Goal: Task Accomplishment & Management: Use online tool/utility

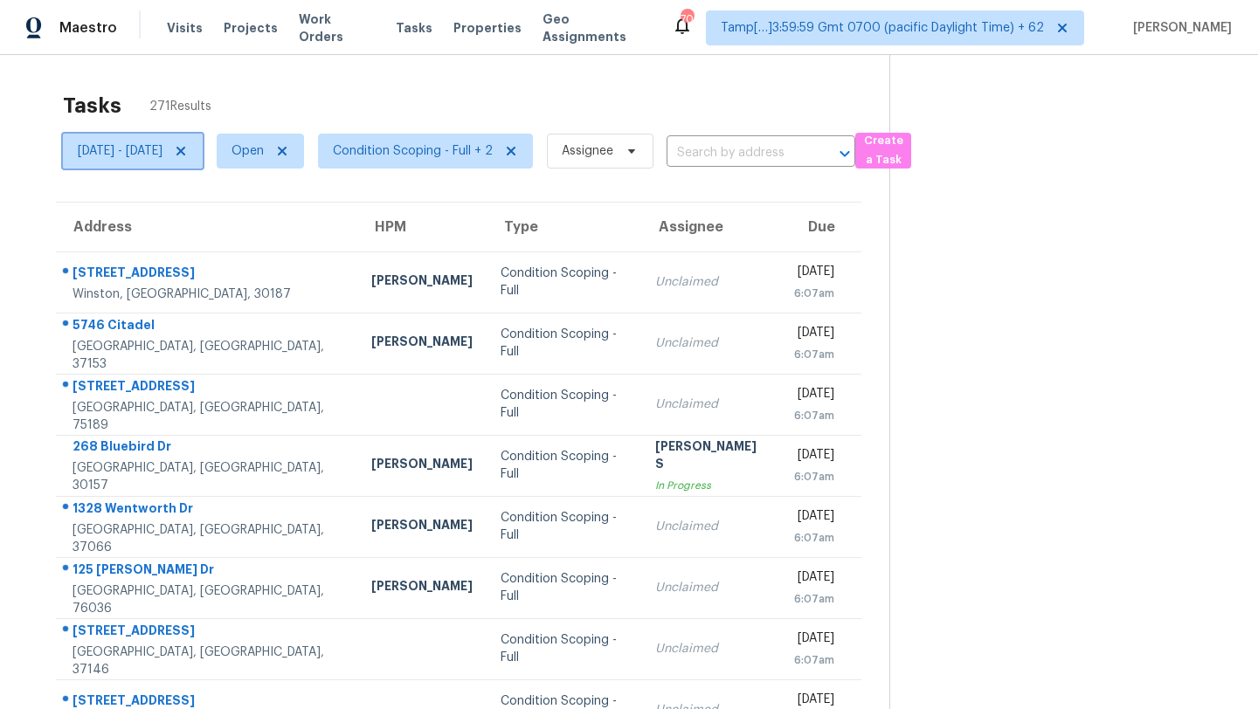
click at [162, 152] on span "[DATE] - [DATE]" at bounding box center [120, 150] width 85 height 17
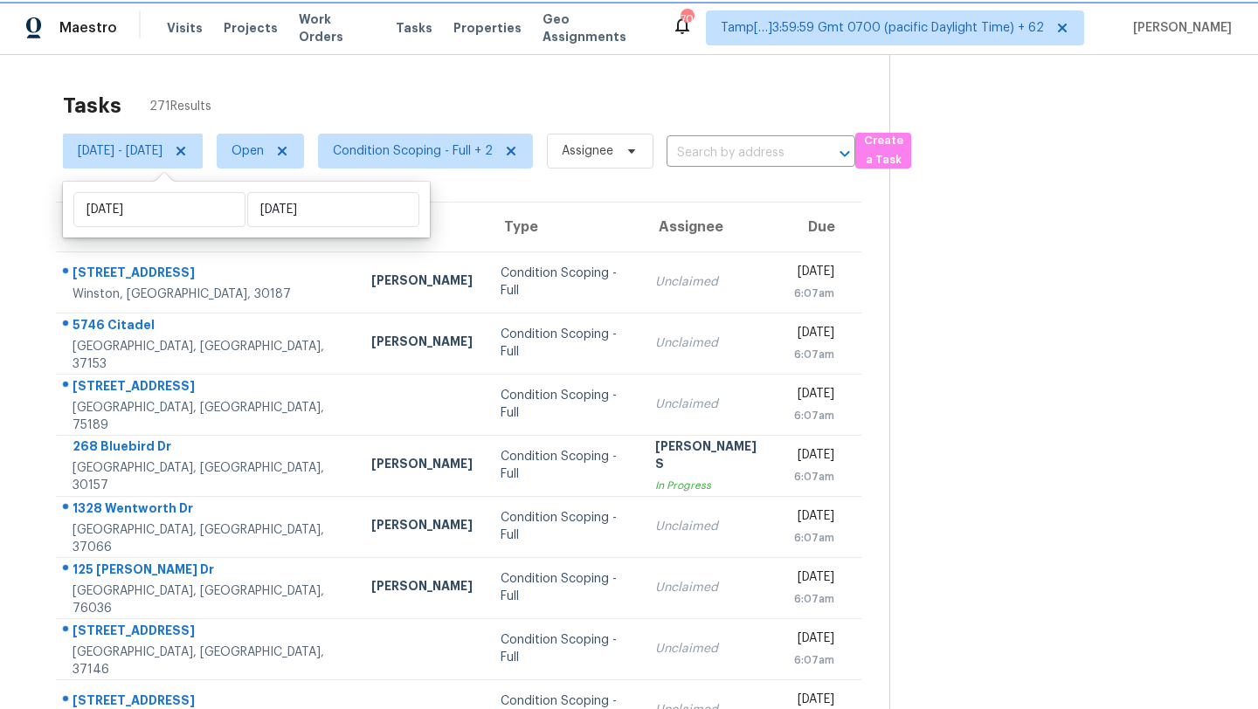
click at [185, 151] on icon at bounding box center [180, 151] width 9 height 9
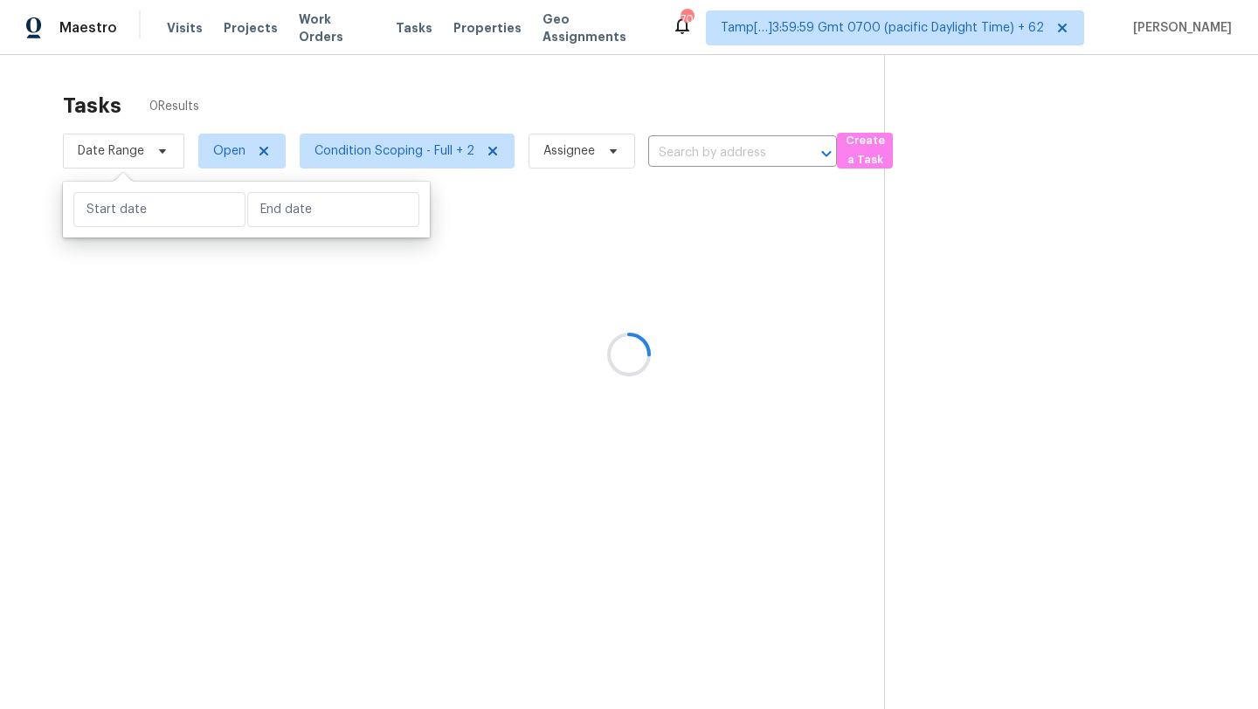
click at [318, 112] on div at bounding box center [629, 354] width 1258 height 709
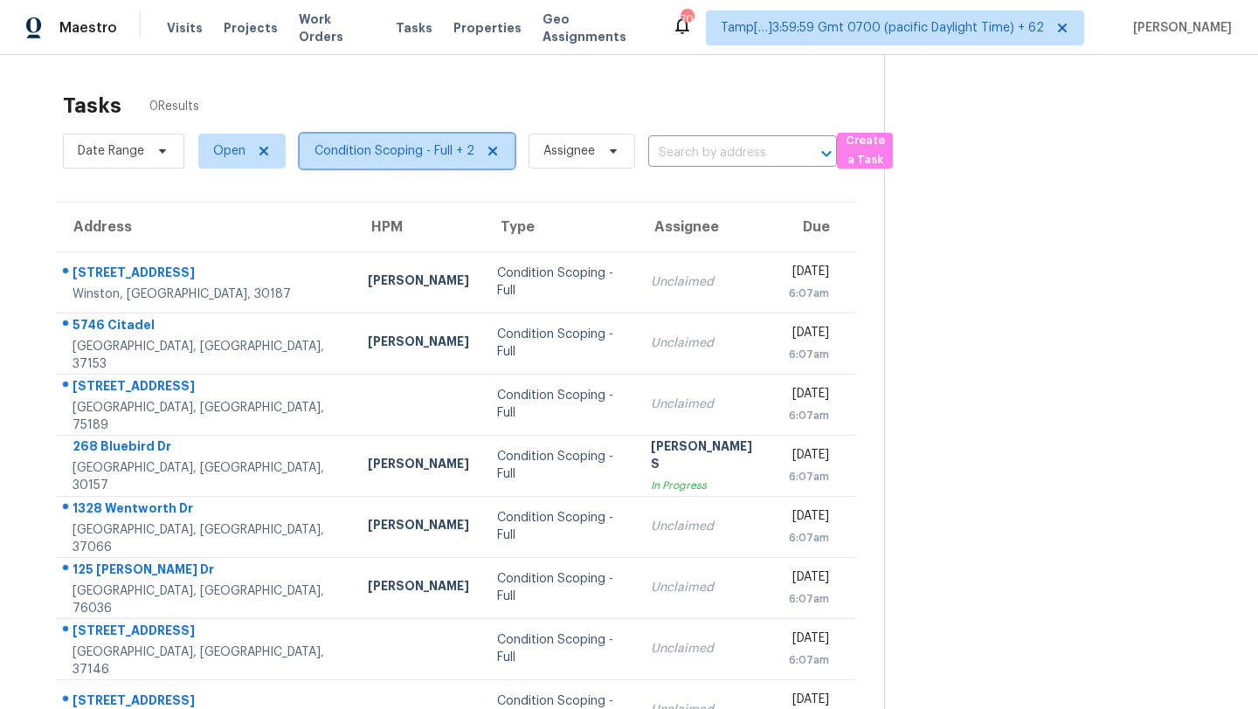
click at [438, 151] on span "Condition Scoping - Full + 2" at bounding box center [394, 150] width 160 height 17
click at [227, 148] on span "Open" at bounding box center [229, 150] width 32 height 17
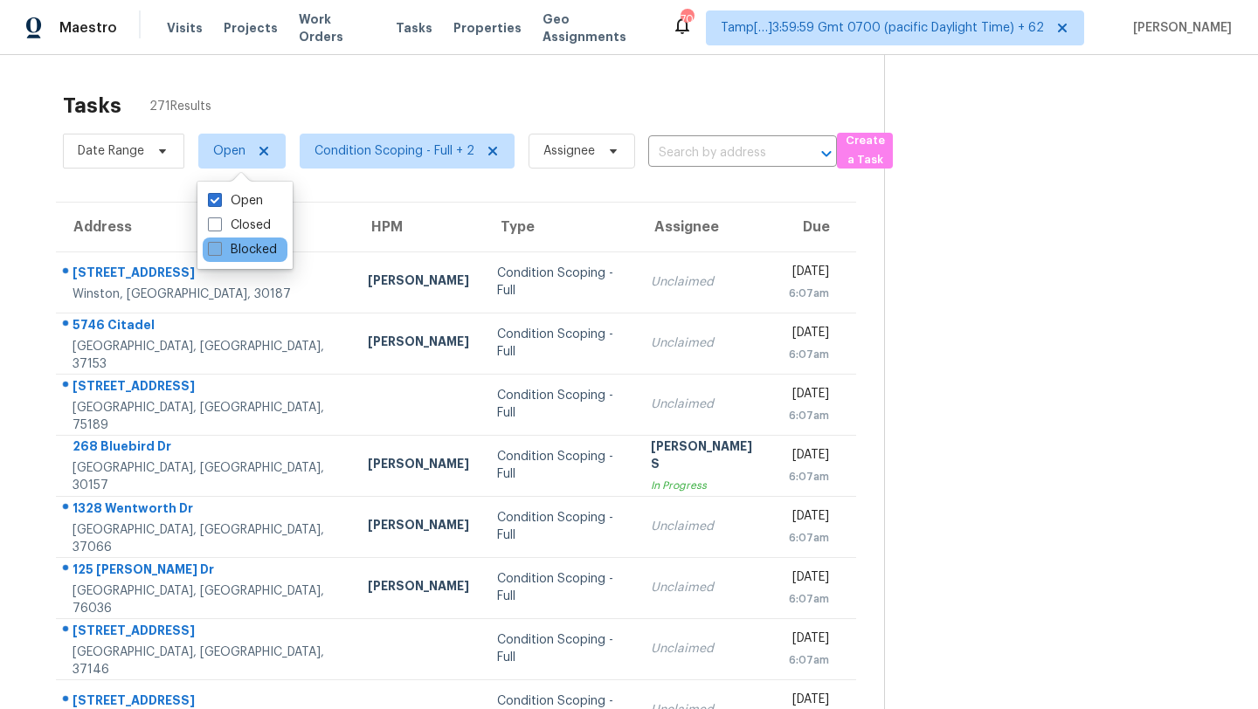
click at [228, 248] on label "Blocked" at bounding box center [242, 249] width 69 height 17
click at [219, 248] on input "Blocked" at bounding box center [213, 246] width 11 height 11
checkbox input "true"
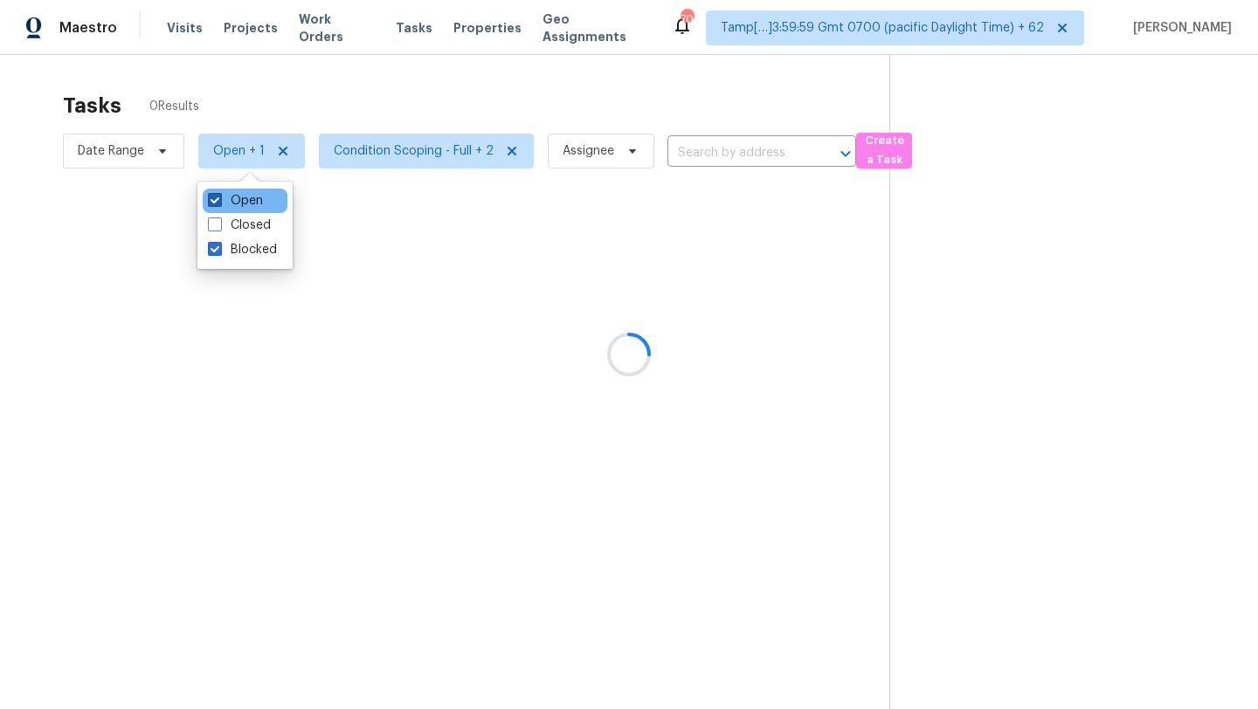
click at [228, 198] on label "Open" at bounding box center [235, 200] width 55 height 17
click at [219, 198] on input "Open" at bounding box center [213, 197] width 11 height 11
checkbox input "false"
click at [321, 137] on div at bounding box center [629, 354] width 1258 height 709
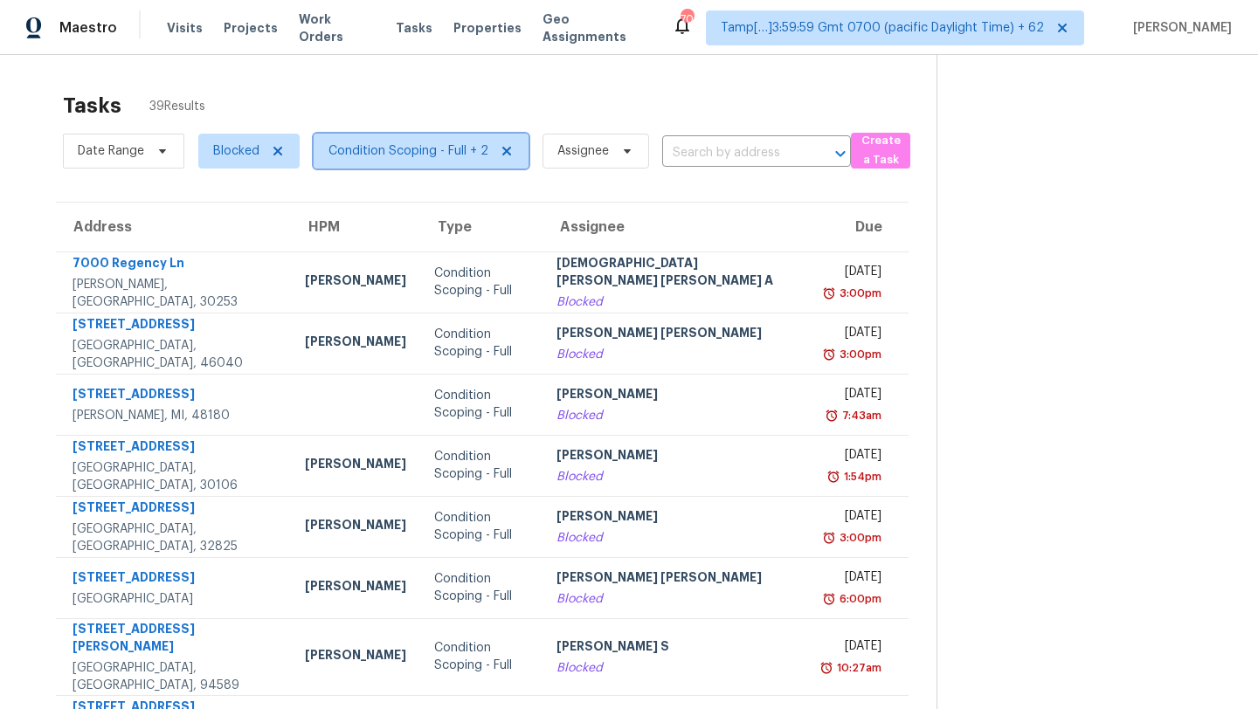
click at [427, 152] on span "Condition Scoping - Full + 2" at bounding box center [408, 150] width 160 height 17
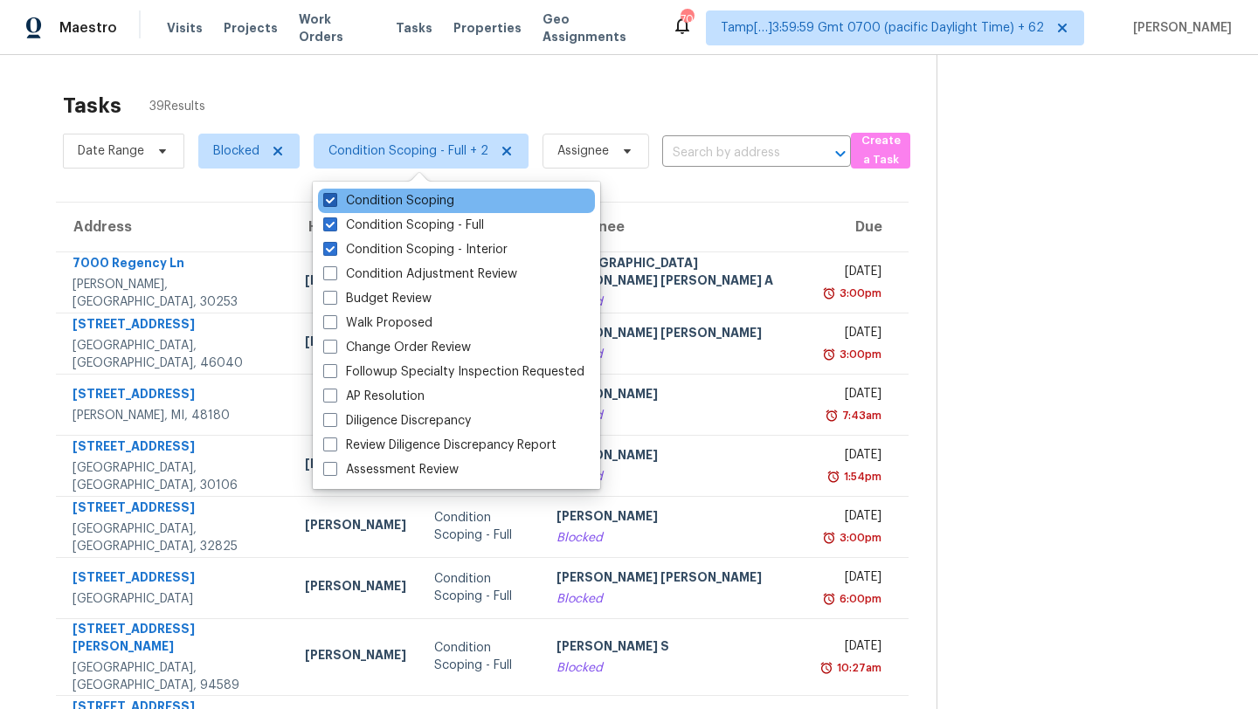
click at [432, 205] on label "Condition Scoping" at bounding box center [388, 200] width 131 height 17
click at [335, 204] on input "Condition Scoping" at bounding box center [328, 197] width 11 height 11
checkbox input "false"
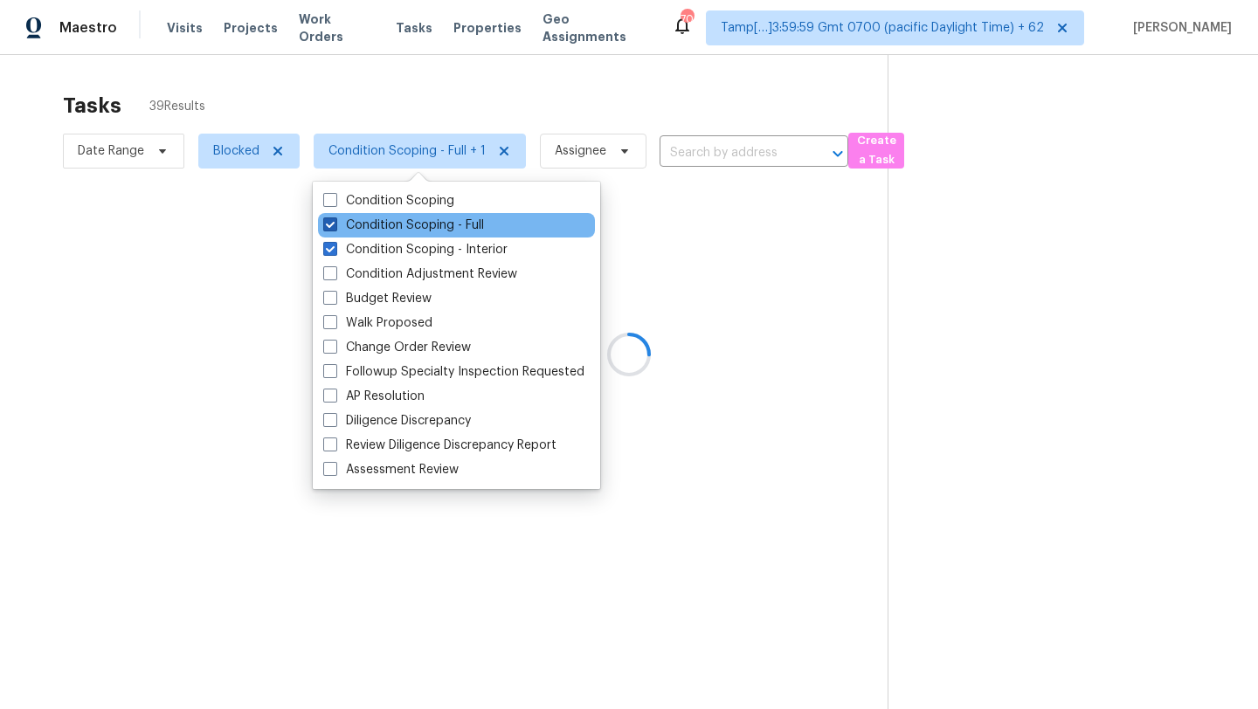
click at [433, 228] on label "Condition Scoping - Full" at bounding box center [403, 225] width 161 height 17
click at [335, 228] on input "Condition Scoping - Full" at bounding box center [328, 222] width 11 height 11
checkbox input "false"
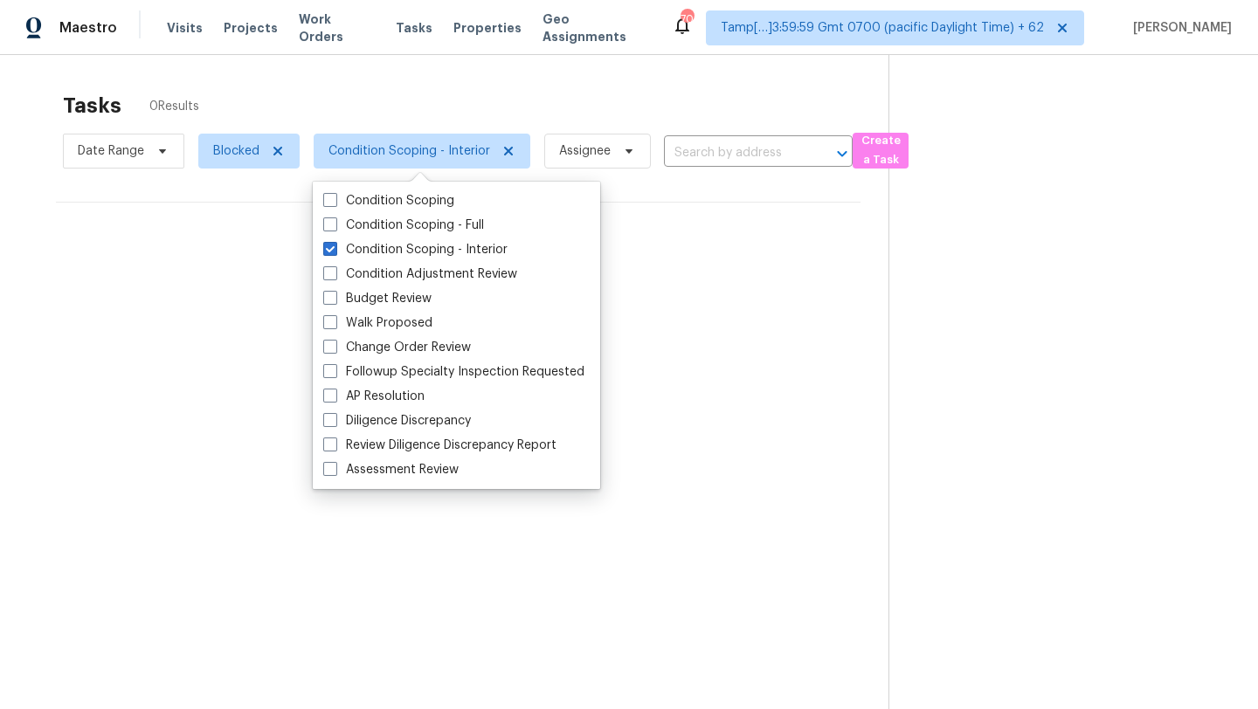
click at [542, 98] on div "Tasks 0 Results" at bounding box center [475, 105] width 825 height 45
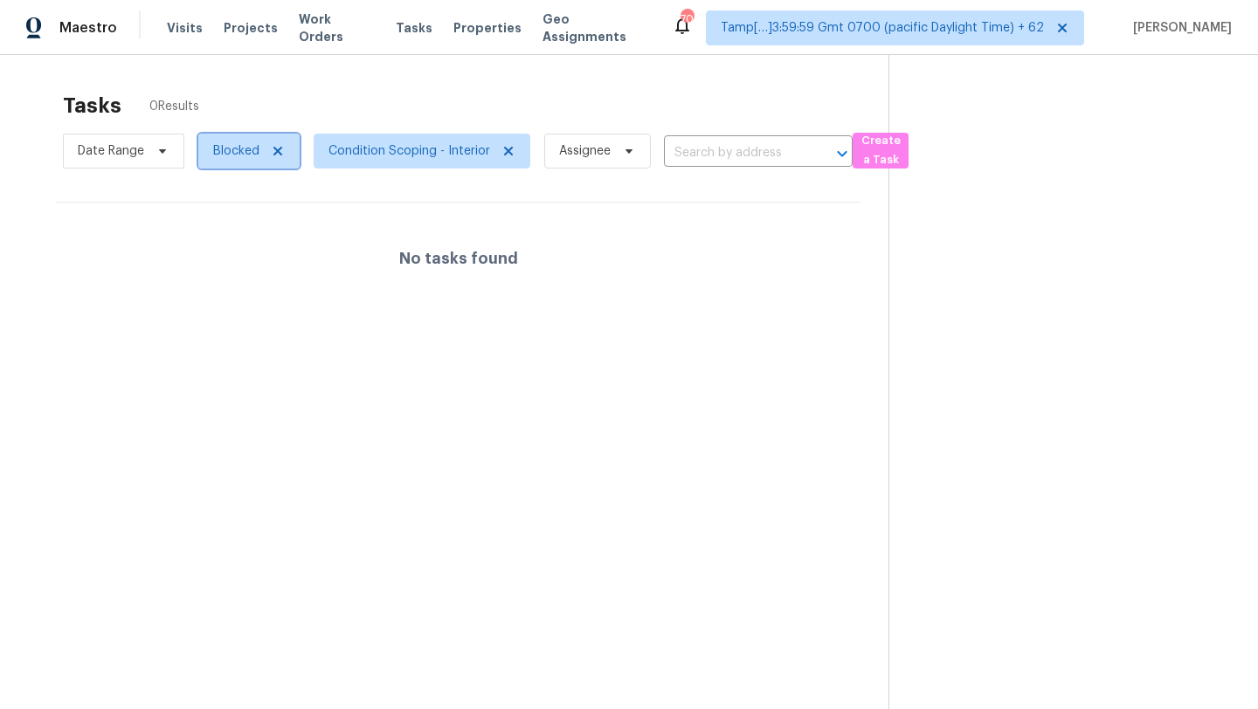
click at [230, 150] on span "Blocked" at bounding box center [236, 150] width 46 height 17
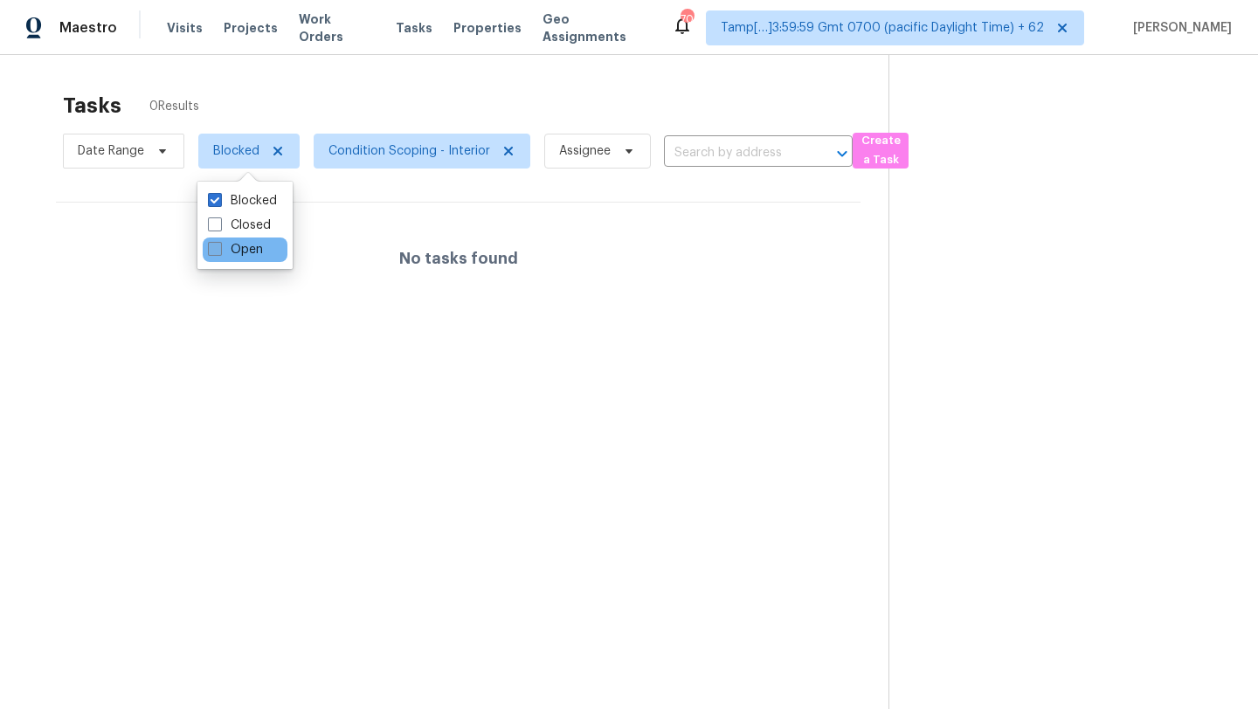
click at [249, 256] on label "Open" at bounding box center [235, 249] width 55 height 17
click at [219, 252] on input "Open" at bounding box center [213, 246] width 11 height 11
checkbox input "true"
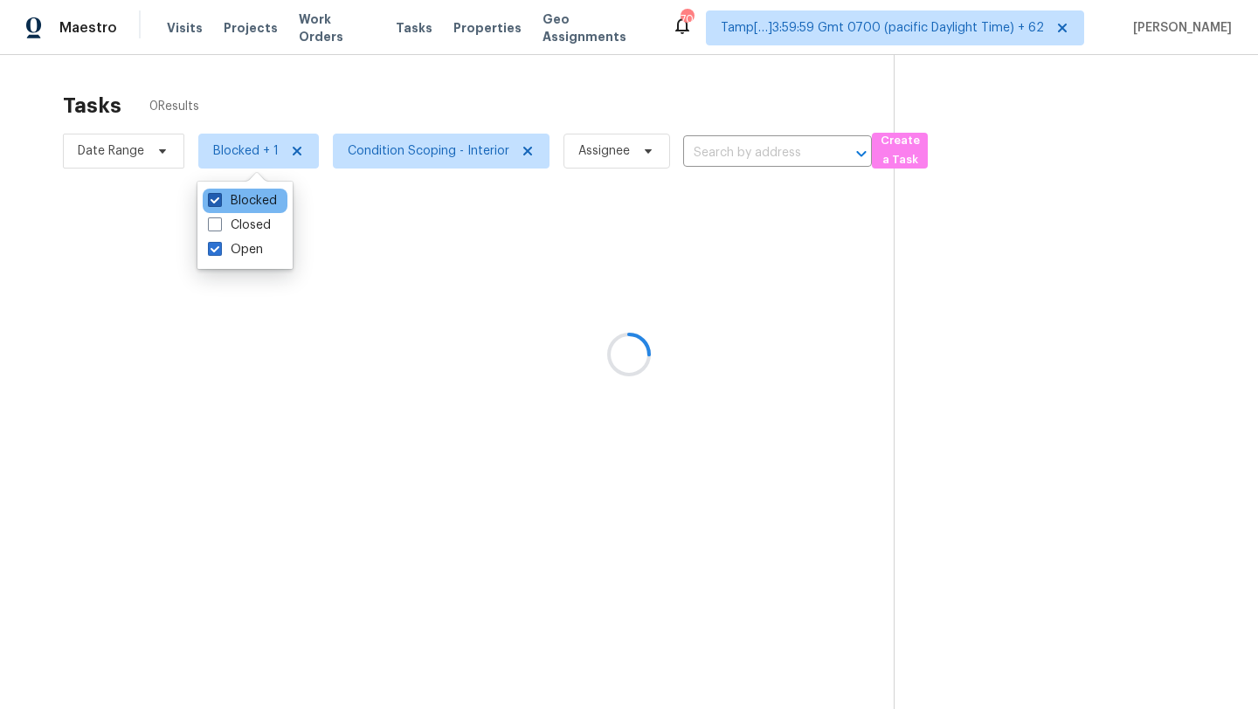
click at [241, 196] on label "Blocked" at bounding box center [242, 200] width 69 height 17
click at [219, 196] on input "Blocked" at bounding box center [213, 197] width 11 height 11
checkbox input "false"
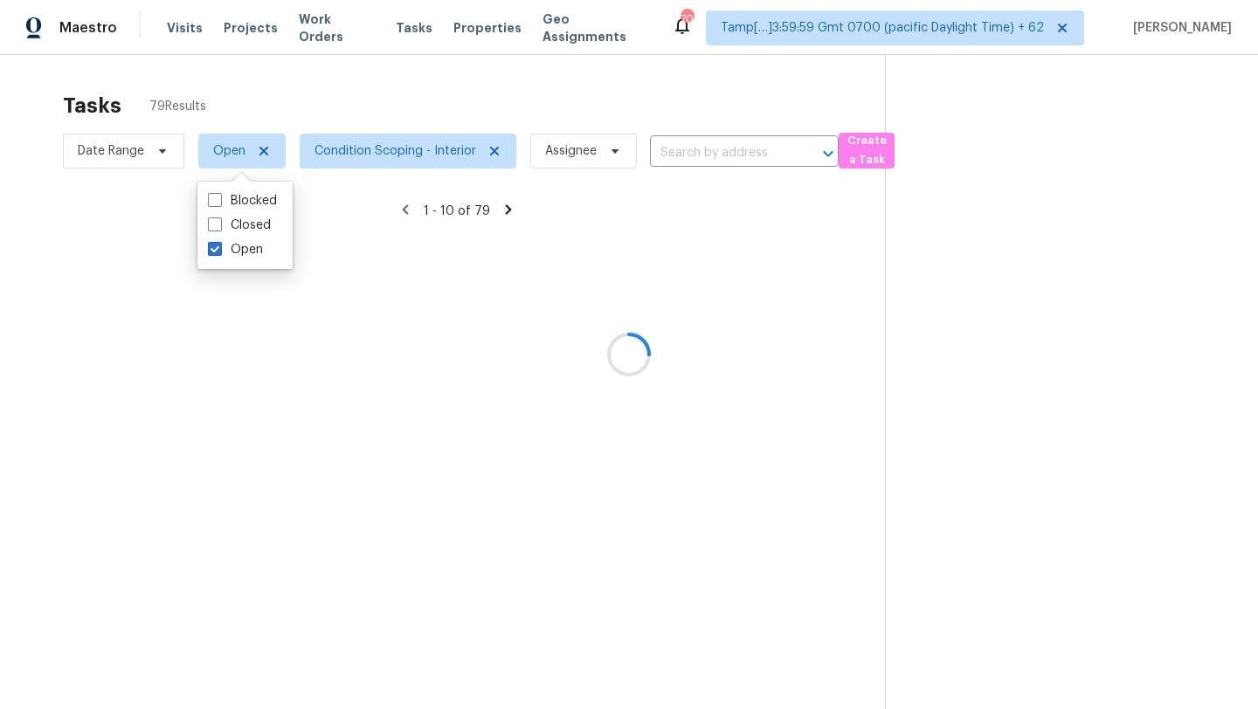
click at [376, 113] on div at bounding box center [629, 354] width 1258 height 709
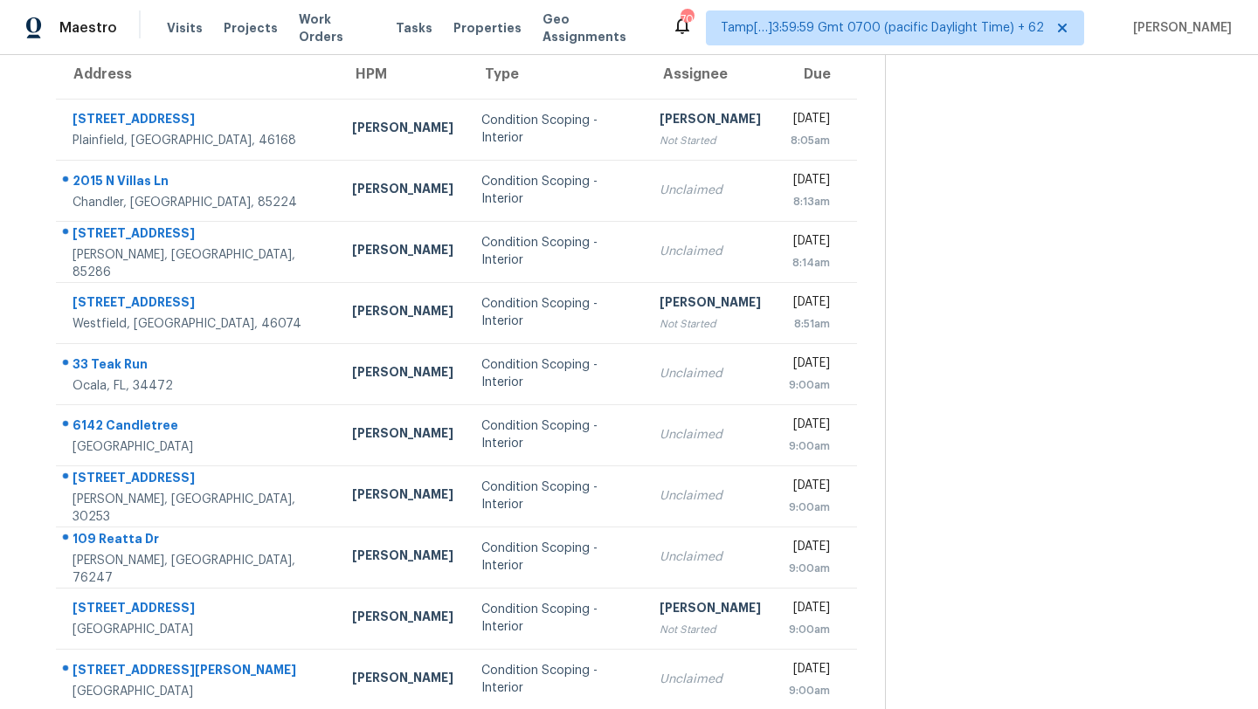
scroll to position [200, 0]
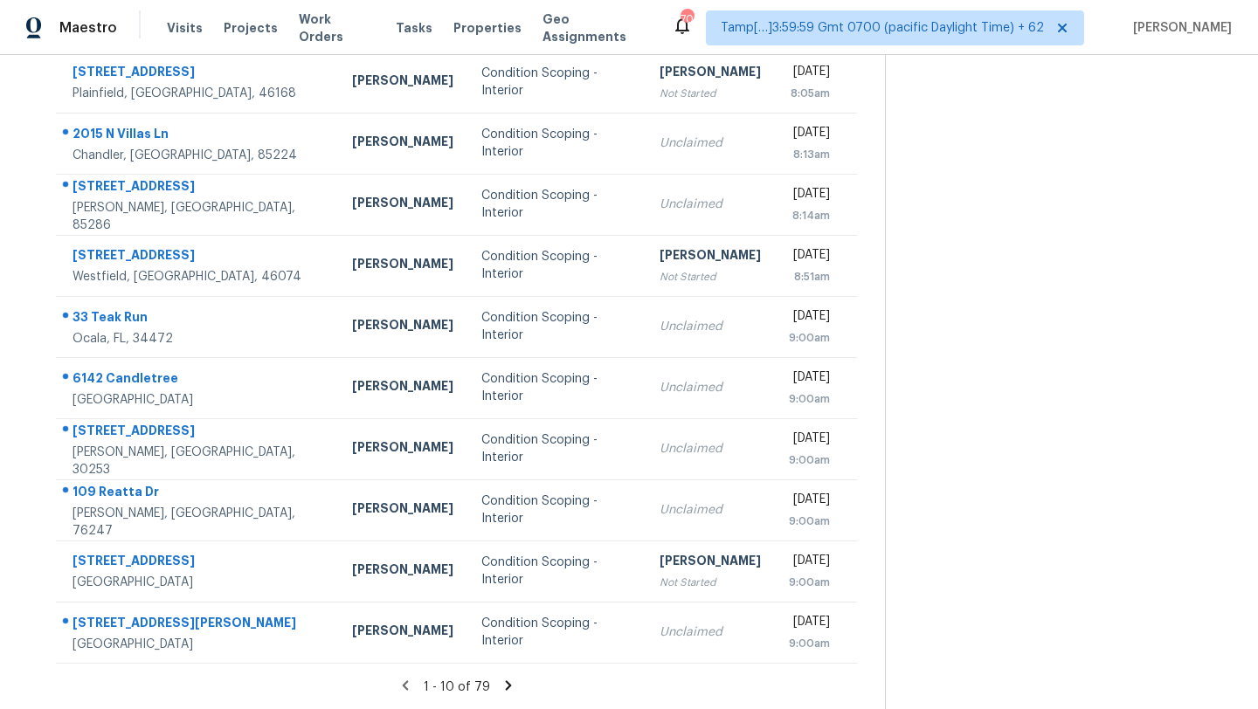
click at [507, 685] on icon at bounding box center [508, 685] width 6 height 10
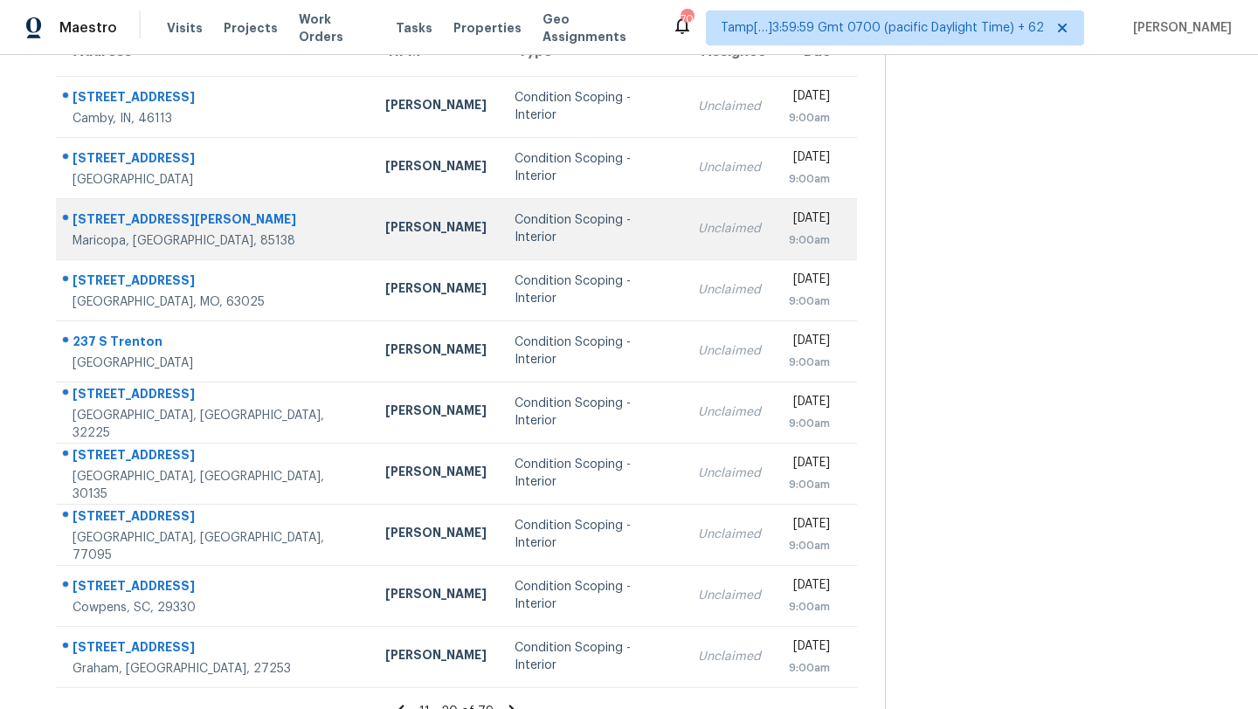
scroll to position [145, 0]
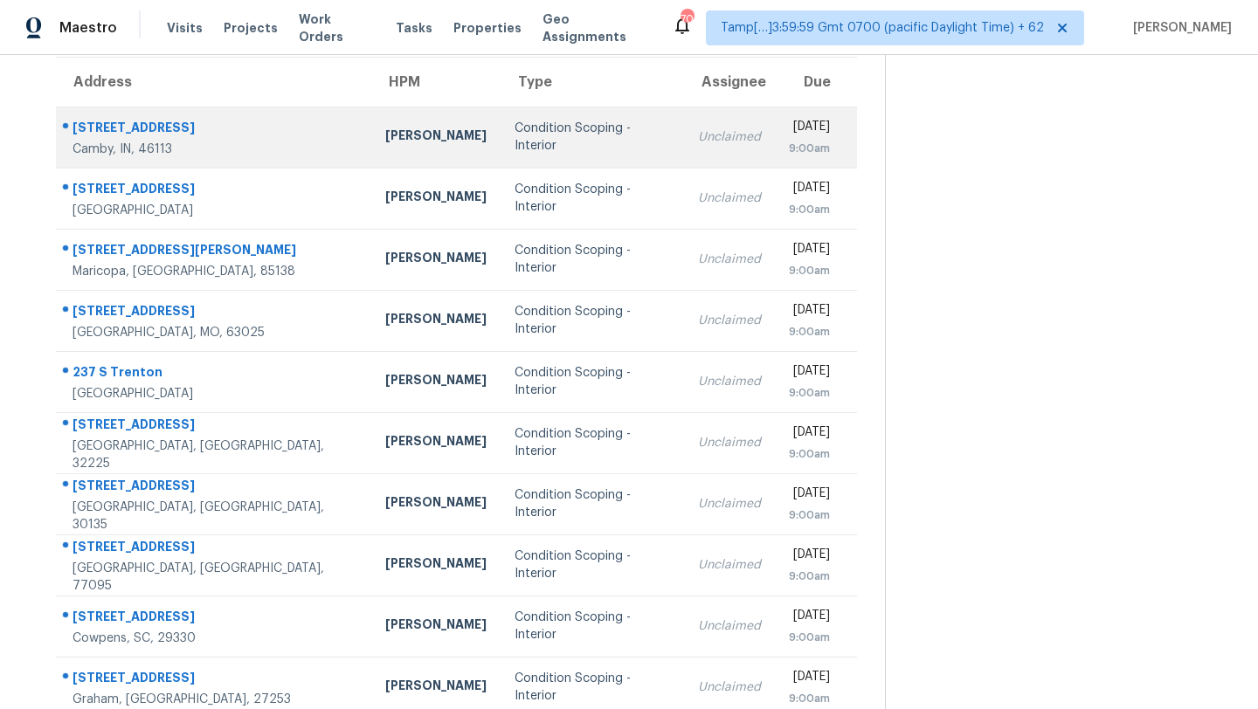
click at [571, 150] on td "Condition Scoping - Interior" at bounding box center [592, 137] width 183 height 61
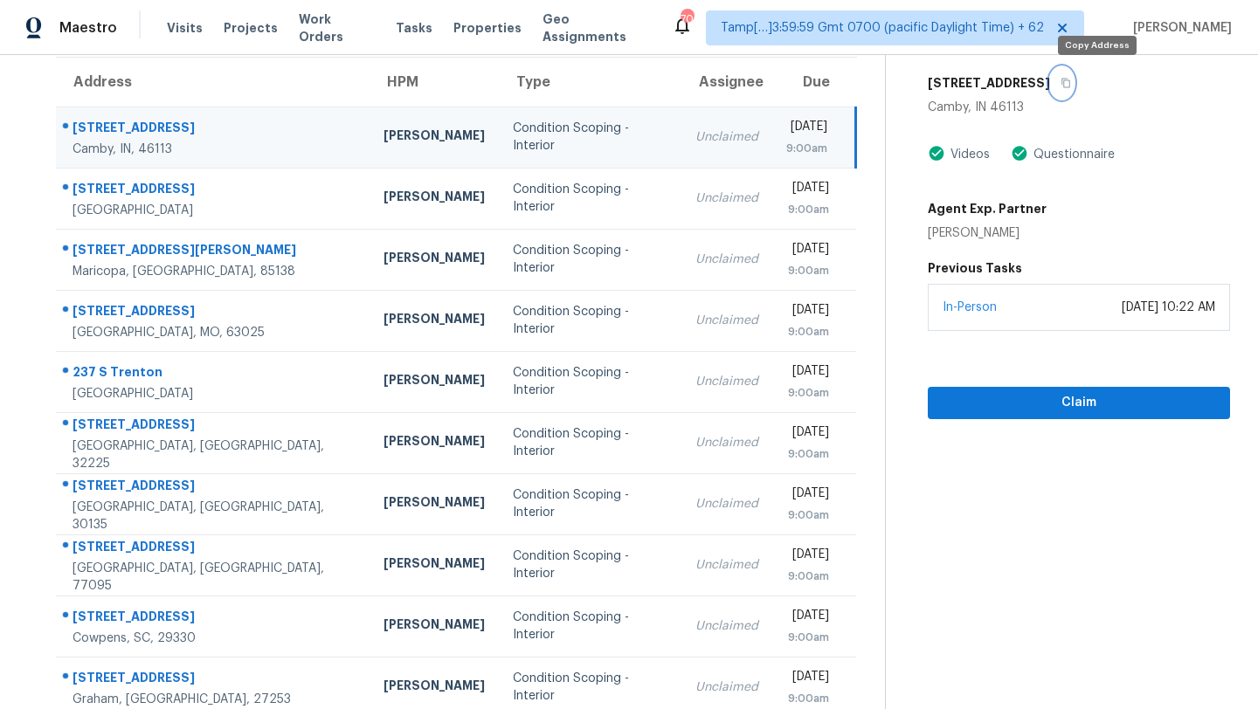
click at [1074, 90] on button "button" at bounding box center [1062, 82] width 24 height 31
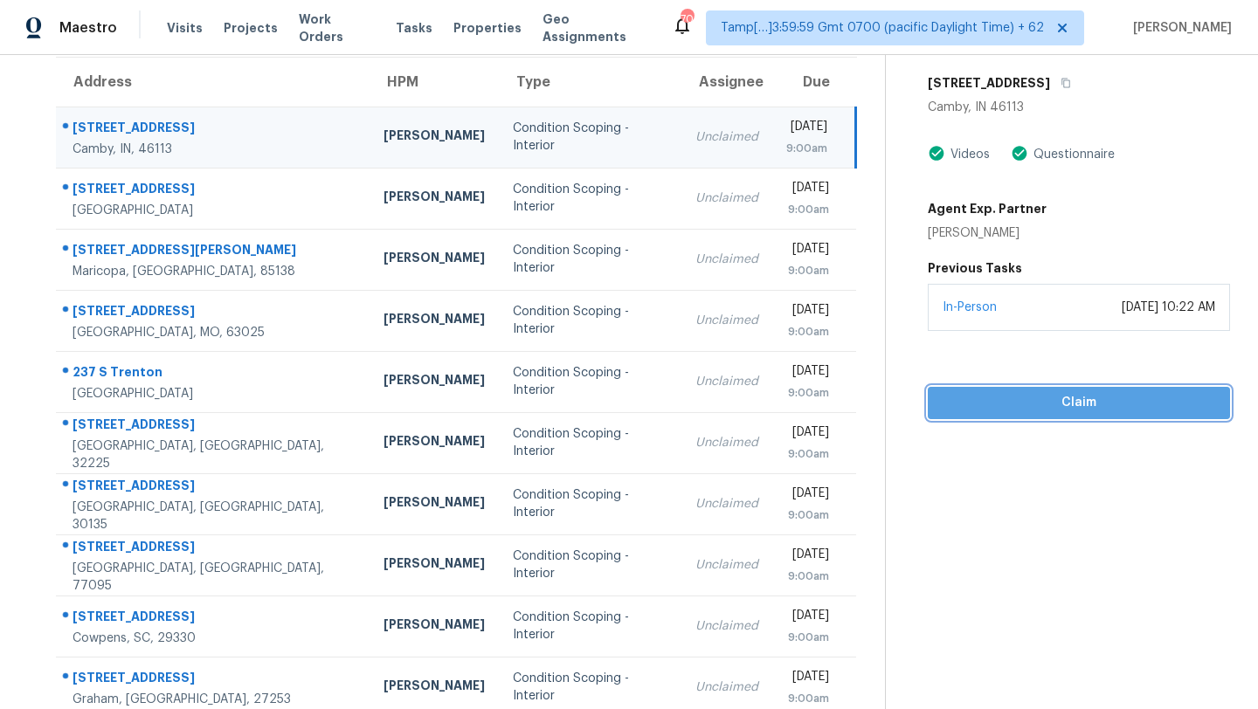
click at [1007, 410] on span "Claim" at bounding box center [1079, 403] width 274 height 22
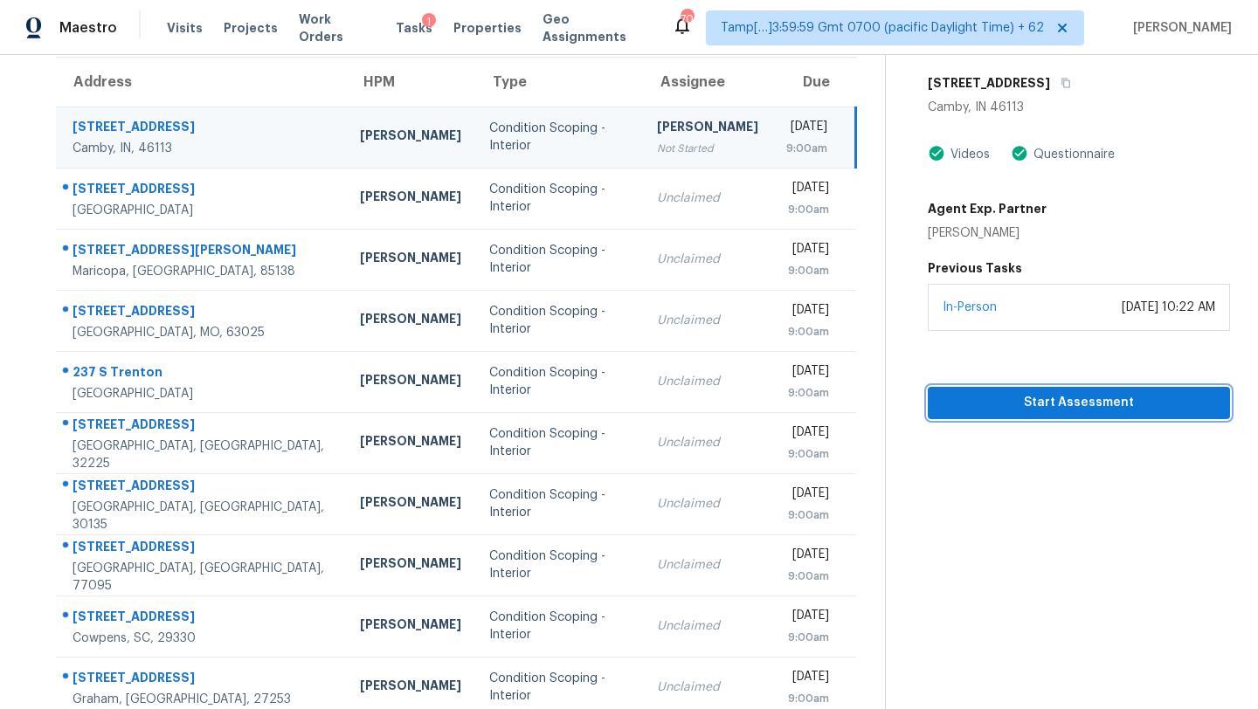
click at [1007, 410] on span "Start Assessment" at bounding box center [1079, 403] width 274 height 22
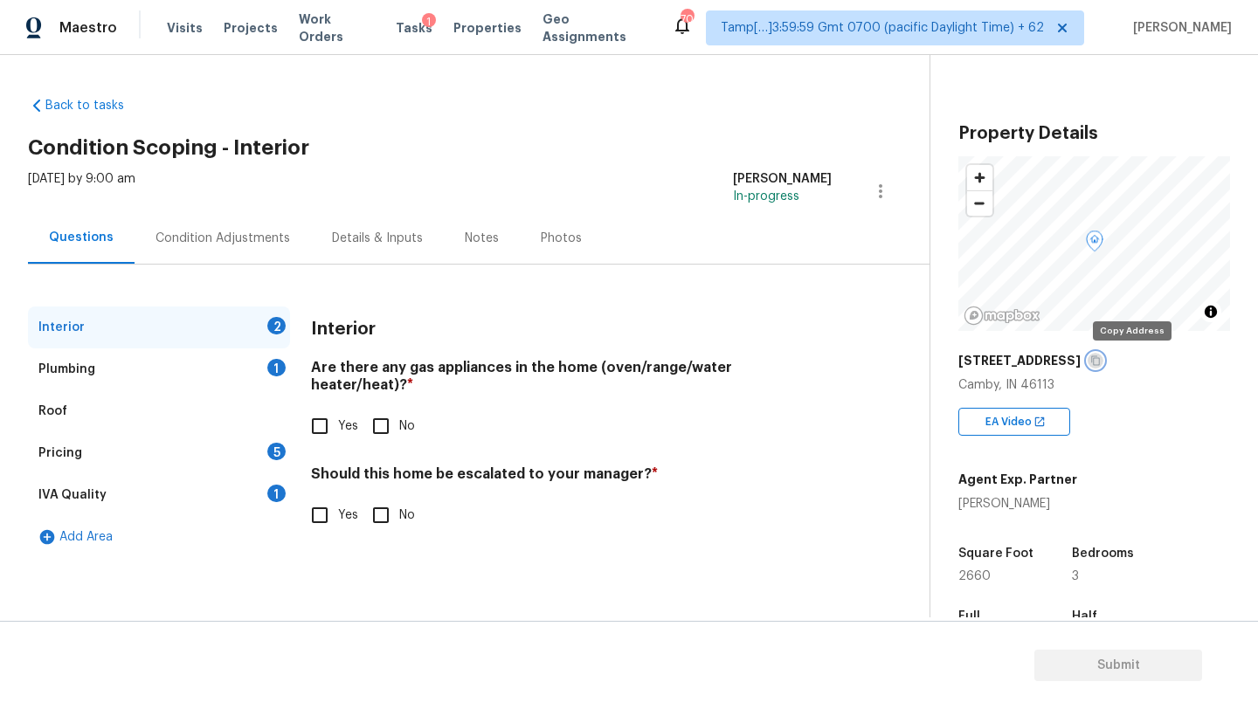
click at [1101, 363] on icon "button" at bounding box center [1095, 361] width 10 height 10
click at [1100, 363] on icon "button" at bounding box center [1095, 361] width 9 height 10
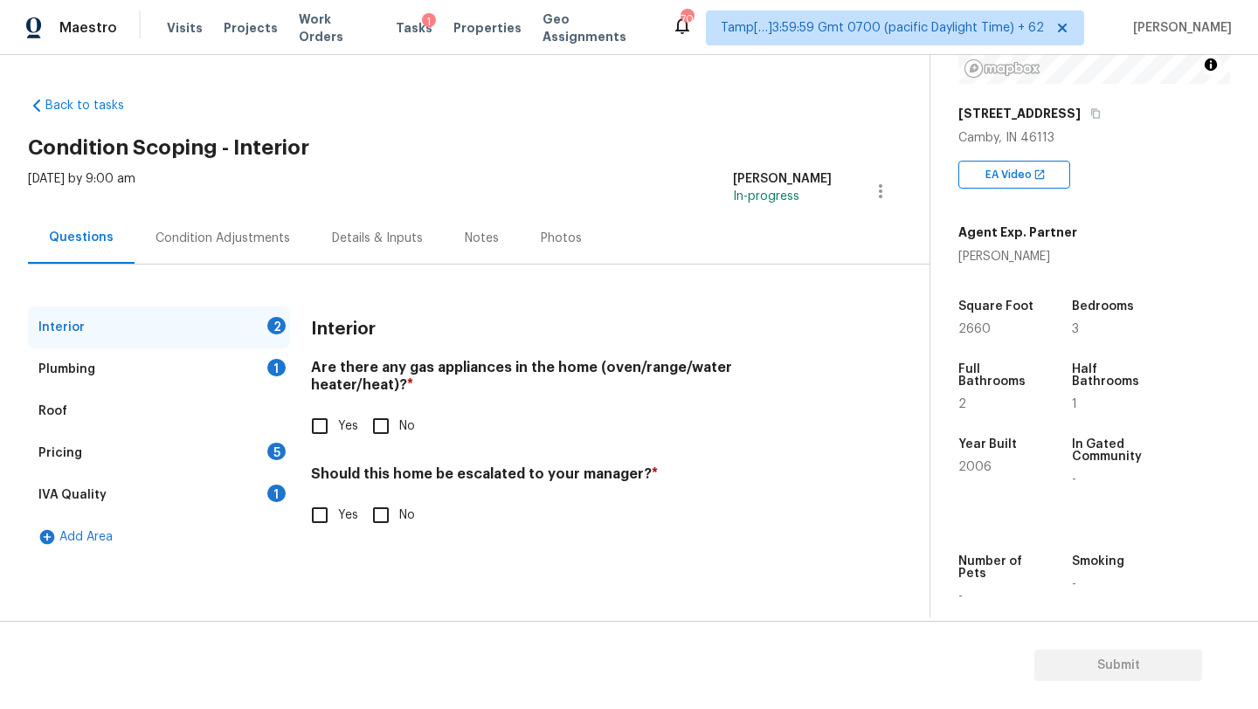
scroll to position [224, 0]
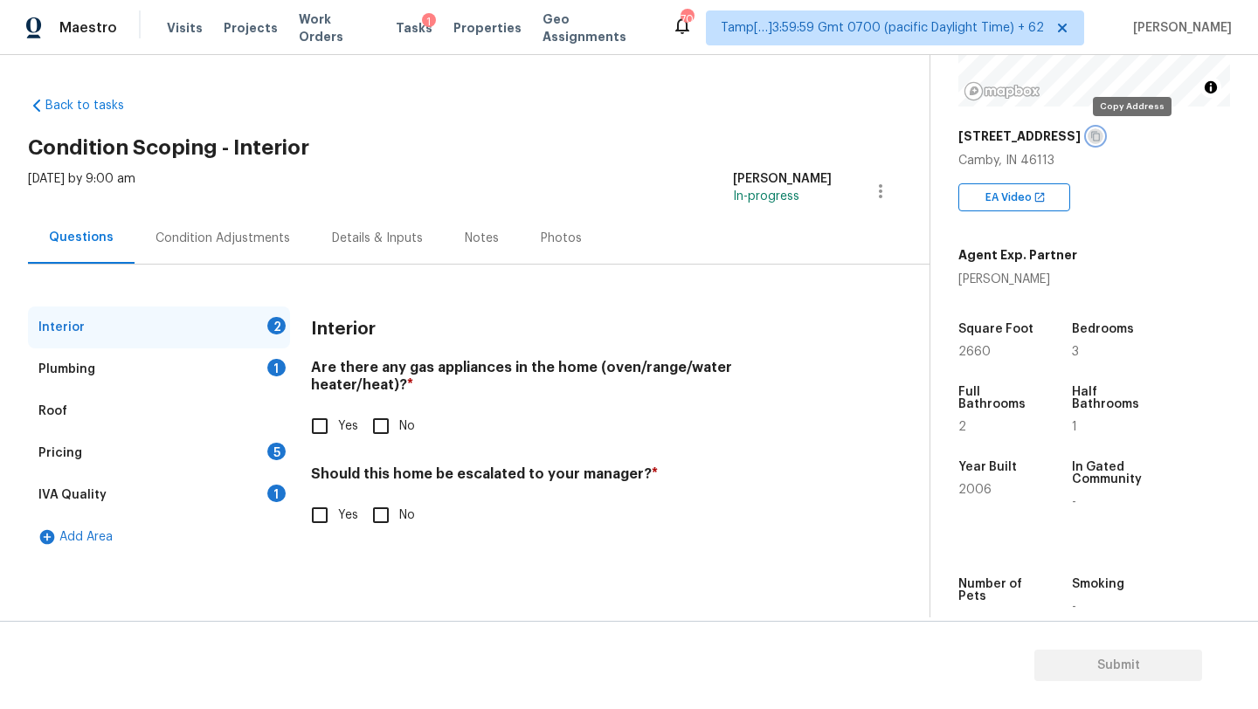
click at [1101, 135] on icon "button" at bounding box center [1095, 136] width 10 height 10
click at [321, 408] on input "Yes" at bounding box center [319, 426] width 37 height 37
checkbox input "true"
click at [399, 519] on div "Interior Are there any gas appliances in the home (oven/range/water heater/heat…" at bounding box center [571, 431] width 521 height 248
click at [387, 503] on input "No" at bounding box center [381, 515] width 37 height 37
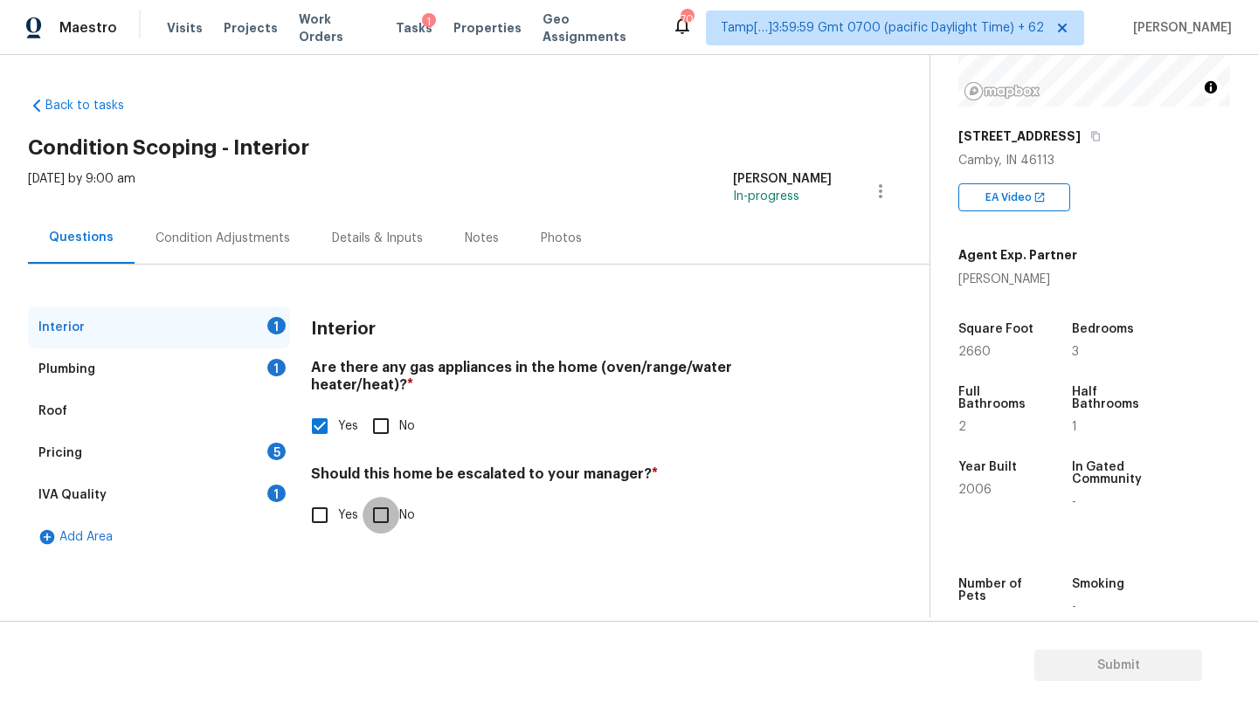
checkbox input "true"
click at [220, 370] on div "Plumbing 1" at bounding box center [159, 370] width 262 height 42
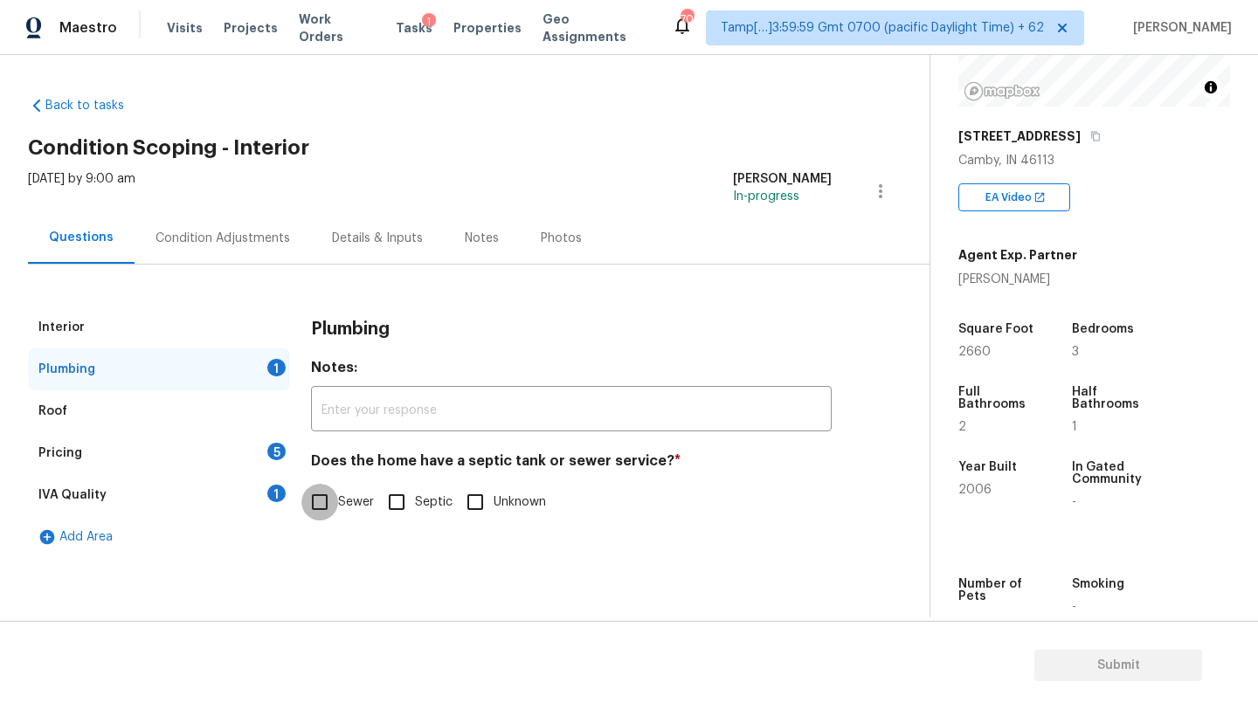
click at [327, 501] on input "Sewer" at bounding box center [319, 502] width 37 height 37
checkbox input "true"
click at [247, 501] on div "IVA Quality 1" at bounding box center [159, 495] width 262 height 42
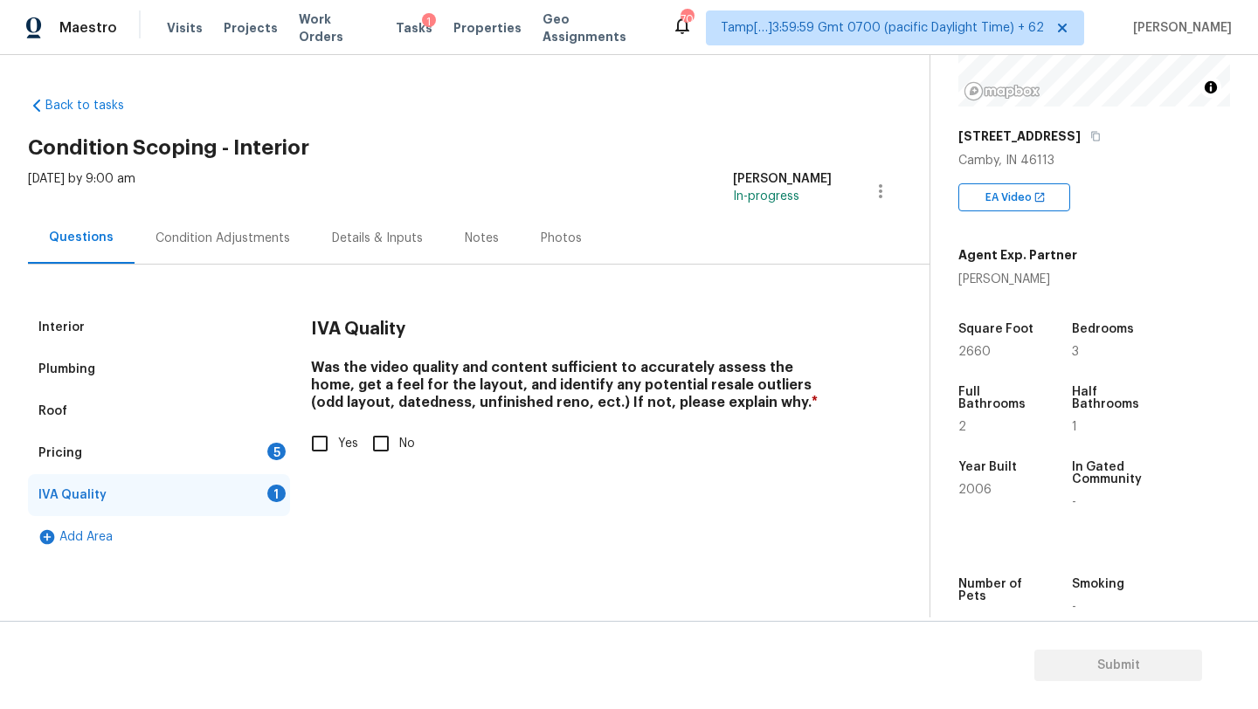
click at [306, 439] on input "Yes" at bounding box center [319, 443] width 37 height 37
checkbox input "true"
click at [273, 443] on div "5" at bounding box center [276, 451] width 18 height 17
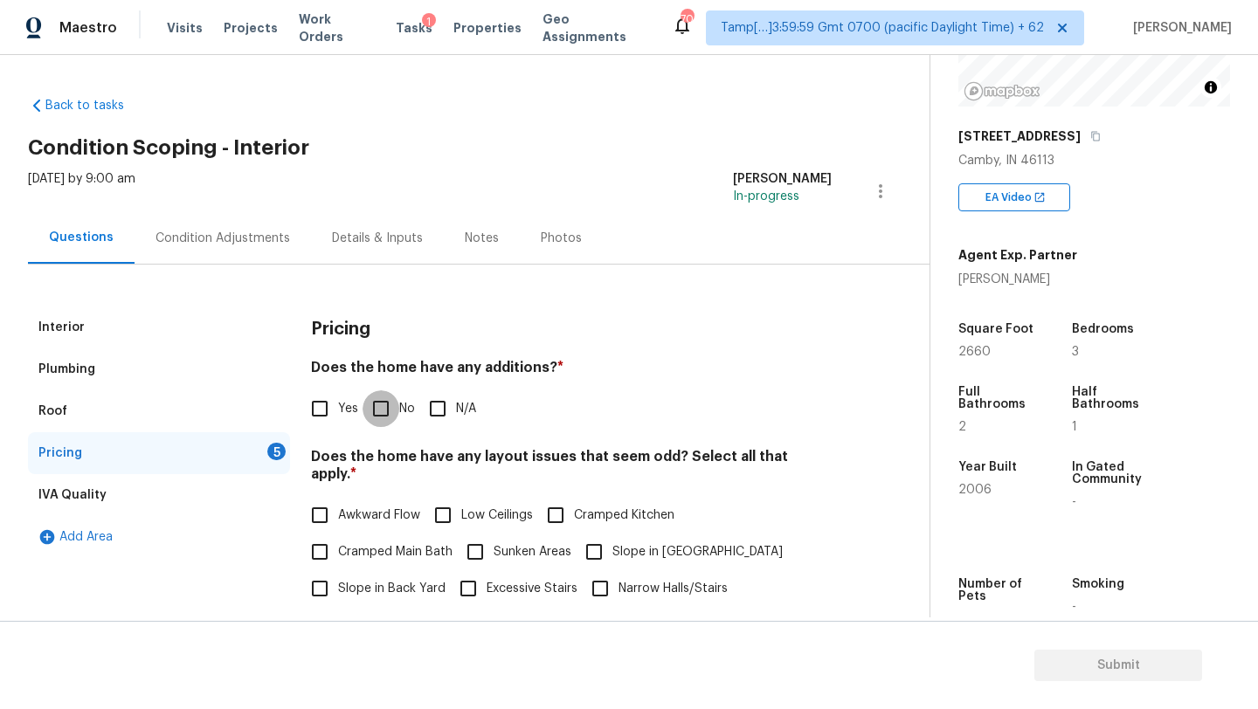
click at [389, 399] on input "No" at bounding box center [381, 408] width 37 height 37
checkbox input "true"
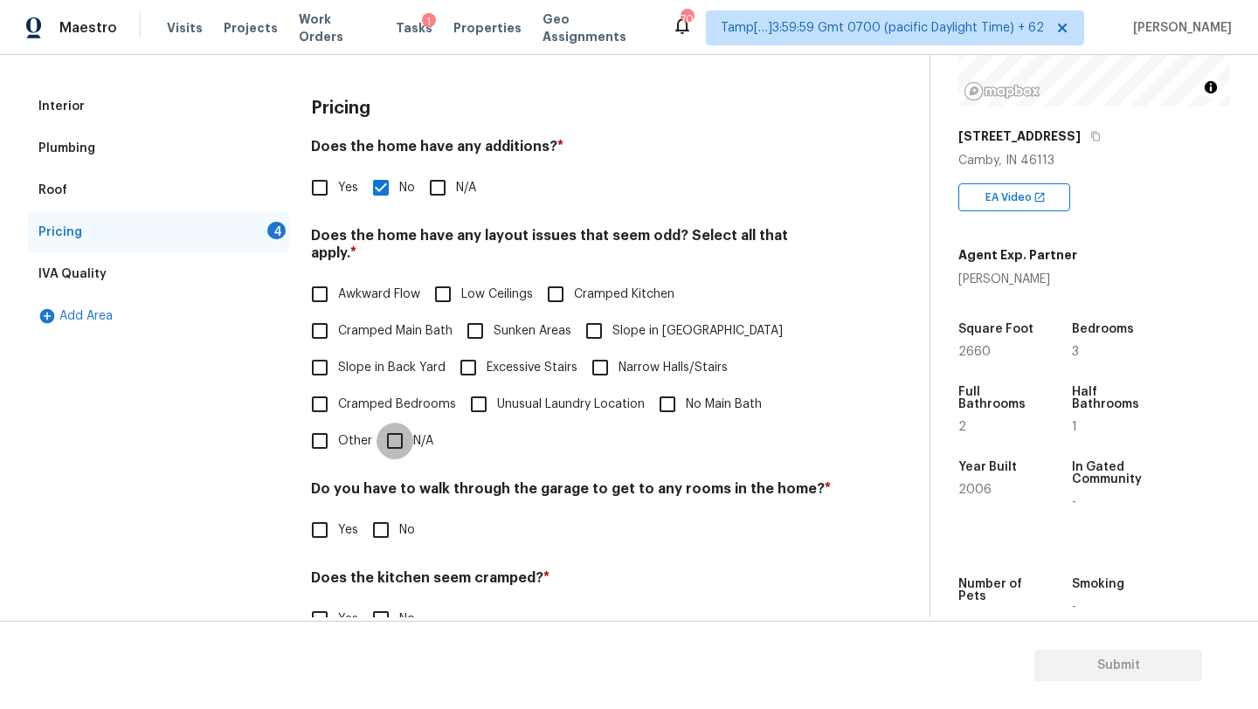
click at [398, 423] on input "N/A" at bounding box center [394, 441] width 37 height 37
checkbox input "true"
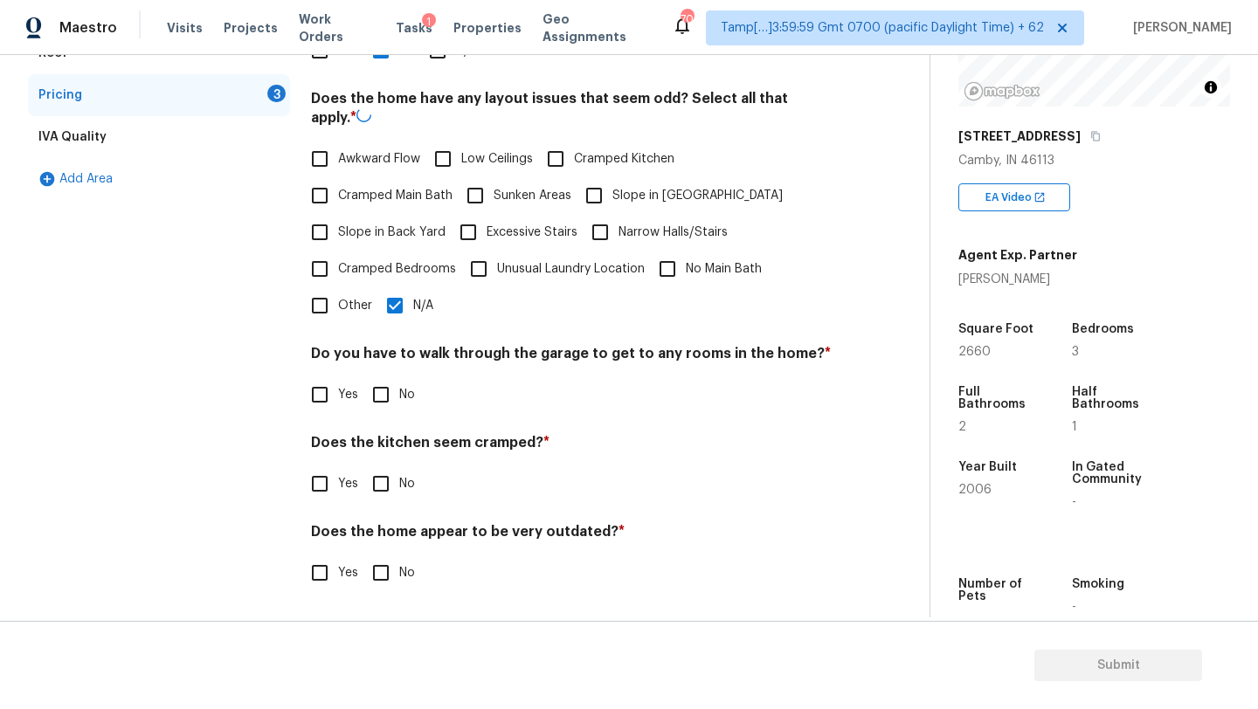
scroll to position [339, 0]
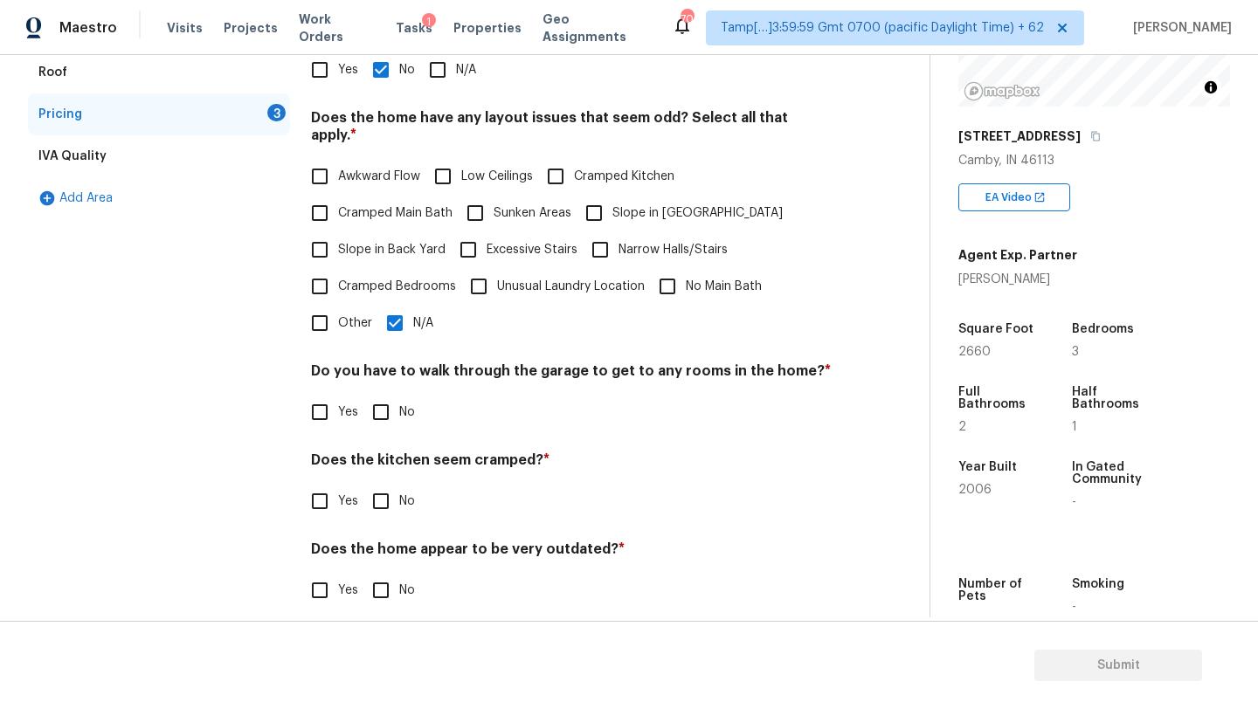
click at [392, 404] on input "No" at bounding box center [381, 412] width 37 height 37
checkbox input "true"
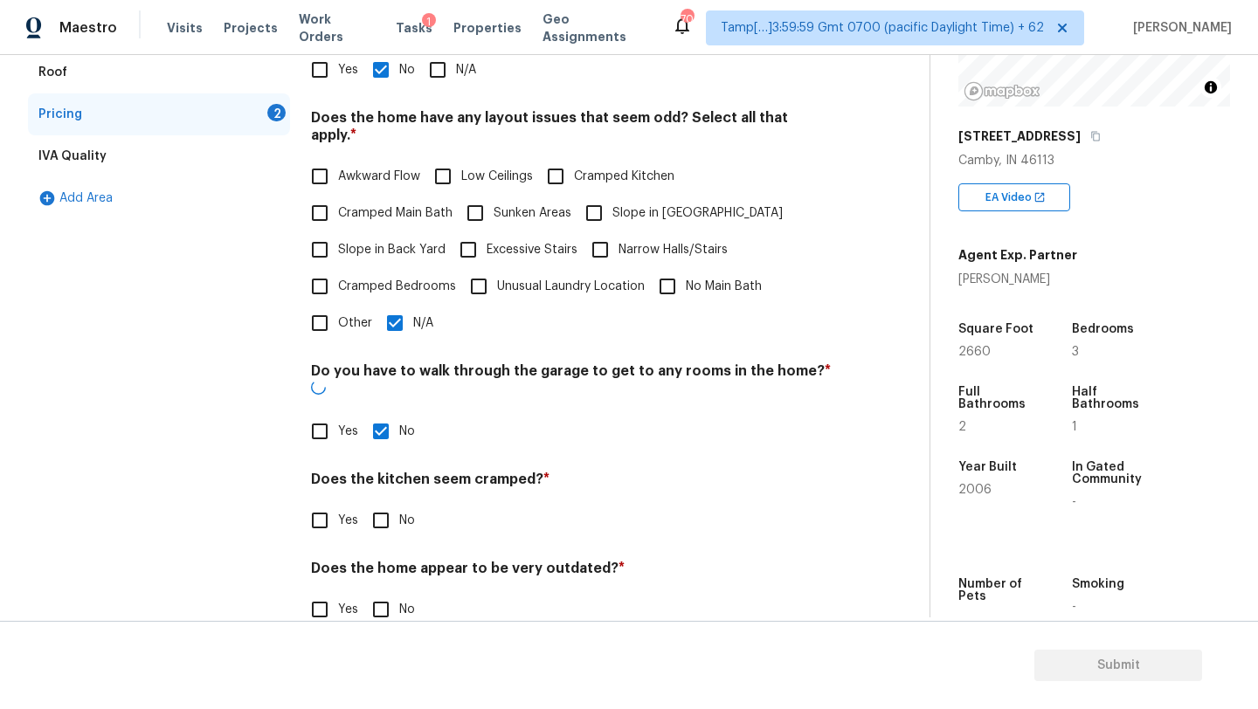
click at [392, 502] on input "No" at bounding box center [381, 520] width 37 height 37
checkbox input "true"
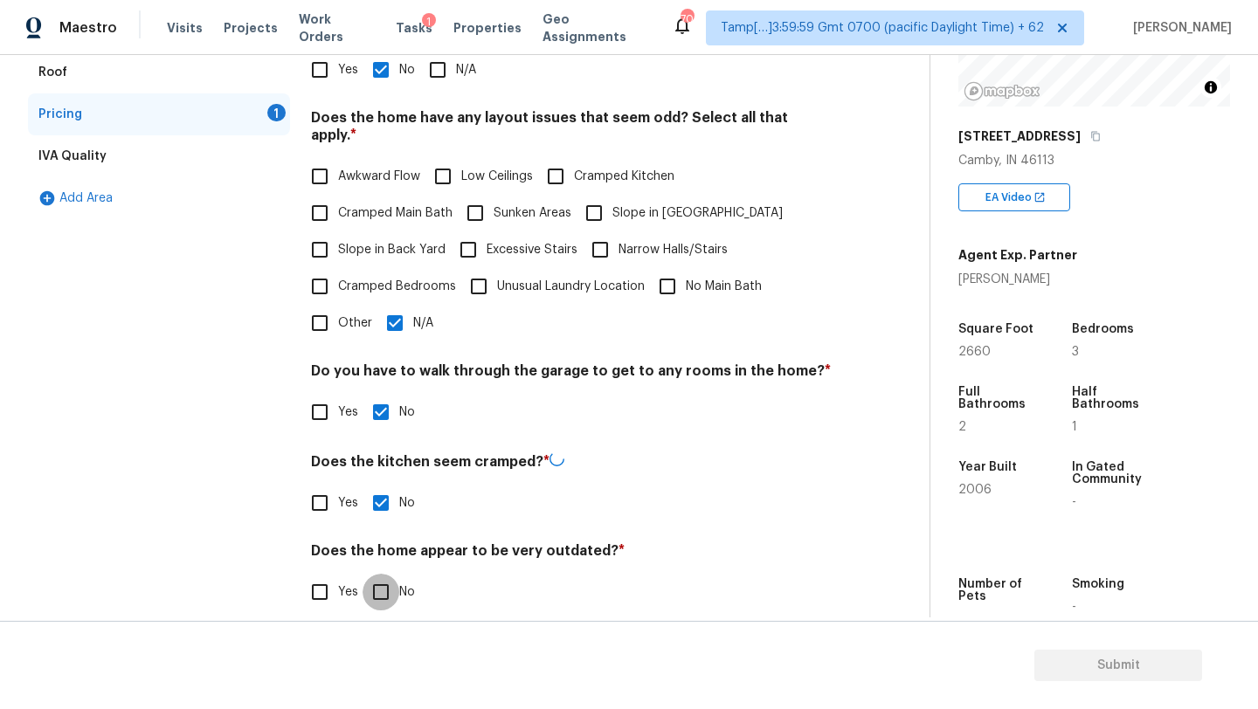
click at [392, 574] on input "No" at bounding box center [381, 592] width 37 height 37
checkbox input "true"
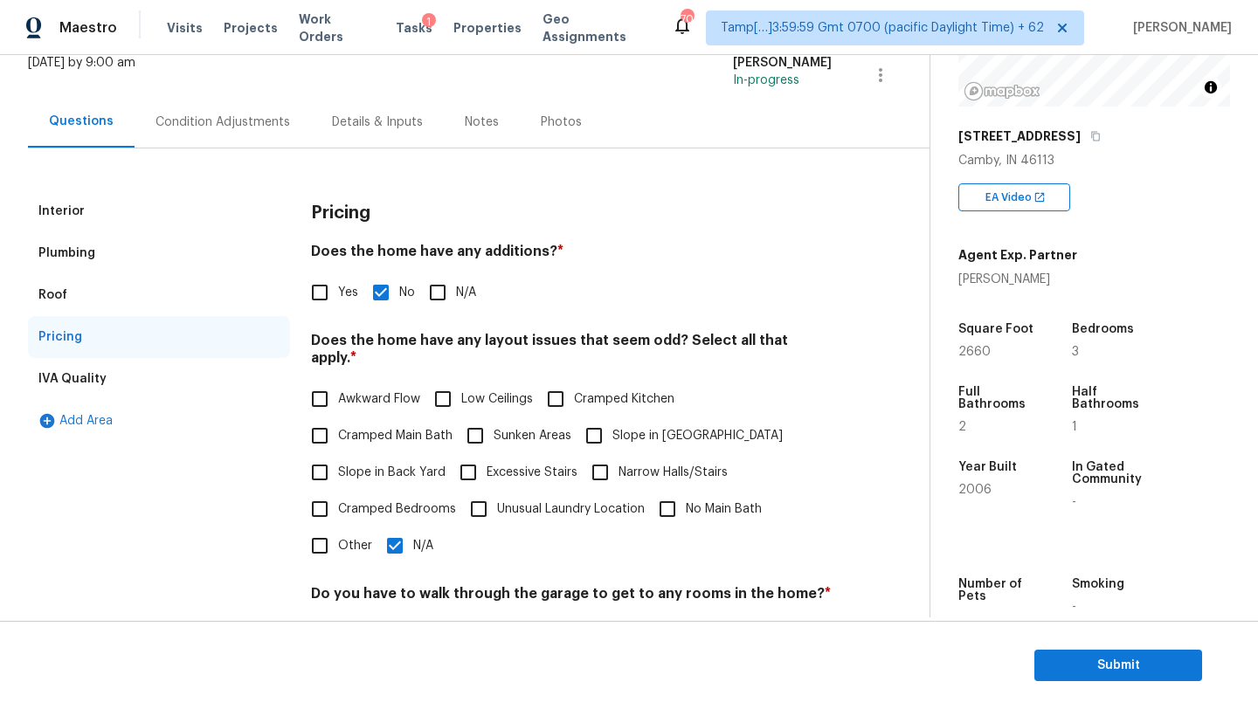
scroll to position [79, 0]
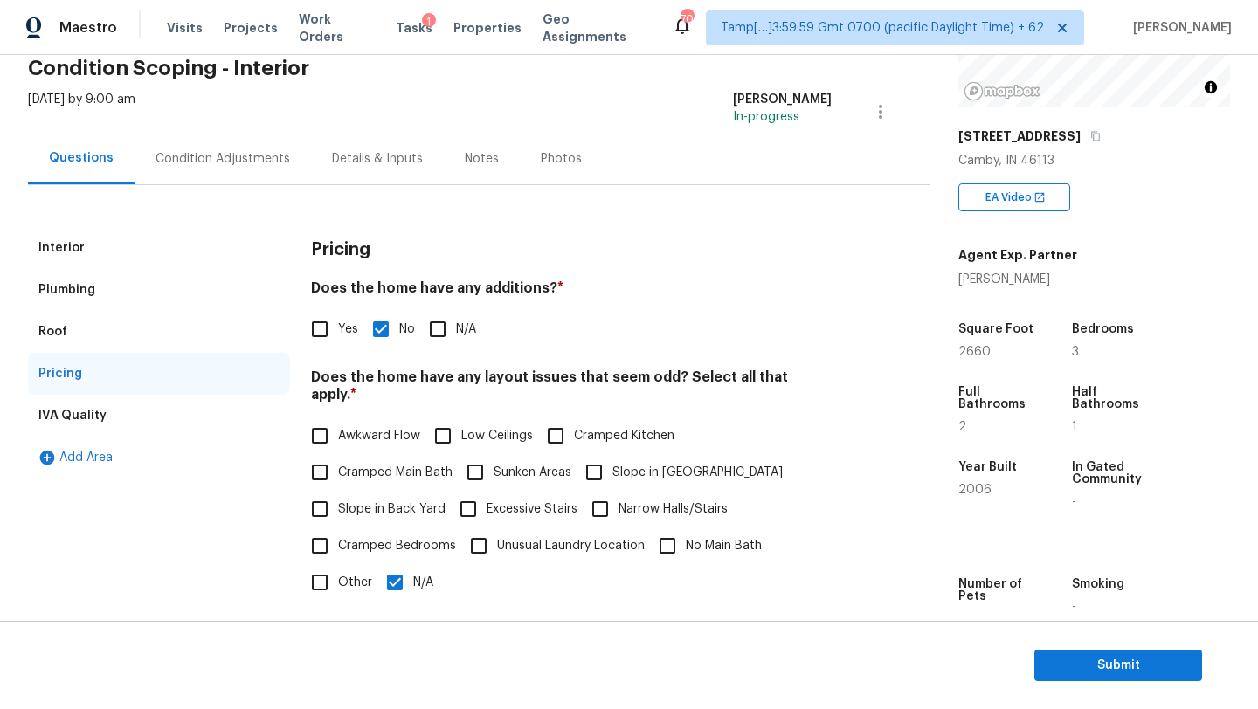
click at [259, 180] on div "Condition Adjustments" at bounding box center [223, 159] width 176 height 52
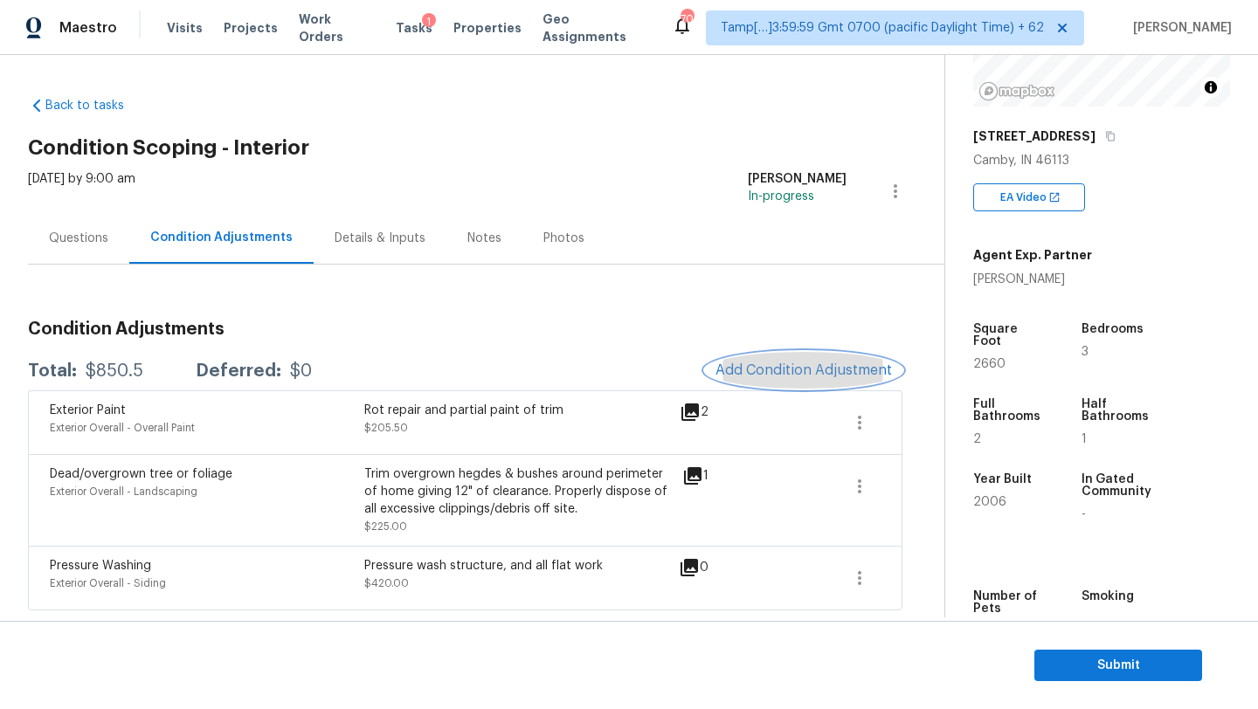
click at [844, 385] on button "Add Condition Adjustment" at bounding box center [803, 370] width 197 height 37
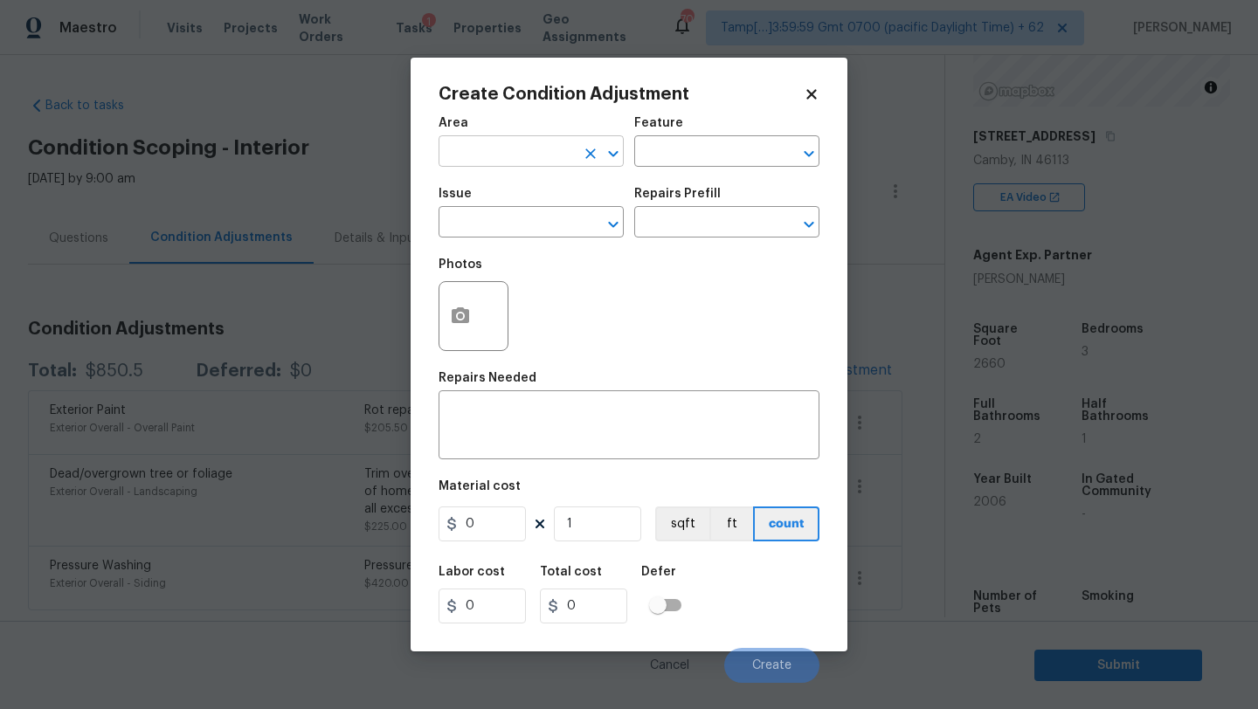
click at [542, 153] on input "text" at bounding box center [506, 153] width 136 height 27
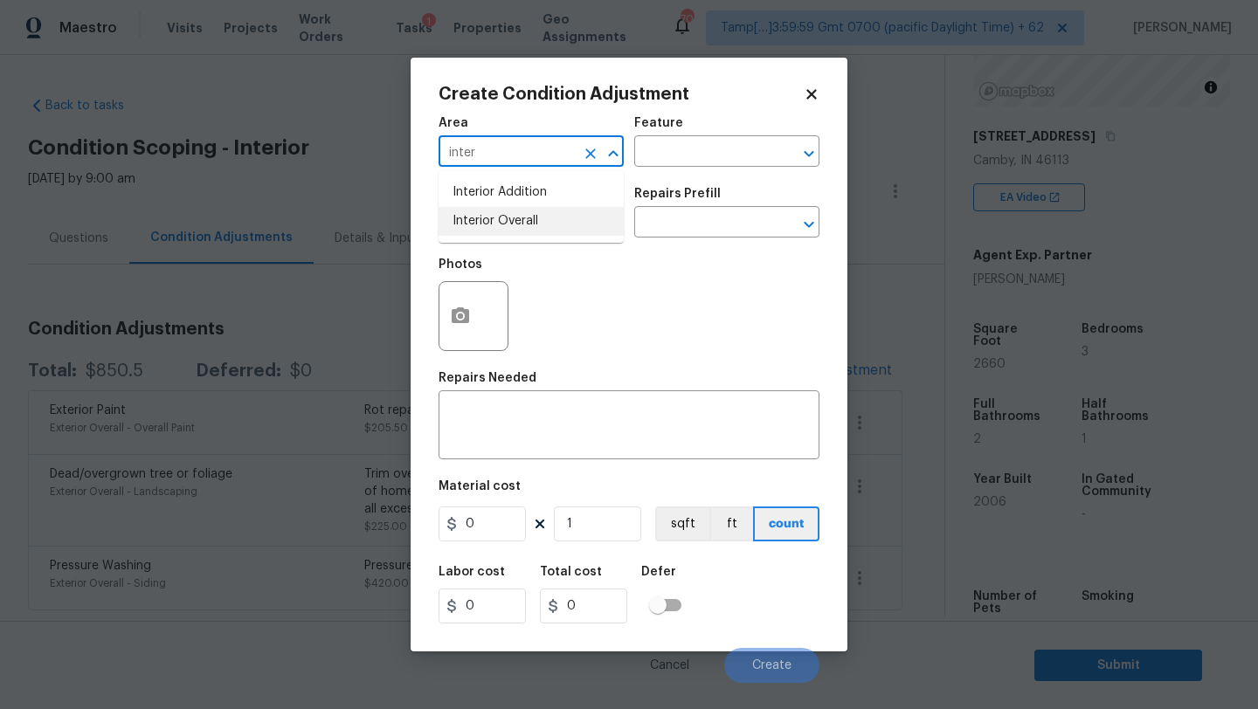
click at [538, 227] on li "Interior Overall" at bounding box center [530, 221] width 185 height 29
type input "Interior Overall"
click at [739, 135] on div "Feature" at bounding box center [726, 128] width 185 height 23
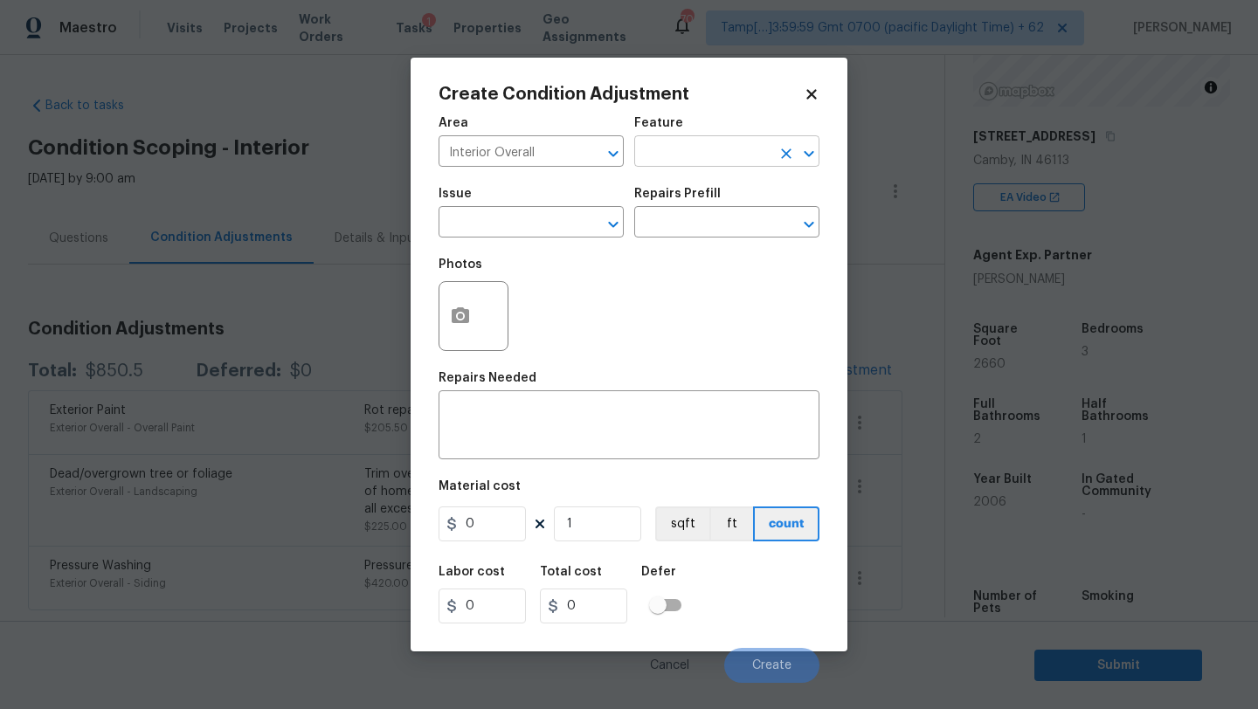
click at [739, 148] on input "text" at bounding box center [702, 153] width 136 height 27
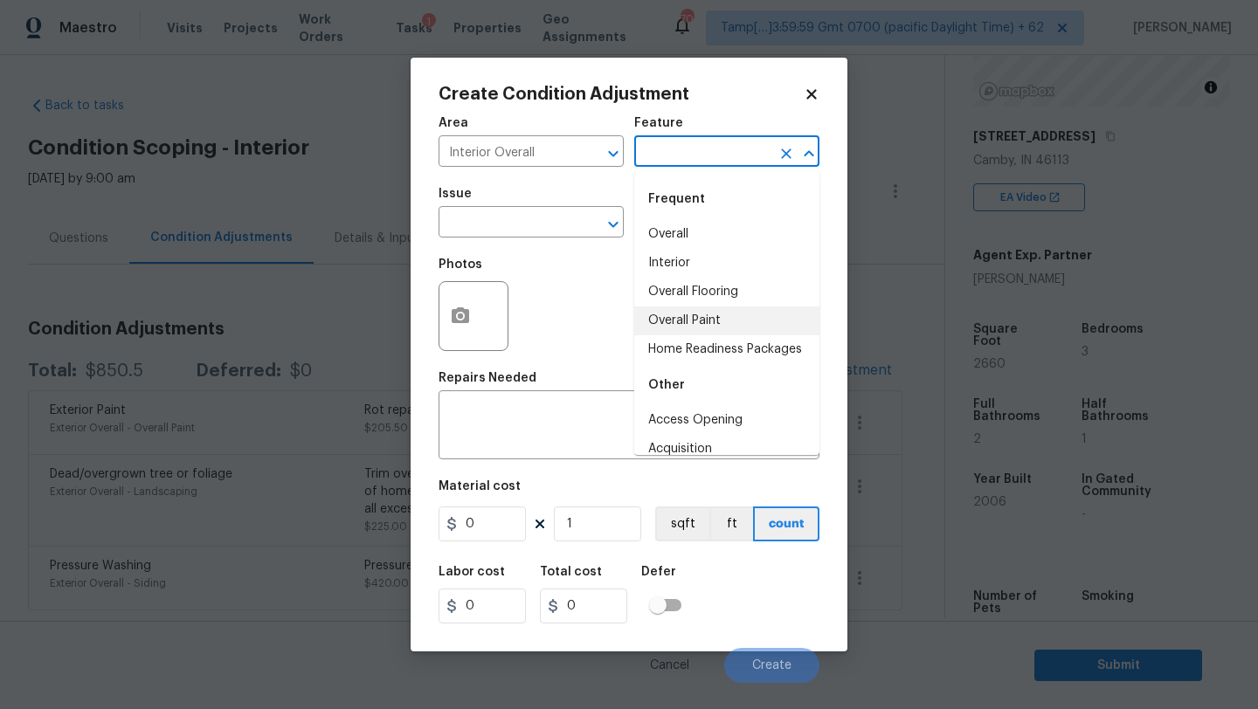
drag, startPoint x: 710, startPoint y: 315, endPoint x: 618, endPoint y: 276, distance: 99.8
click at [710, 315] on li "Overall Paint" at bounding box center [726, 321] width 185 height 29
type input "Overall Paint"
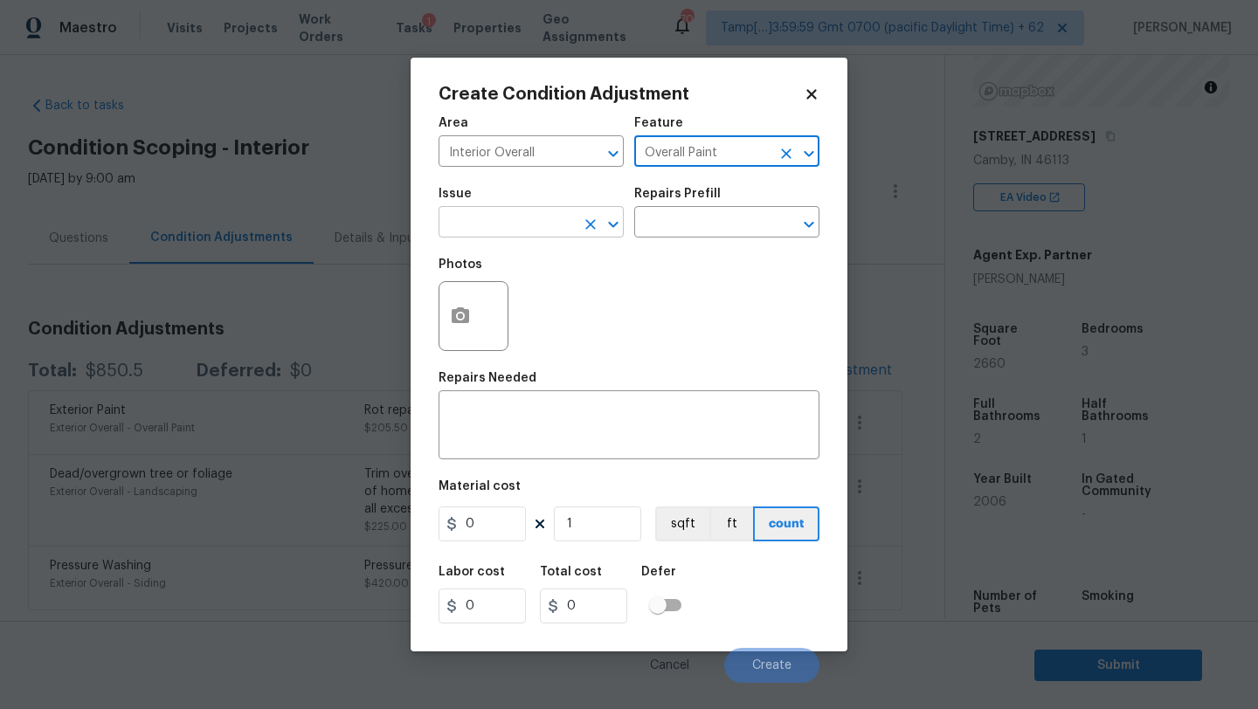
click at [552, 217] on input "text" at bounding box center [506, 224] width 136 height 27
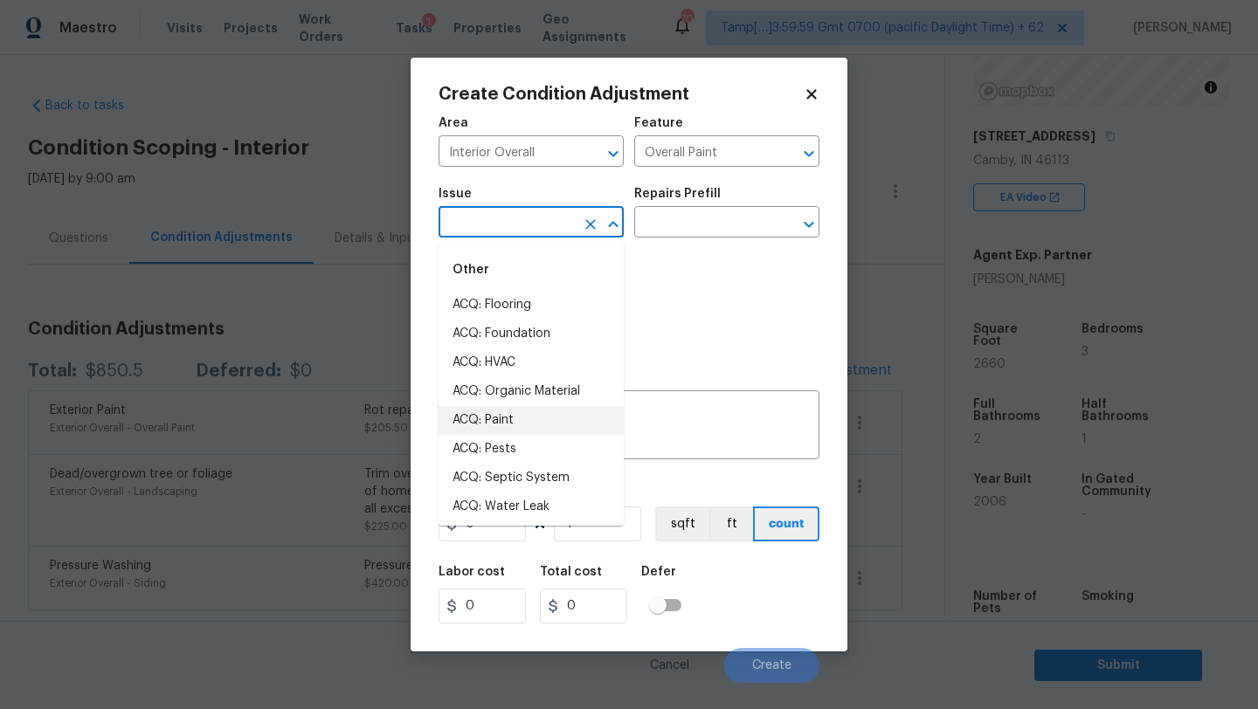
click at [500, 422] on li "ACQ: Paint" at bounding box center [530, 420] width 185 height 29
type input "ACQ: Paint"
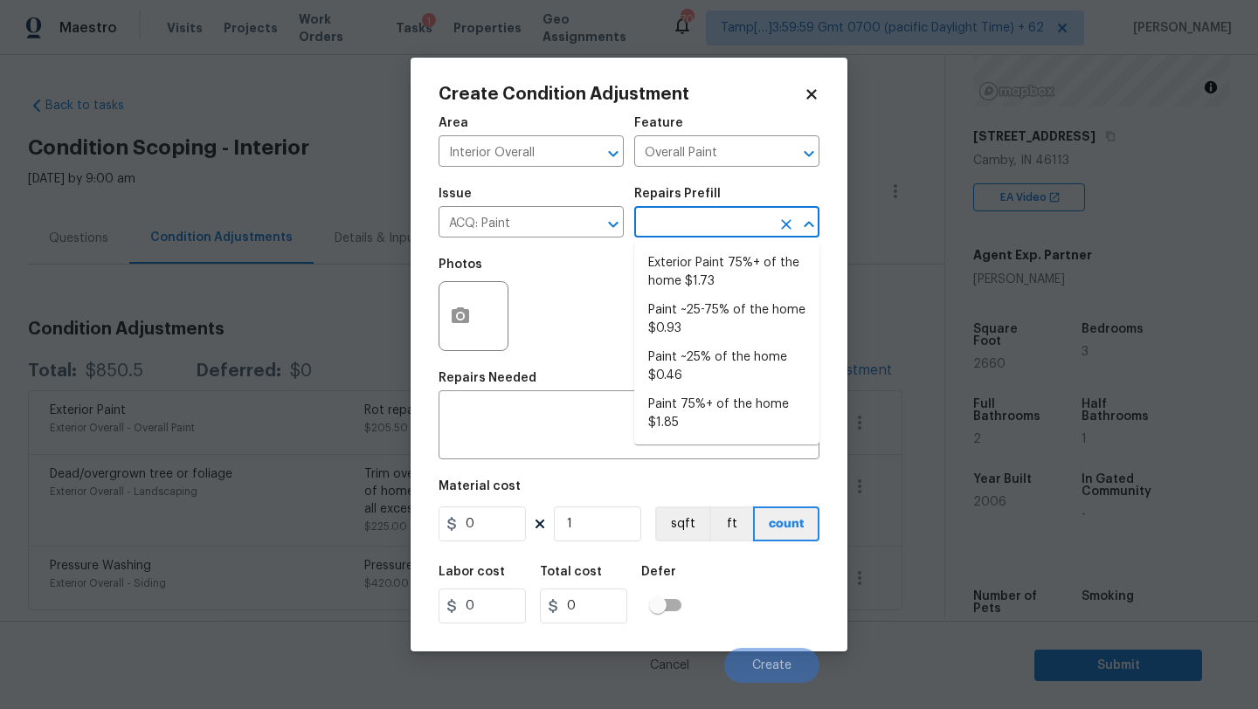
click at [685, 236] on input "text" at bounding box center [702, 224] width 136 height 27
click at [688, 427] on li "Paint 75%+ of the home $1.85" at bounding box center [726, 413] width 185 height 47
type input "Acquisition"
type textarea "Acquisition Scope: 75%+ of the home will likely require interior paint"
type input "1.85"
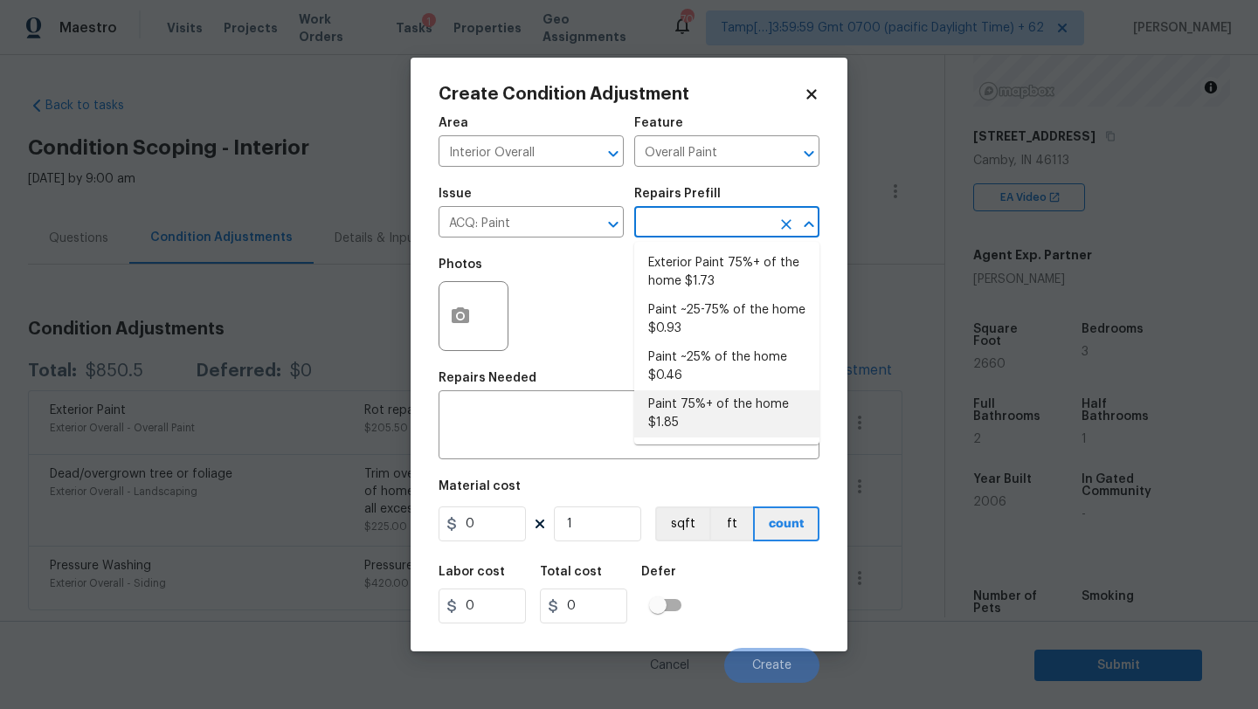
type input "1.85"
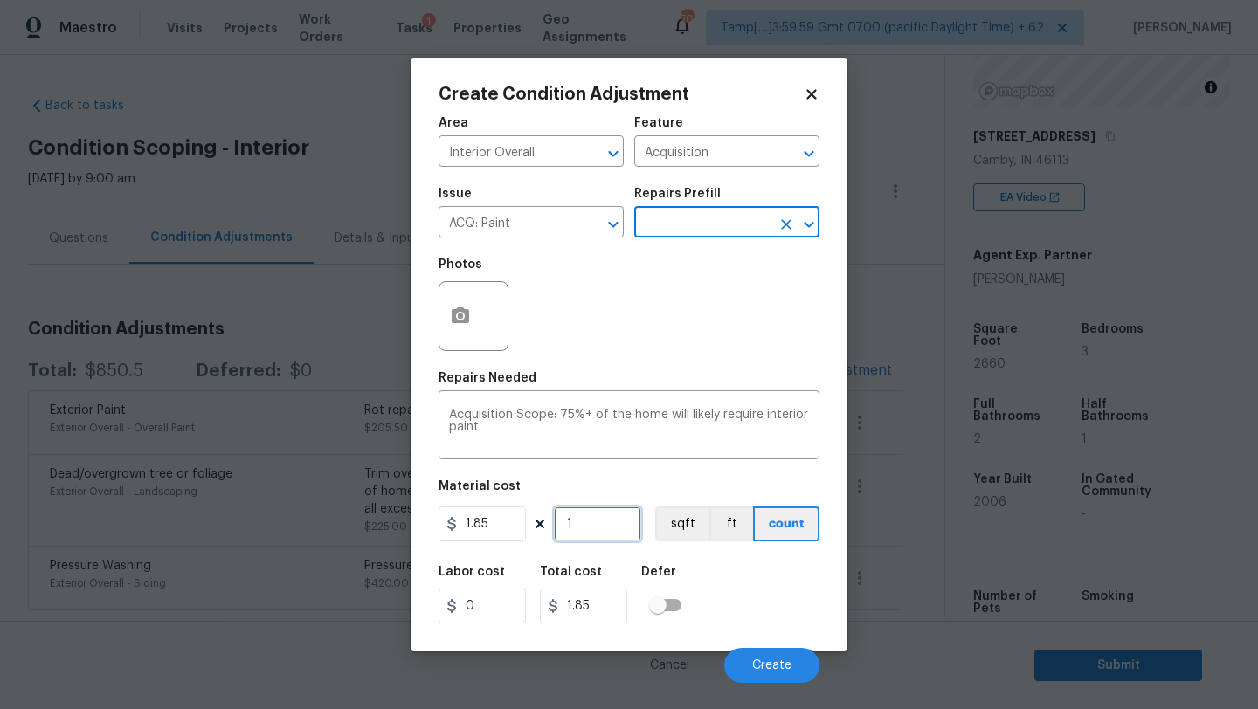
click at [600, 528] on input "1" at bounding box center [597, 524] width 87 height 35
type input "2"
type input "3.7"
type input "26"
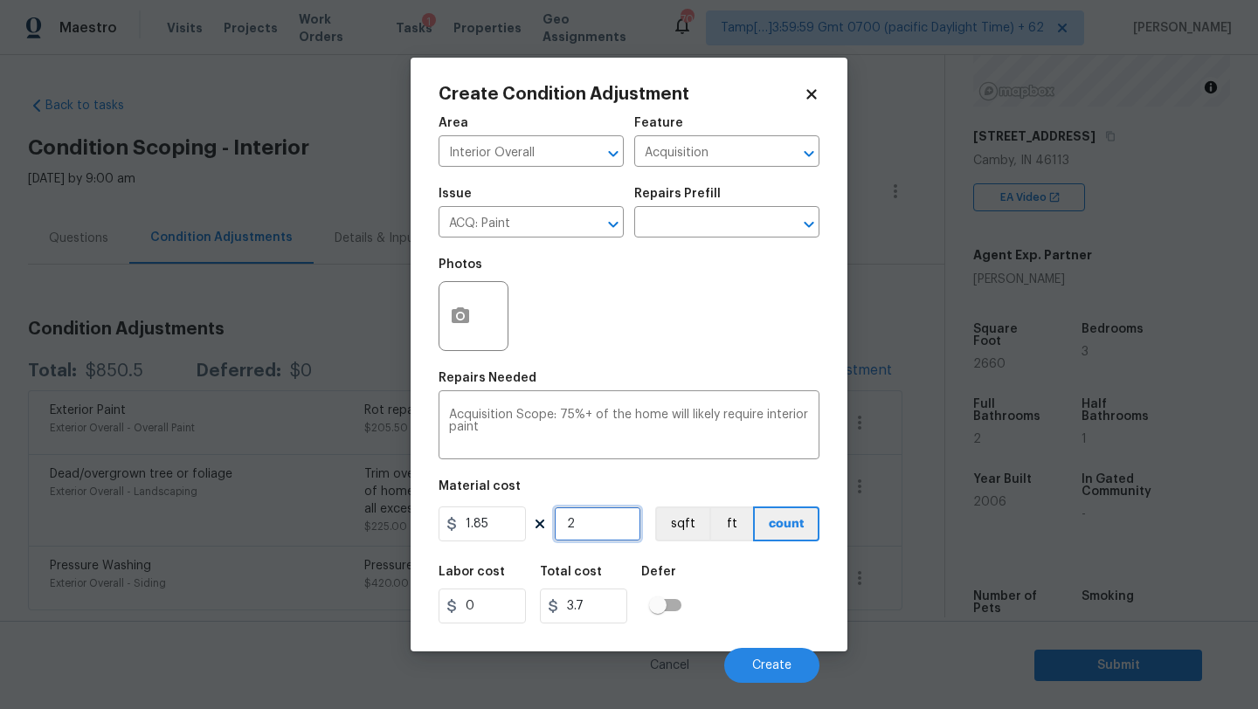
type input "48.1"
type input "266"
type input "492.1"
type input "2660"
type input "4921"
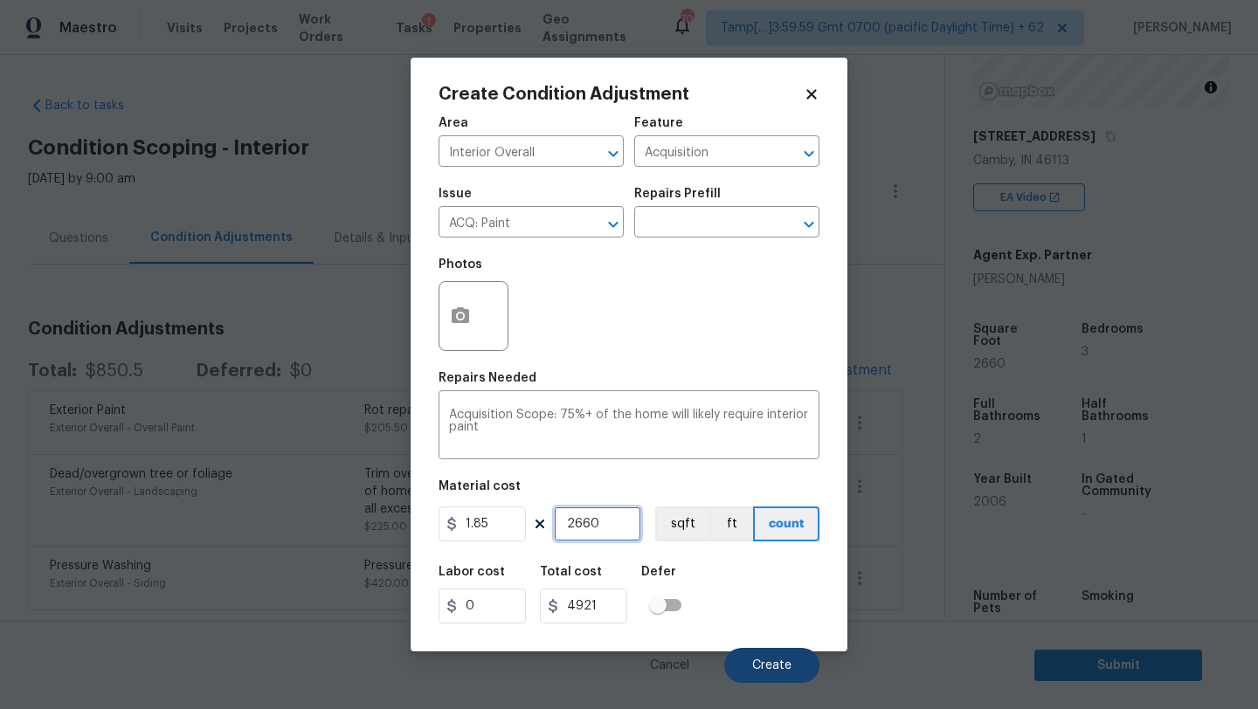
type input "2660"
click at [755, 666] on span "Create" at bounding box center [771, 665] width 39 height 13
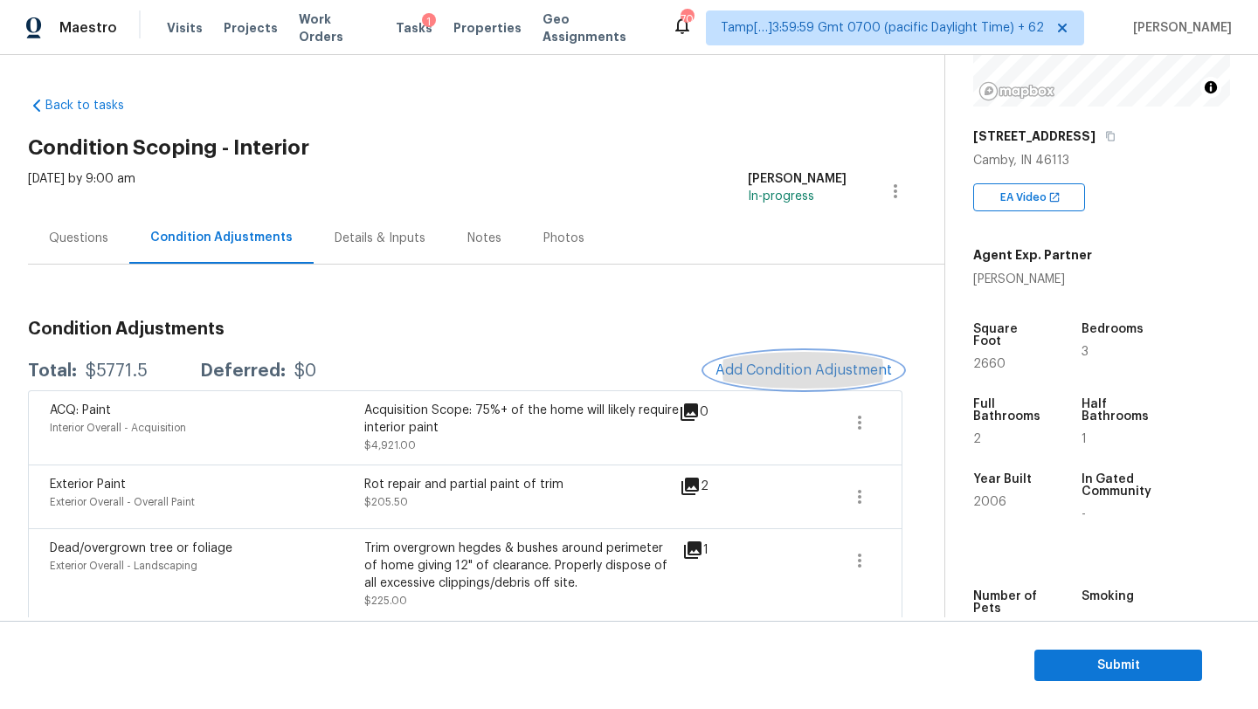
click at [819, 362] on button "Add Condition Adjustment" at bounding box center [803, 370] width 197 height 37
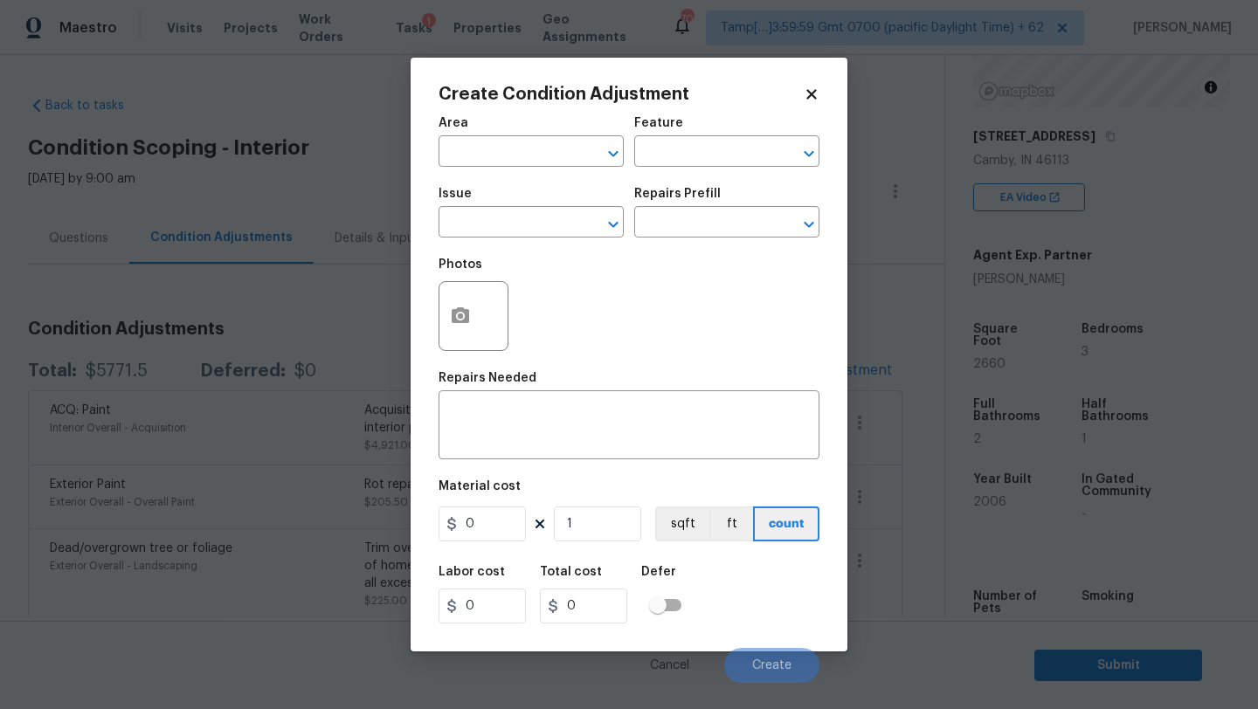
click at [544, 127] on div "Area" at bounding box center [530, 128] width 185 height 23
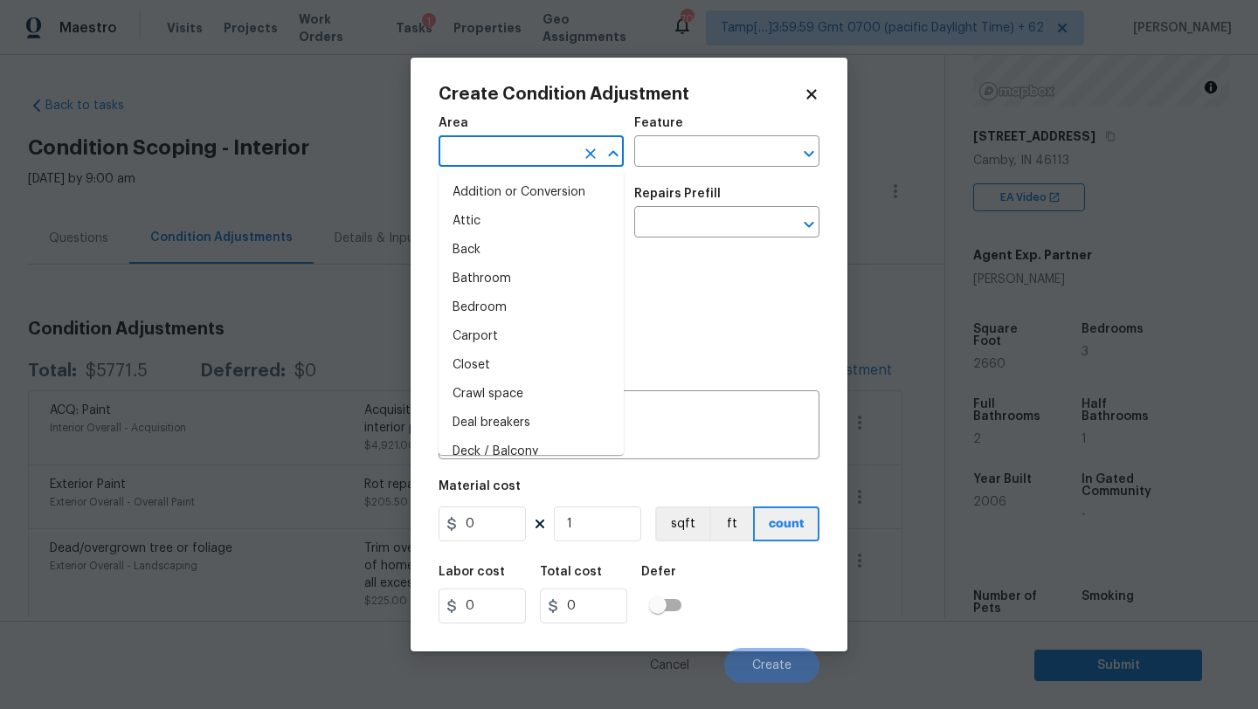
click at [543, 146] on input "text" at bounding box center [506, 153] width 136 height 27
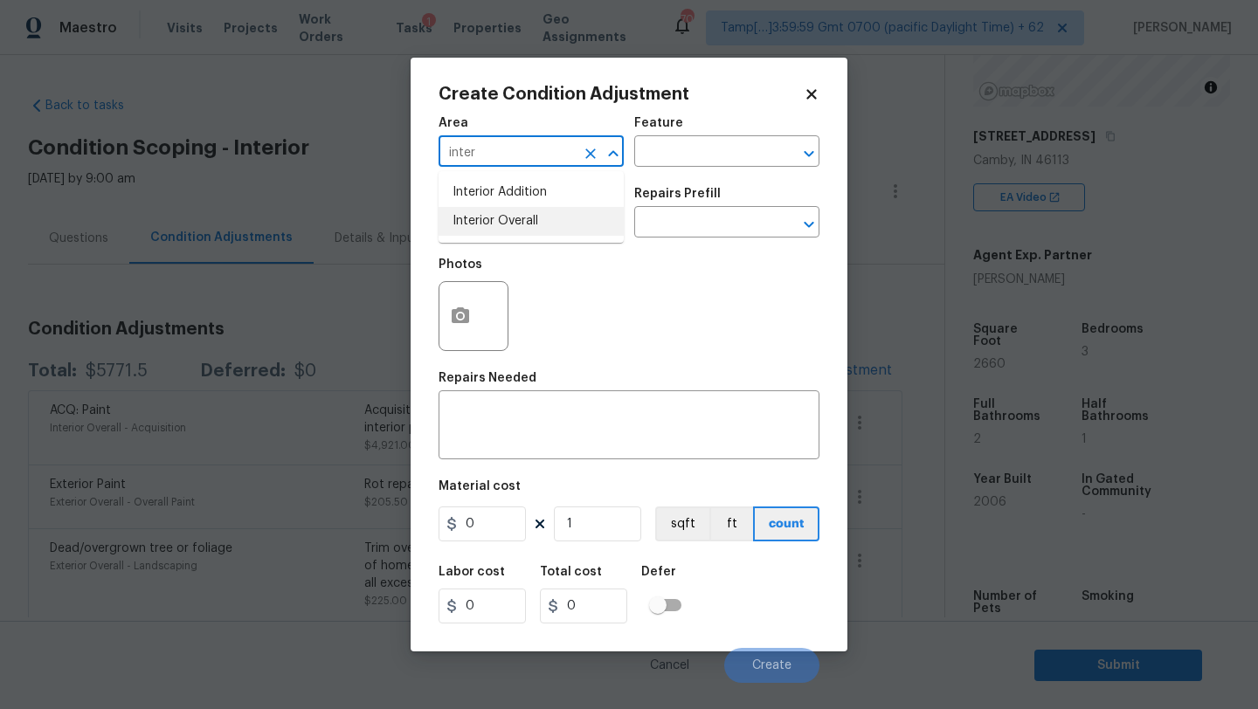
click at [531, 216] on li "Interior Overall" at bounding box center [530, 221] width 185 height 29
type input "Interior Overall"
click at [676, 163] on input "text" at bounding box center [702, 153] width 136 height 27
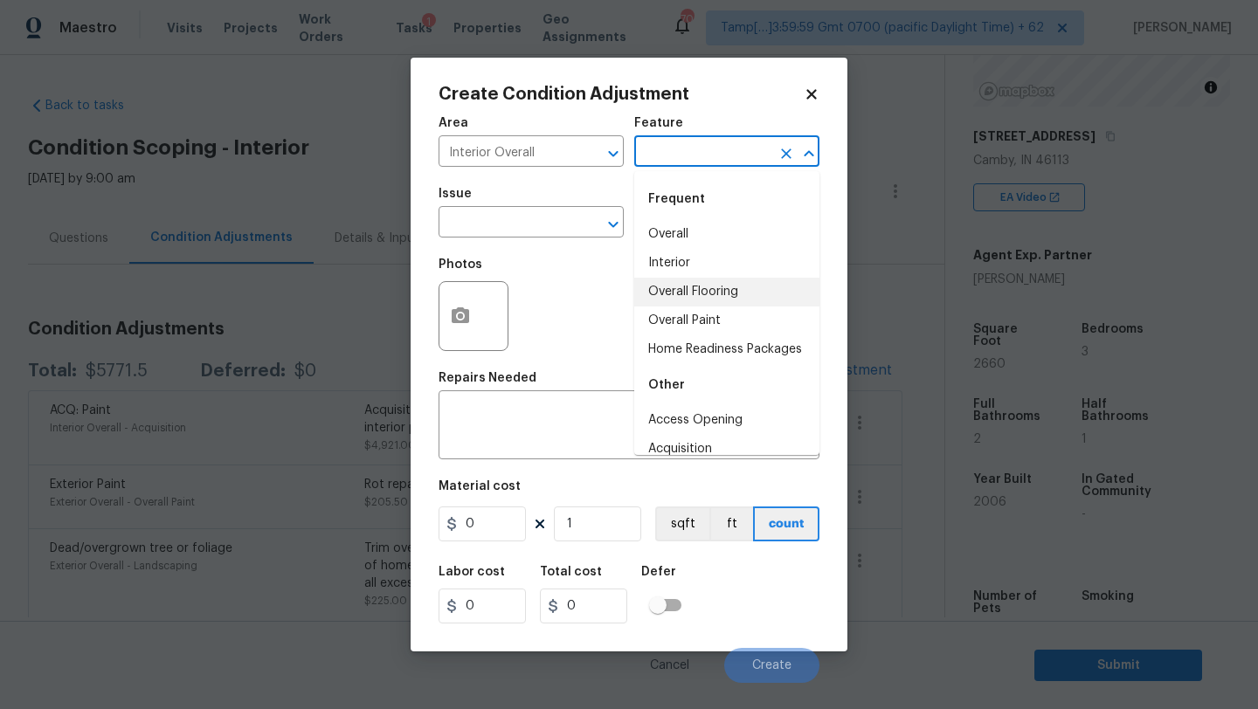
click at [680, 300] on li "Overall Flooring" at bounding box center [726, 292] width 185 height 29
type input "Overall Flooring"
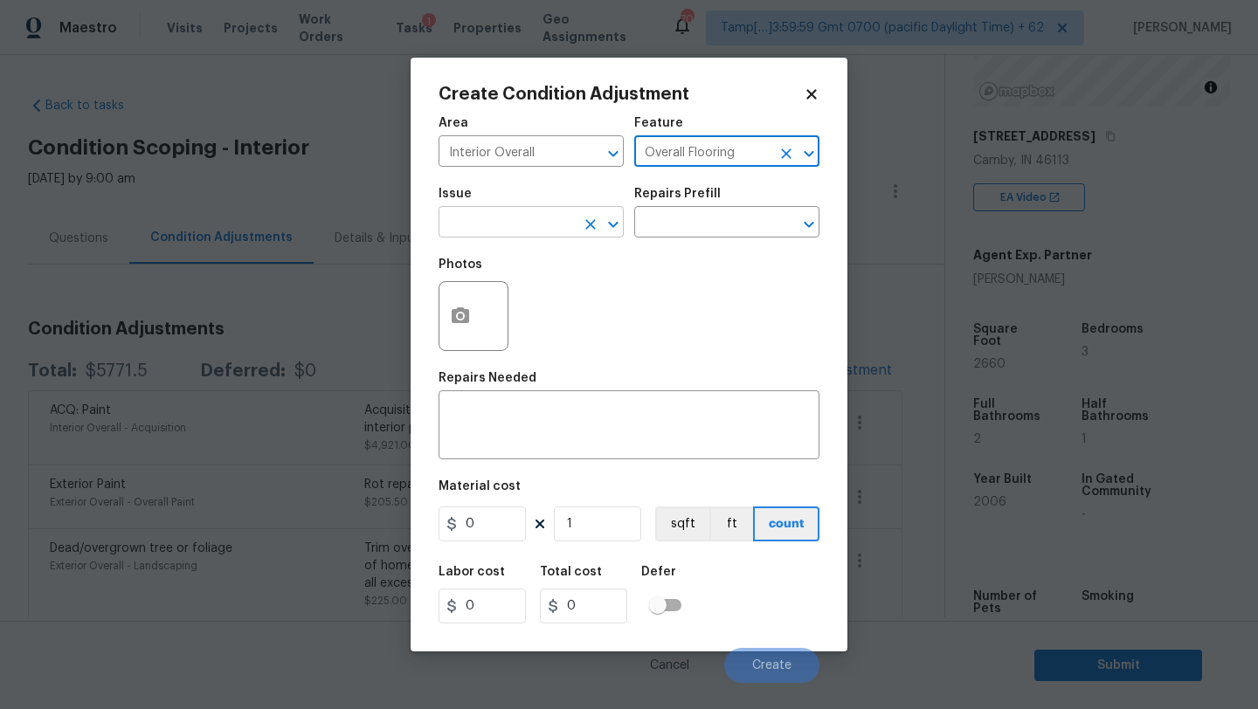
click at [516, 231] on input "text" at bounding box center [506, 224] width 136 height 27
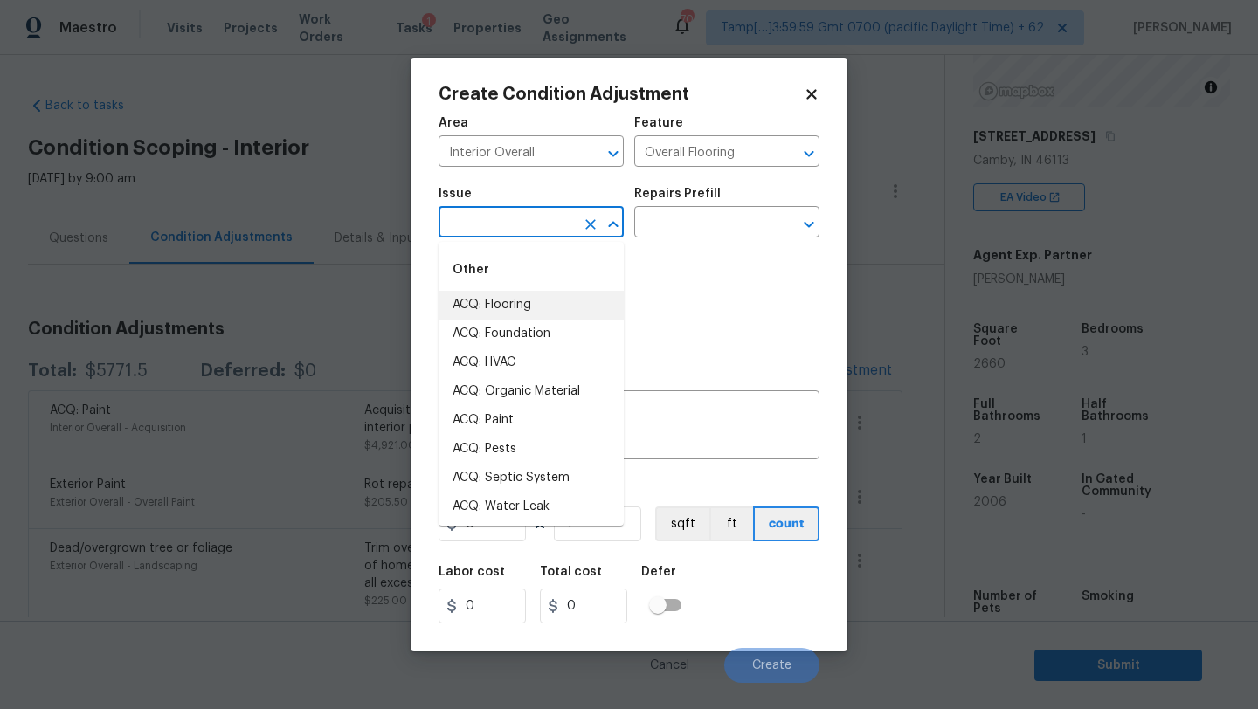
click at [516, 310] on li "ACQ: Flooring" at bounding box center [530, 305] width 185 height 29
type input "ACQ: Flooring"
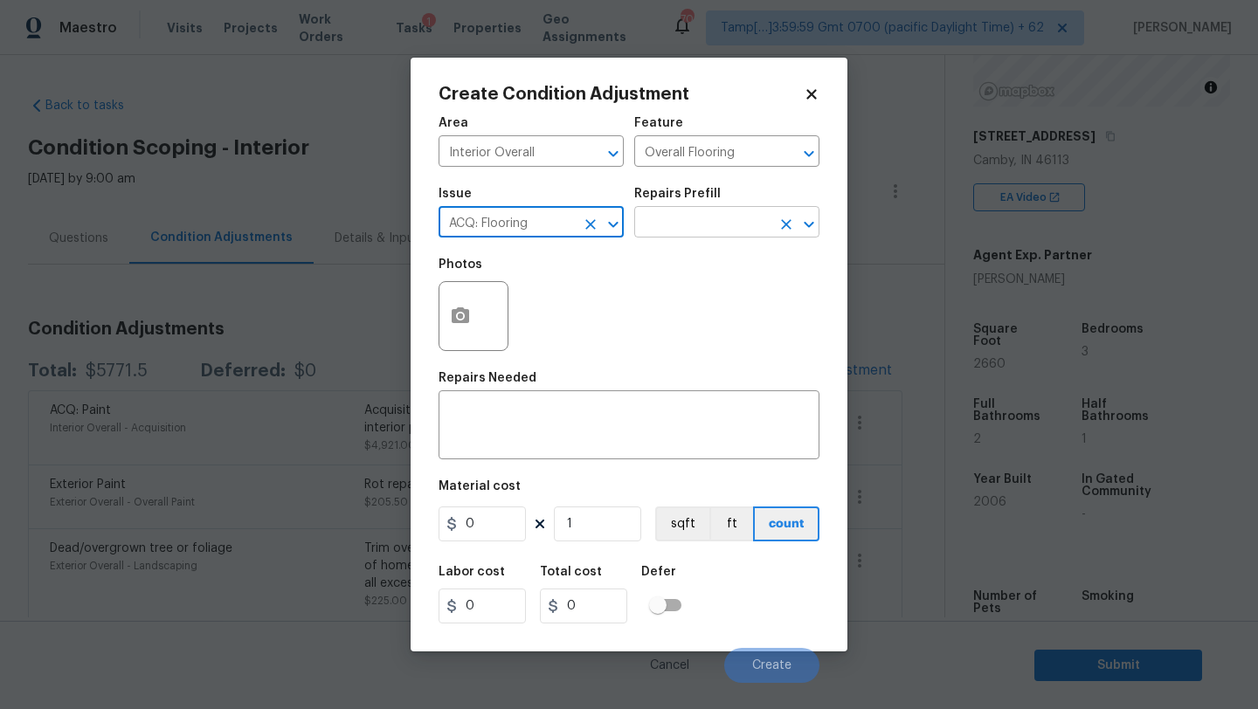
click at [695, 233] on input "text" at bounding box center [702, 224] width 136 height 27
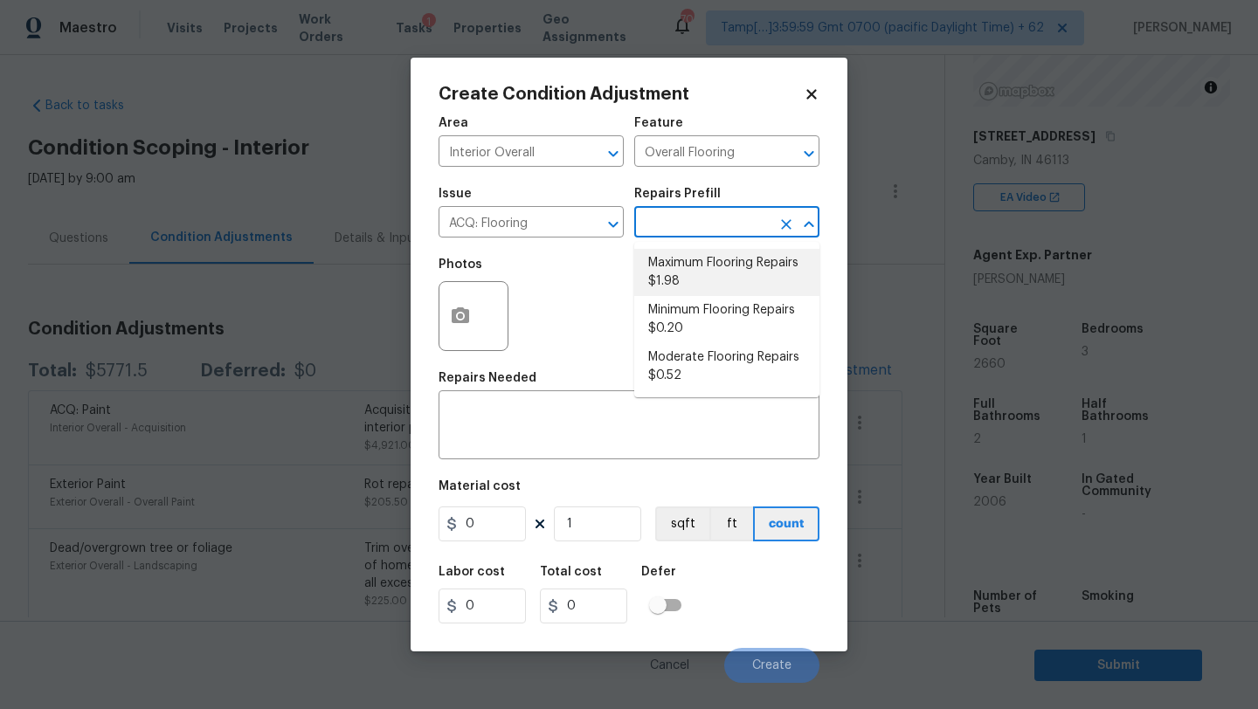
click at [695, 269] on li "Maximum Flooring Repairs $1.98" at bounding box center [726, 272] width 185 height 47
type input "Acquisition"
type textarea "Acquisition Scope: Maximum flooring repairs"
type input "1.98"
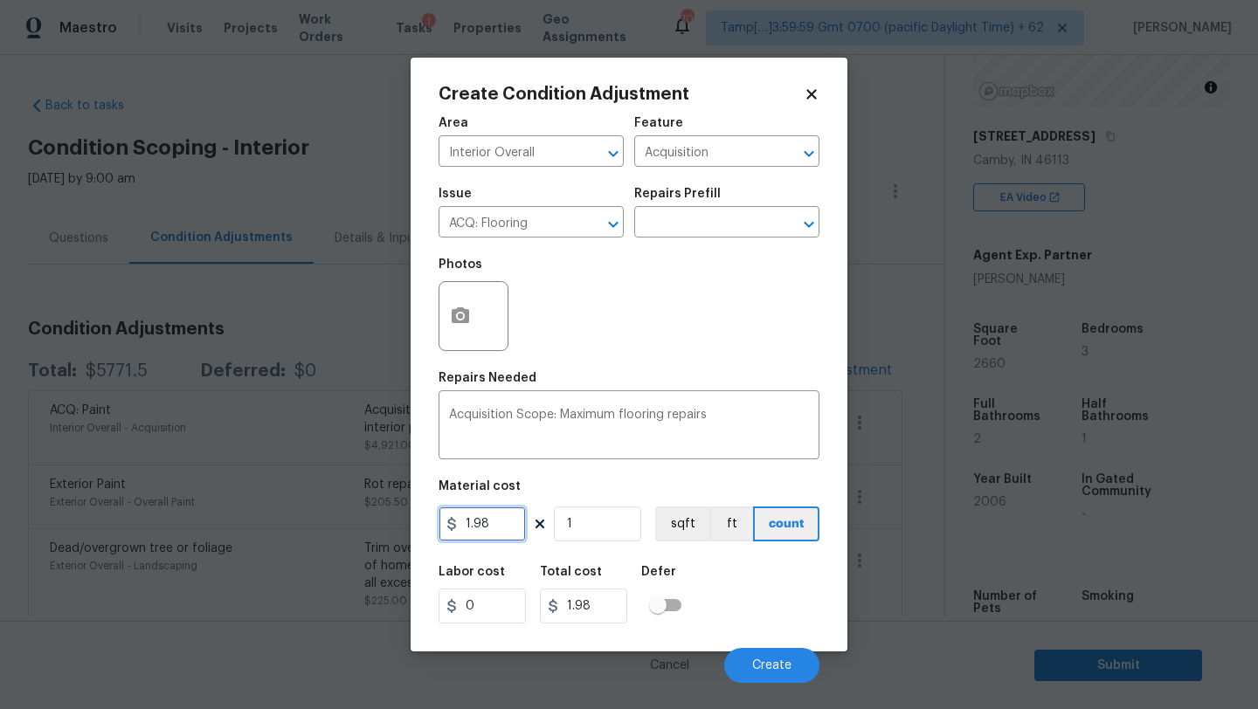
click at [514, 515] on input "1.98" at bounding box center [481, 524] width 87 height 35
click at [480, 526] on input "1.98" at bounding box center [481, 524] width 87 height 35
drag, startPoint x: 475, startPoint y: 523, endPoint x: 513, endPoint y: 521, distance: 37.6
click at [513, 521] on input "1.98" at bounding box center [481, 524] width 87 height 35
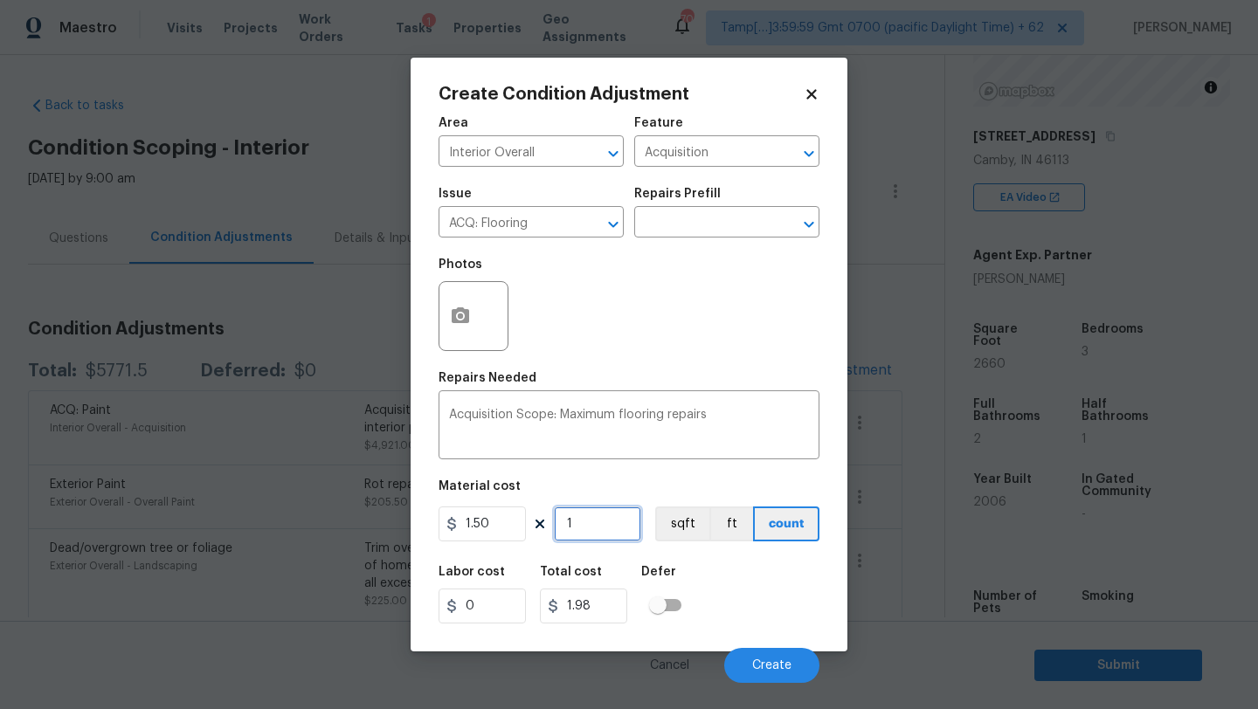
type input "1.5"
click at [580, 519] on input "1" at bounding box center [597, 524] width 87 height 35
type input "14"
type input "21"
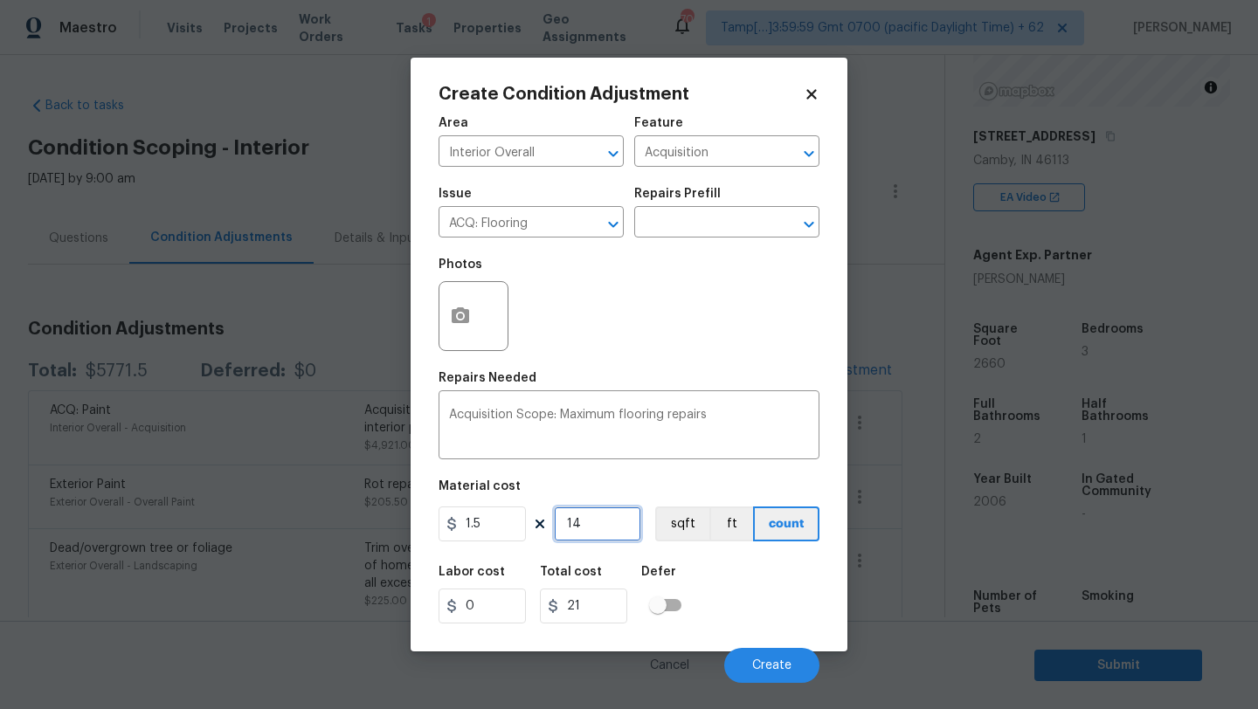
type input "140"
type input "210"
type input "1400"
type input "2100"
type input "1400"
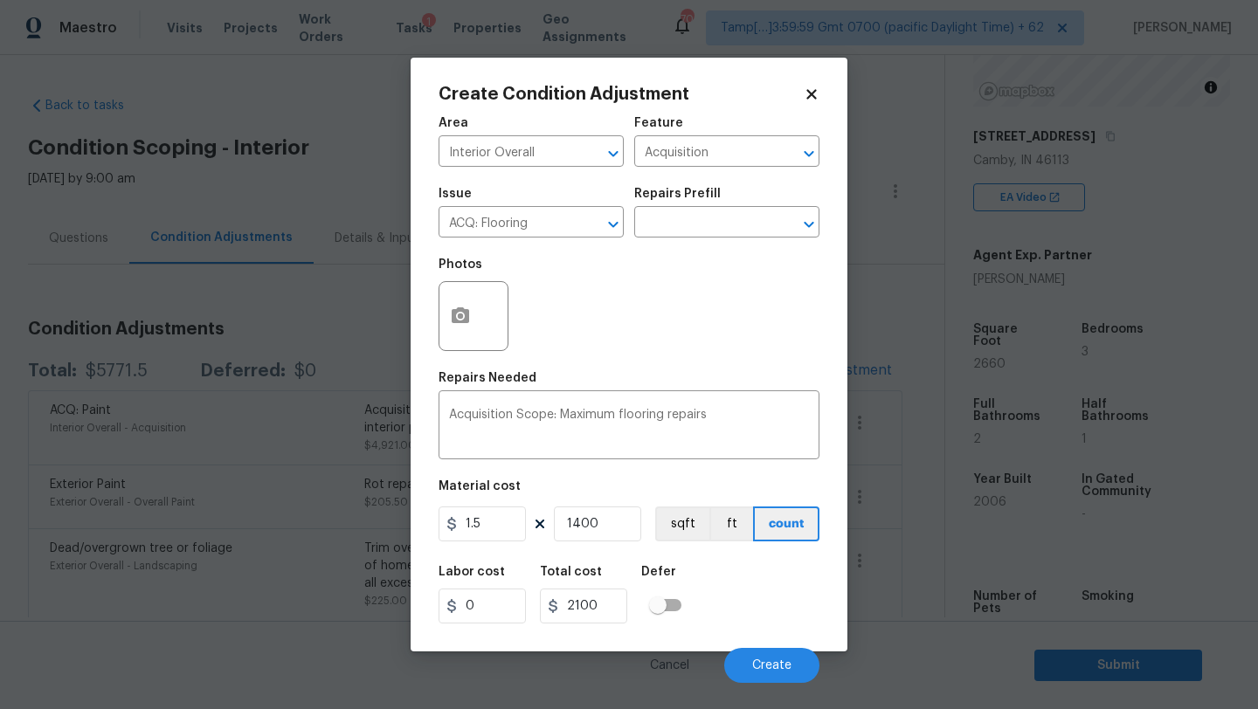
click at [776, 604] on div "Labor cost 0 Total cost 2100 Defer" at bounding box center [628, 595] width 381 height 79
click at [774, 665] on span "Create" at bounding box center [771, 665] width 39 height 13
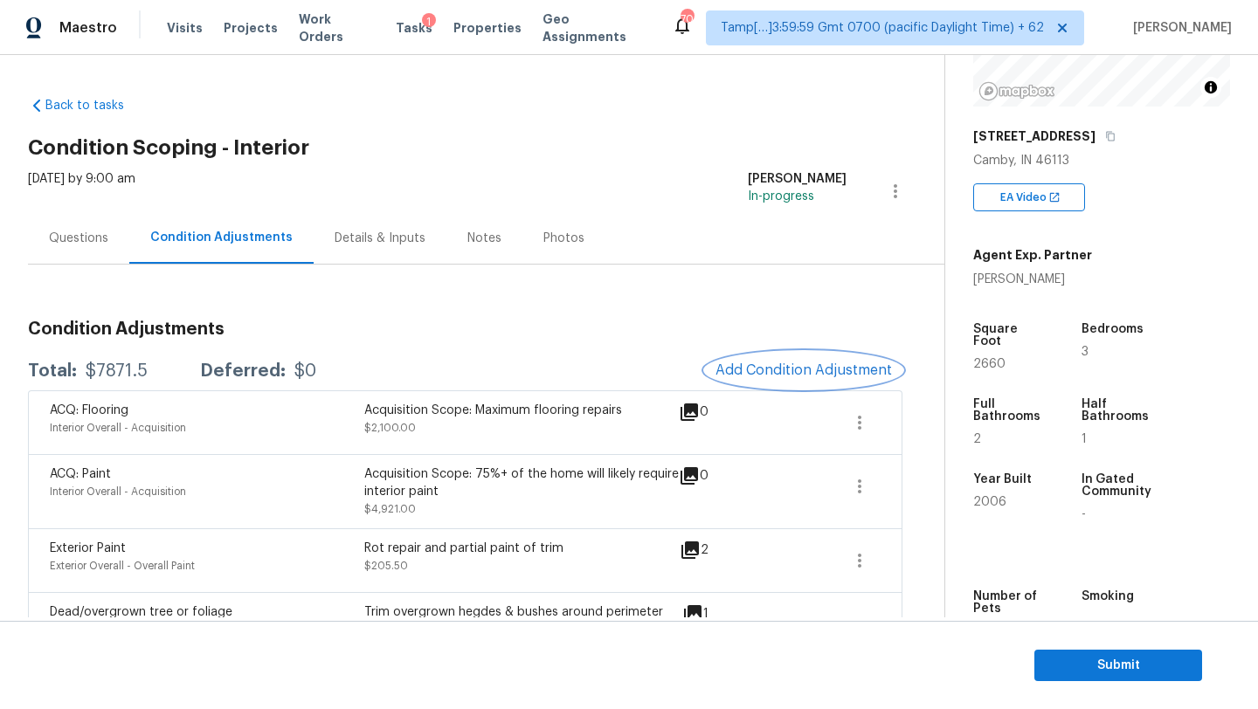
click at [789, 376] on span "Add Condition Adjustment" at bounding box center [803, 371] width 176 height 16
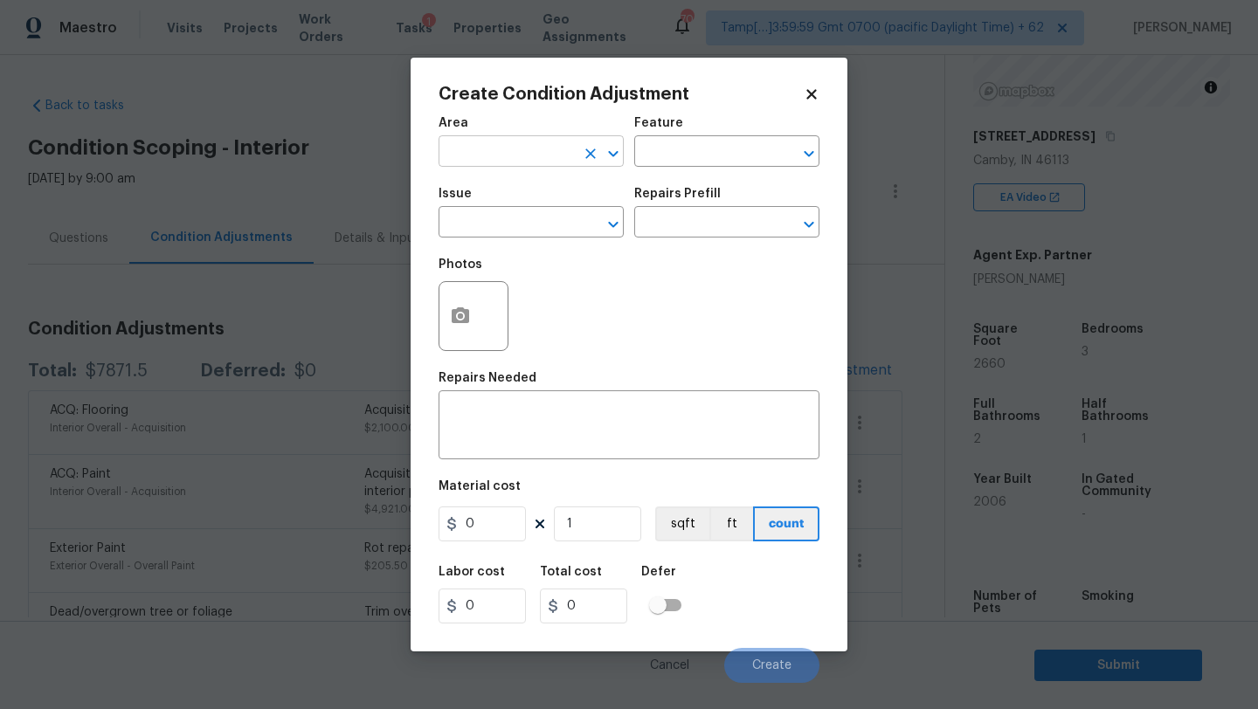
click at [495, 152] on input "text" at bounding box center [506, 153] width 136 height 27
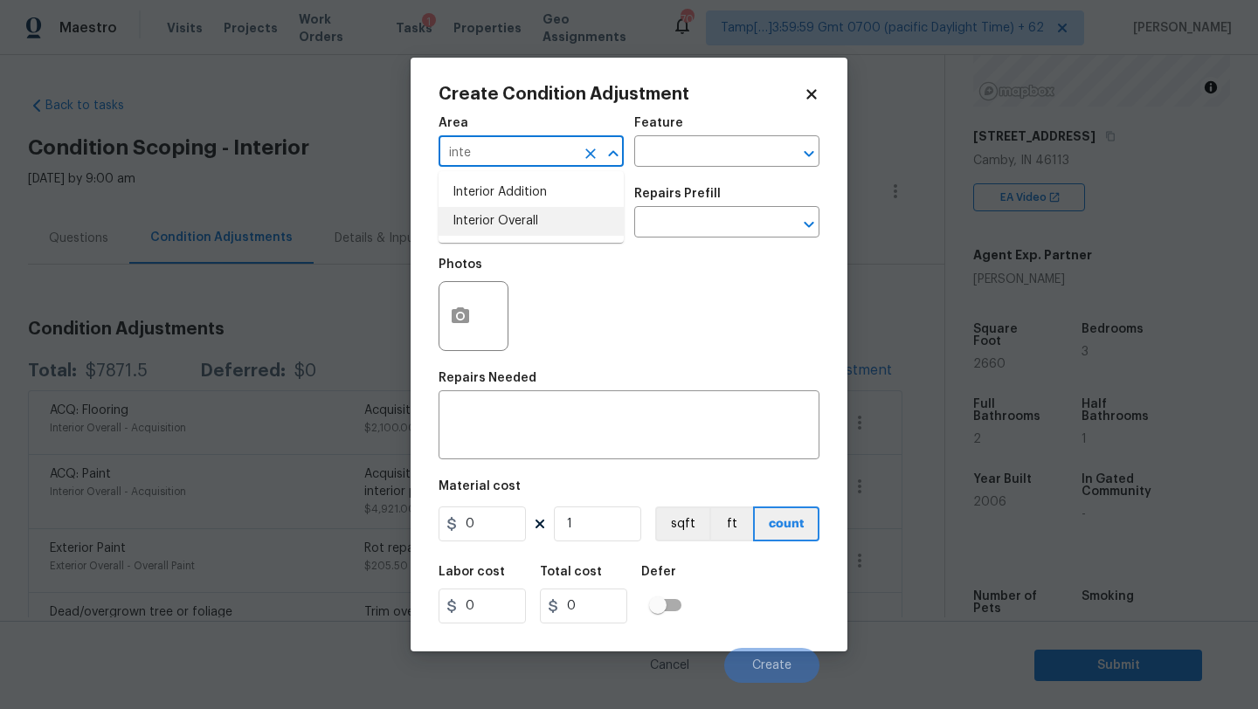
click at [513, 210] on li "Interior Overall" at bounding box center [530, 221] width 185 height 29
type input "Interior Overall"
click at [668, 155] on input "text" at bounding box center [702, 153] width 136 height 27
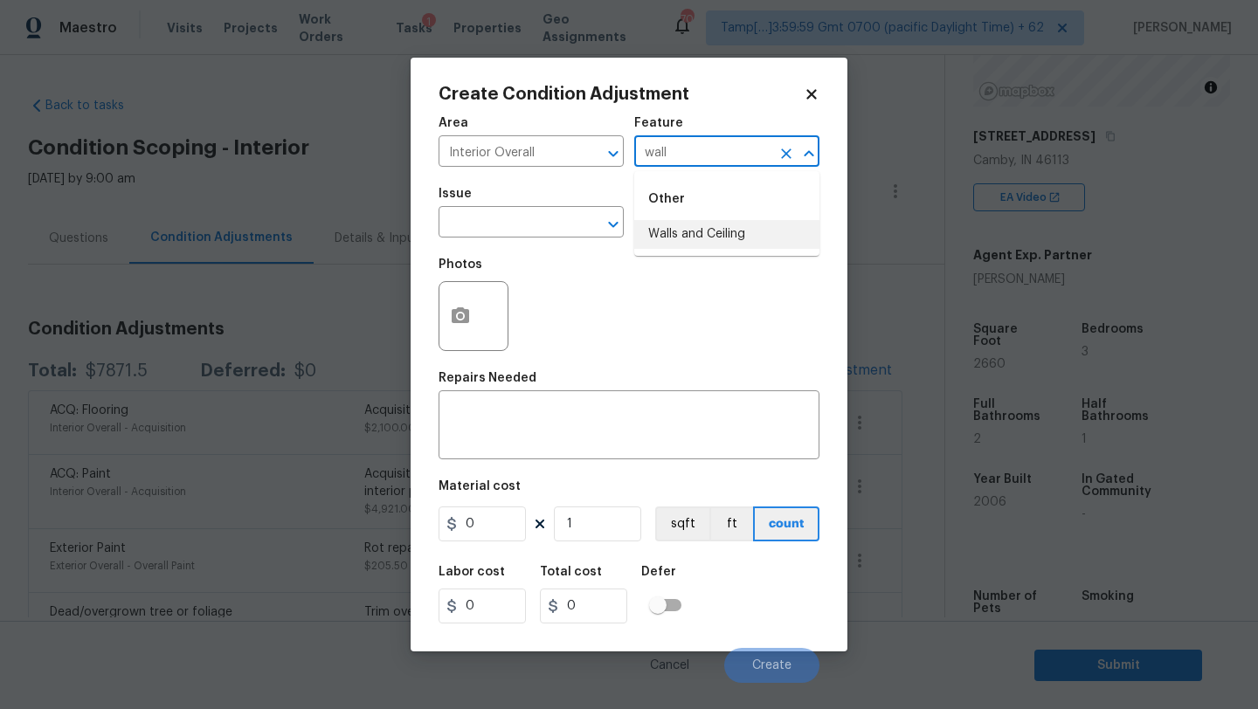
click at [661, 224] on li "Walls and Ceiling" at bounding box center [726, 234] width 185 height 29
type input "Walls and Ceiling"
click at [499, 224] on input "text" at bounding box center [506, 224] width 136 height 27
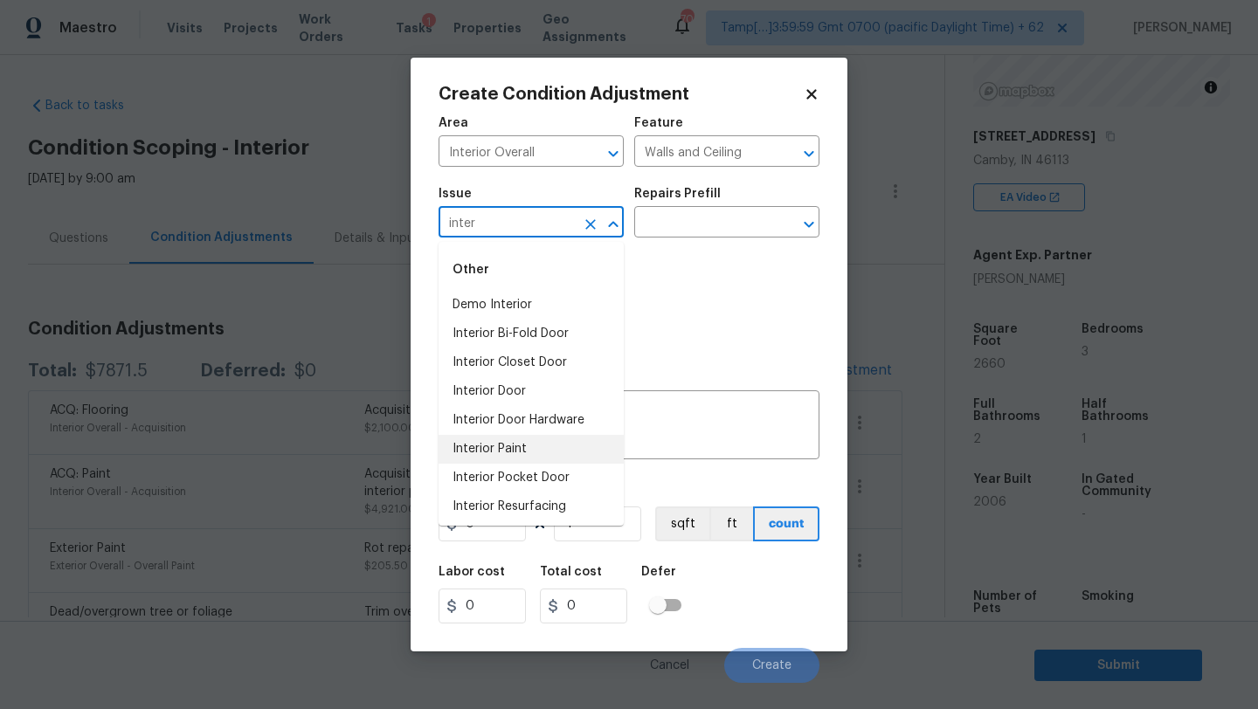
click at [524, 443] on li "Interior Paint" at bounding box center [530, 449] width 185 height 29
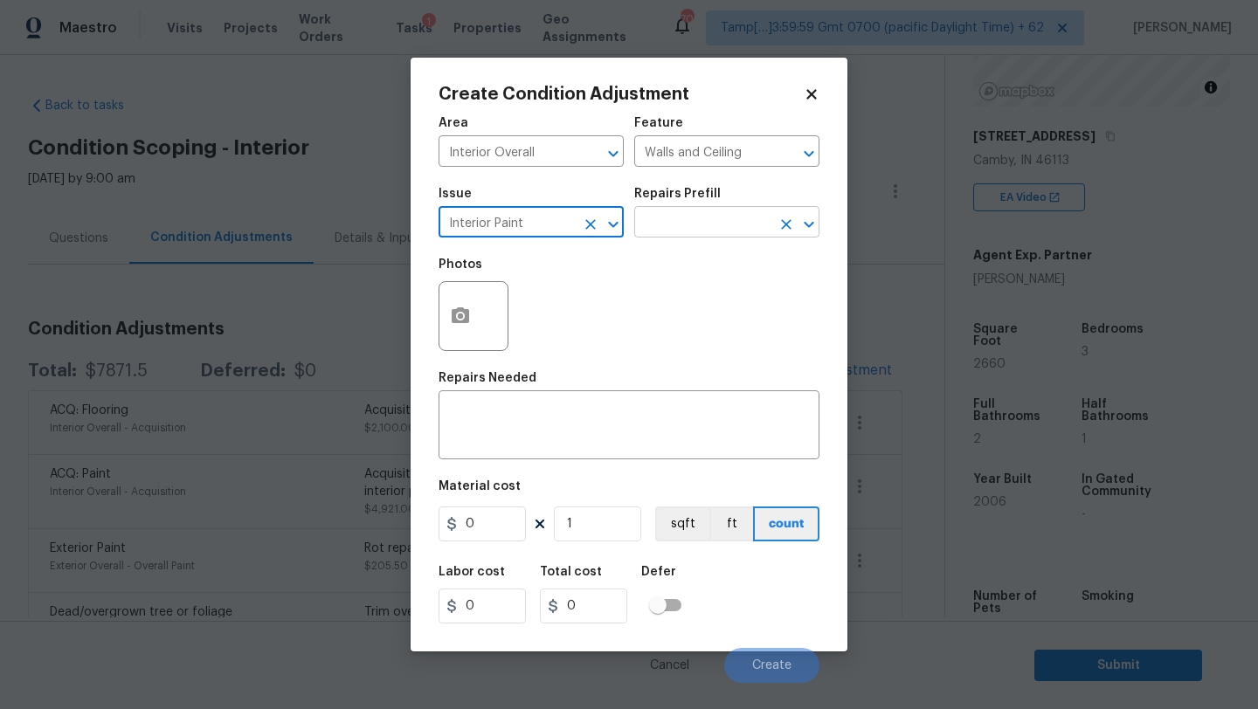
type input "Interior Paint"
click at [681, 237] on input "text" at bounding box center [702, 224] width 136 height 27
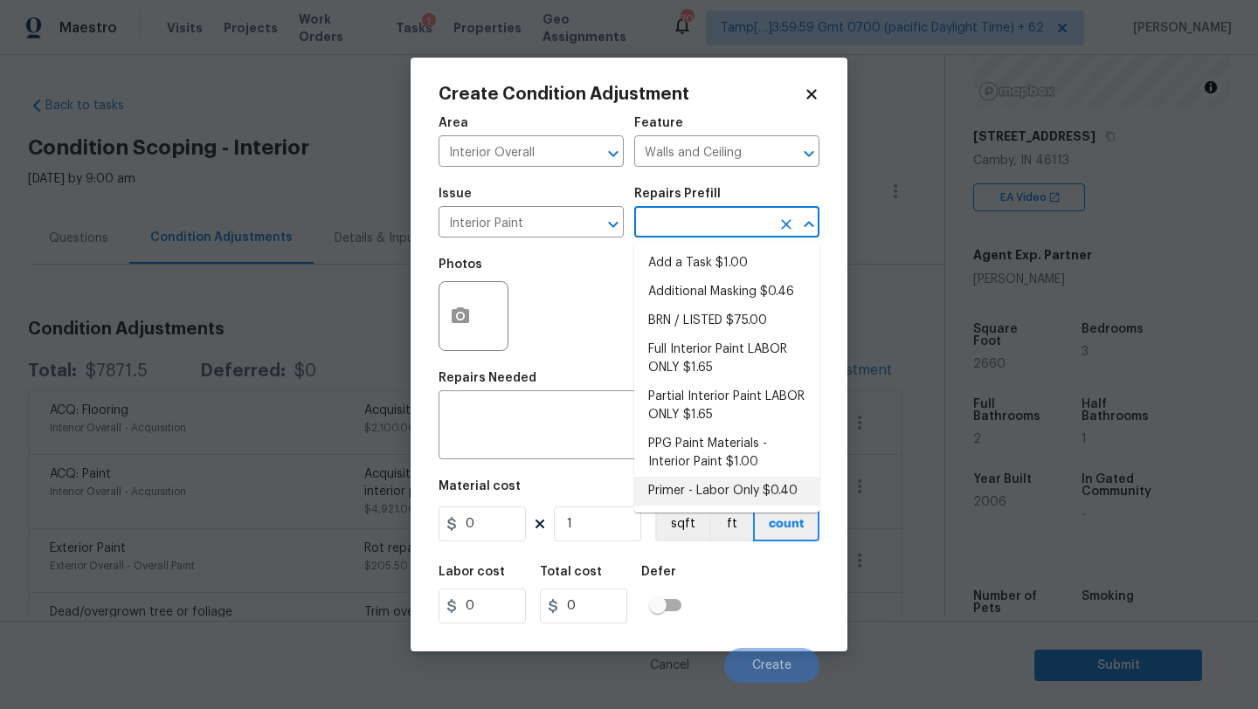
click at [671, 480] on li "Primer - Labor Only $0.40" at bounding box center [726, 491] width 185 height 29
type input "Overall Paint"
type textarea "Interior primer - PRIMER PROVIDED BY OPENDOOR - All nails, screws, drywall anch…"
type input "0.4"
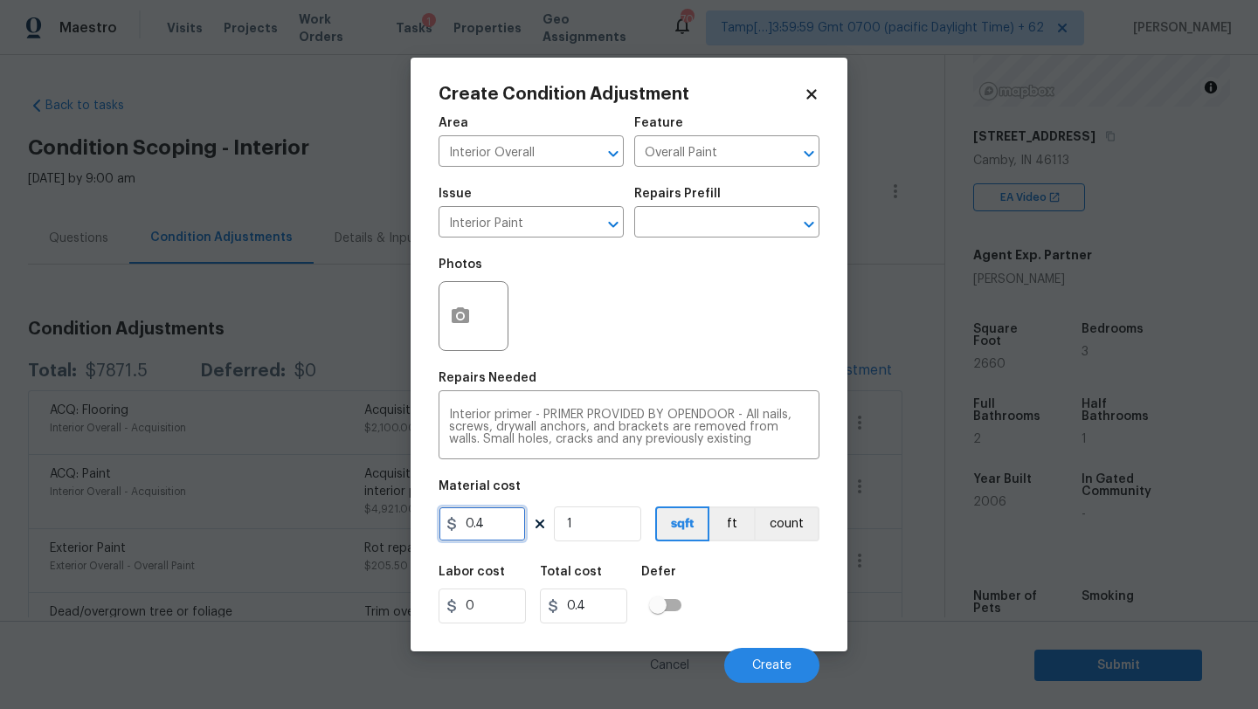
click at [498, 531] on input "0.4" at bounding box center [481, 524] width 87 height 35
click at [528, 523] on div "0.4 1 sqft ft count" at bounding box center [628, 524] width 381 height 35
click at [497, 525] on input "0.4" at bounding box center [481, 524] width 87 height 35
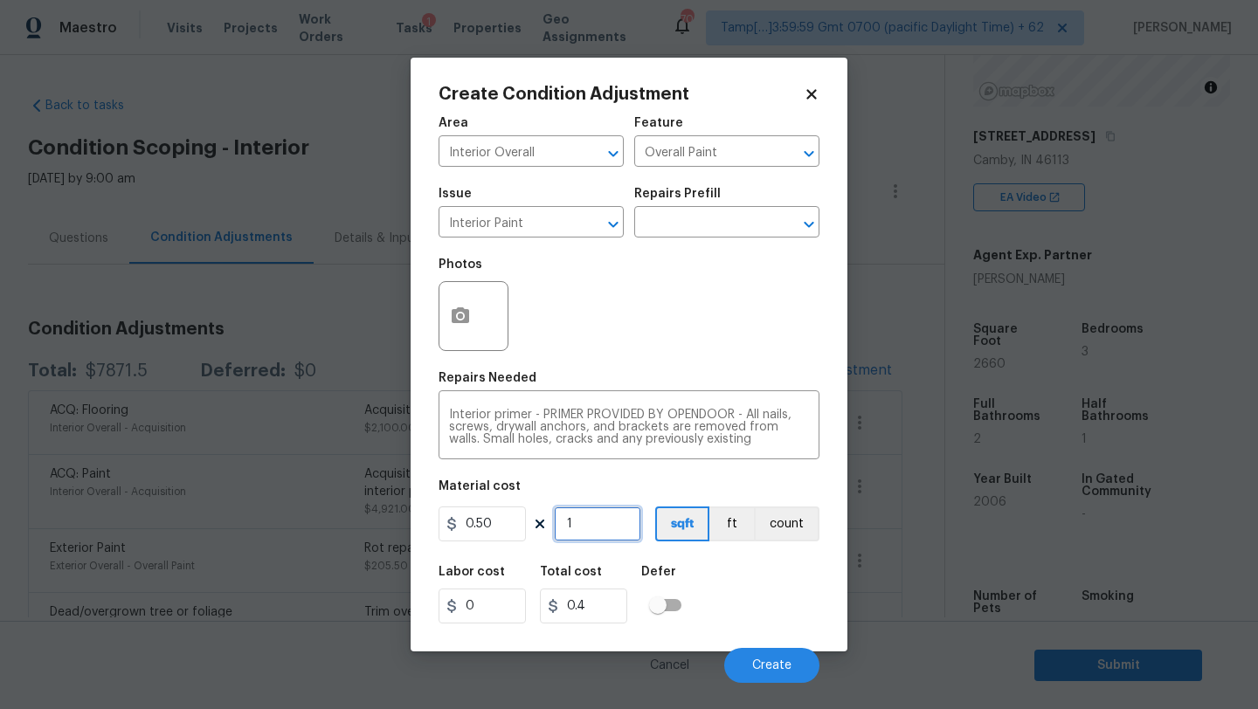
type input "0.5"
click at [597, 528] on input "1" at bounding box center [597, 524] width 87 height 35
type input "0"
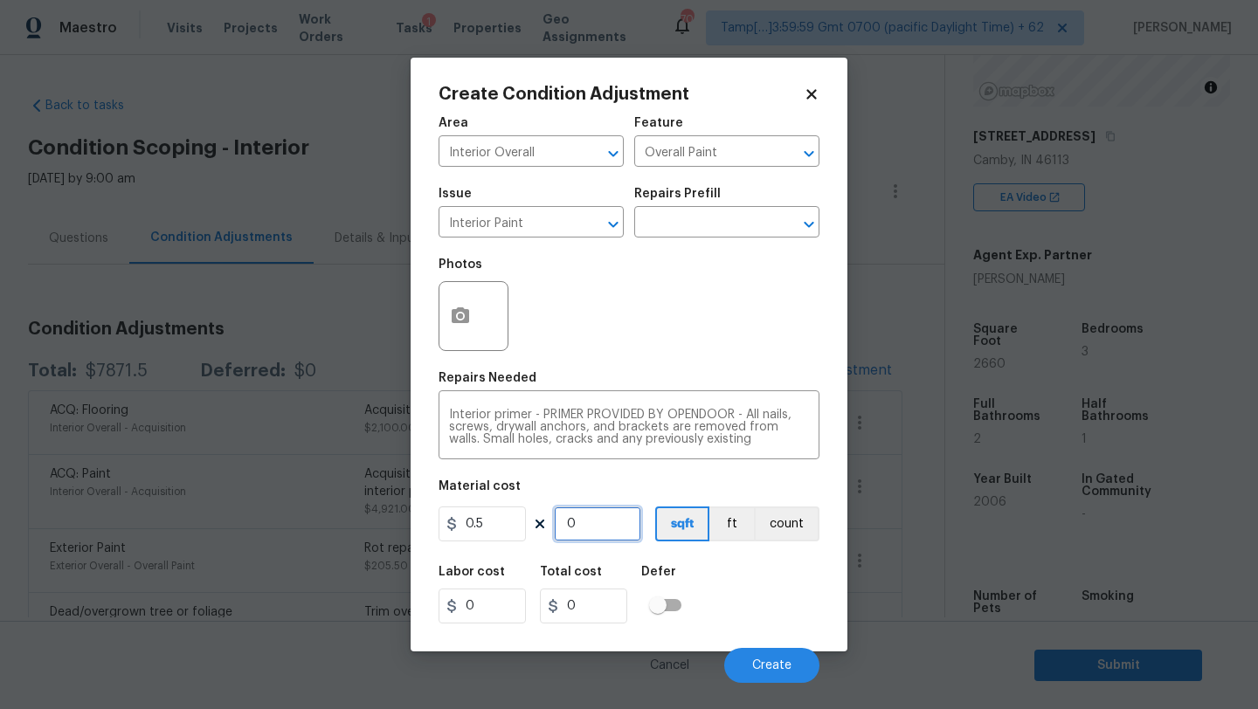
type input "9"
type input "4.5"
type input "90"
type input "45"
type input "900"
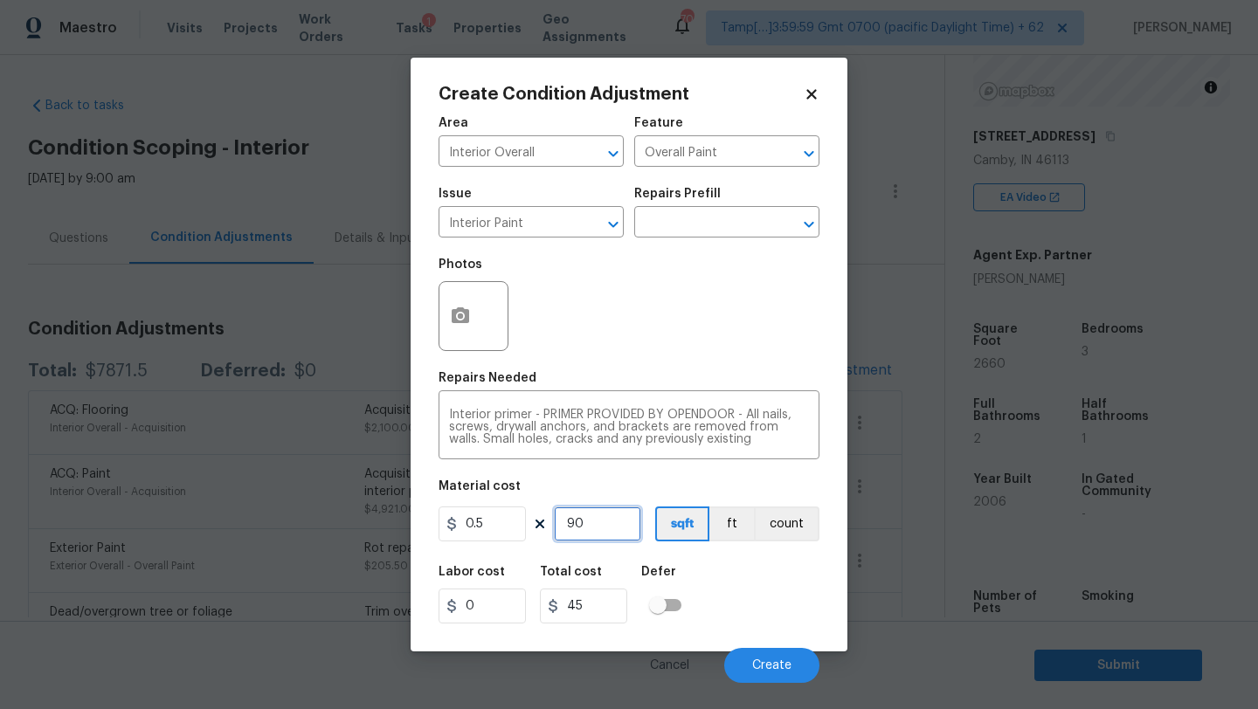
type input "450"
type input "900"
click at [762, 646] on div "Cancel Create" at bounding box center [628, 658] width 381 height 49
click at [762, 674] on button "Create" at bounding box center [771, 665] width 95 height 35
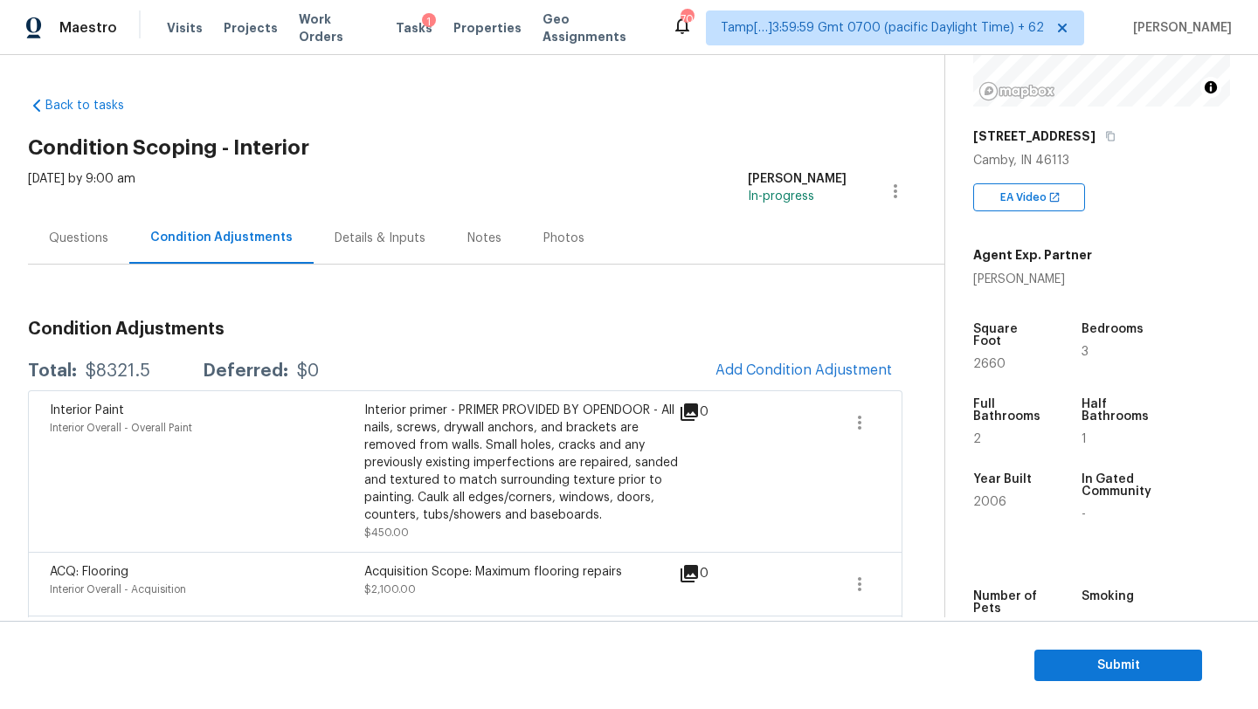
click at [801, 347] on div "Condition Adjustments Total: $8321.5 Deferred: $0 Add Condition Adjustment Inte…" at bounding box center [465, 609] width 874 height 604
click at [801, 358] on button "Add Condition Adjustment" at bounding box center [803, 370] width 197 height 37
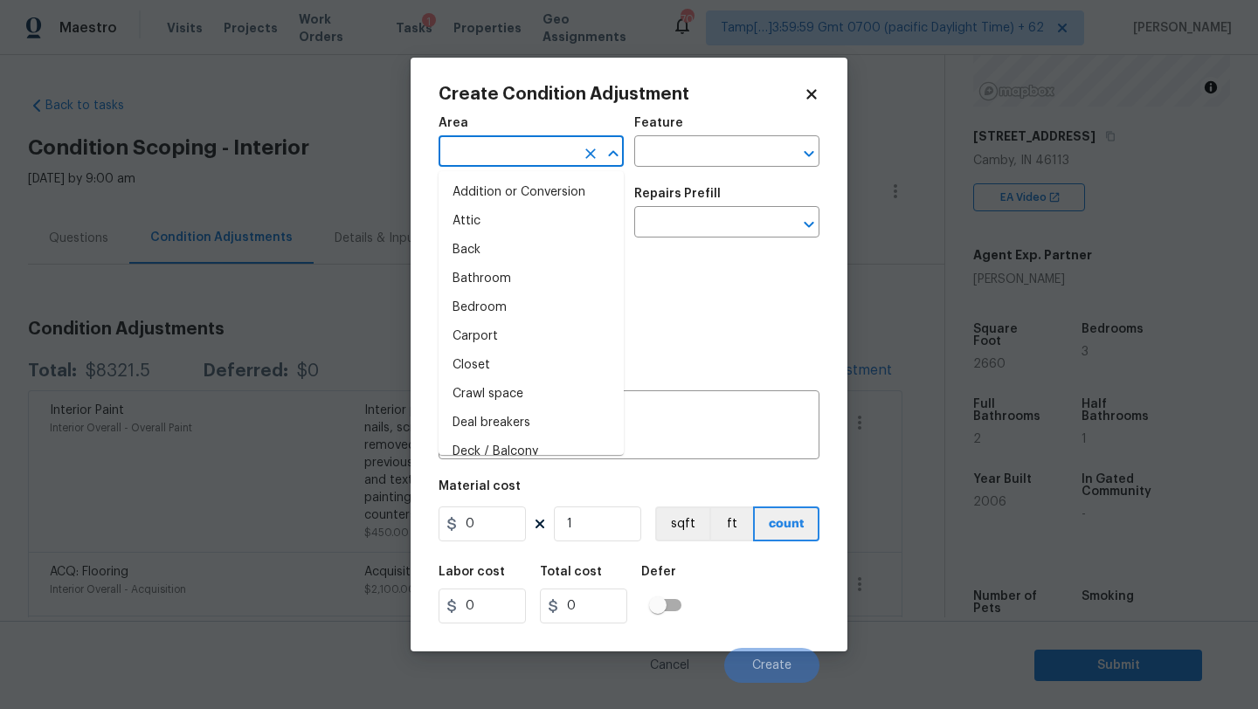
click at [484, 162] on input "text" at bounding box center [506, 153] width 136 height 27
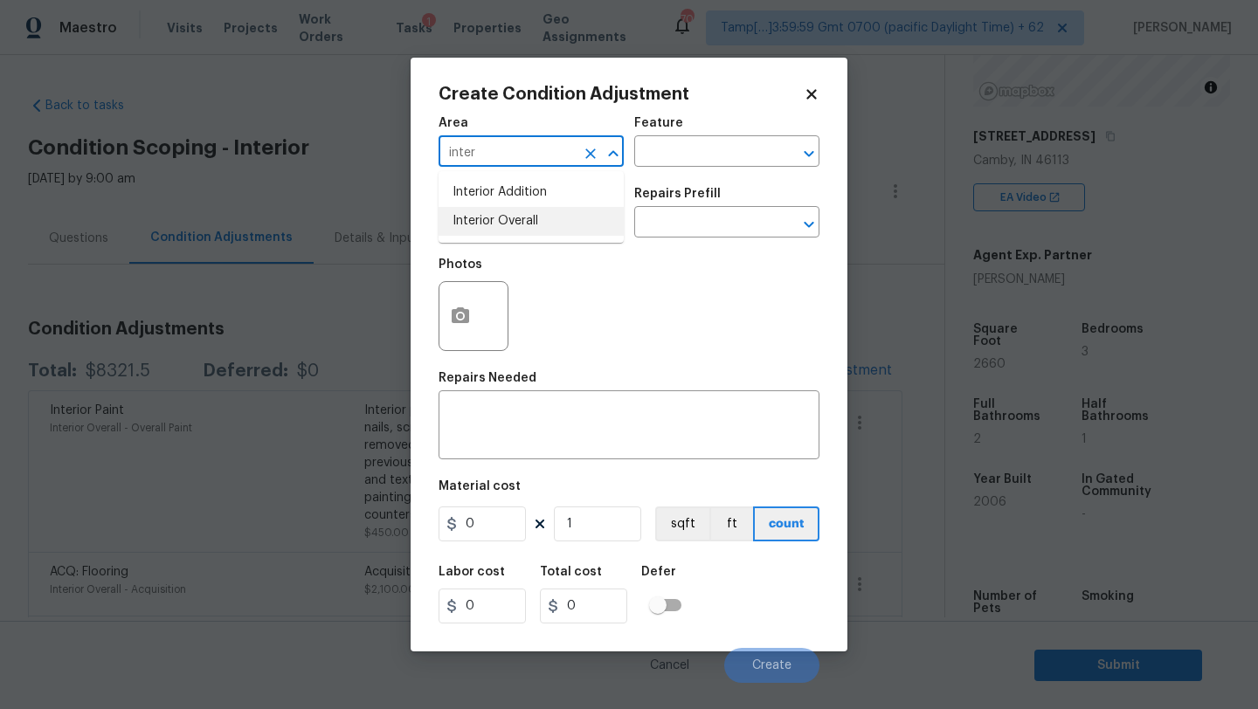
click at [494, 219] on li "Interior Overall" at bounding box center [530, 221] width 185 height 29
type input "Interior Overall"
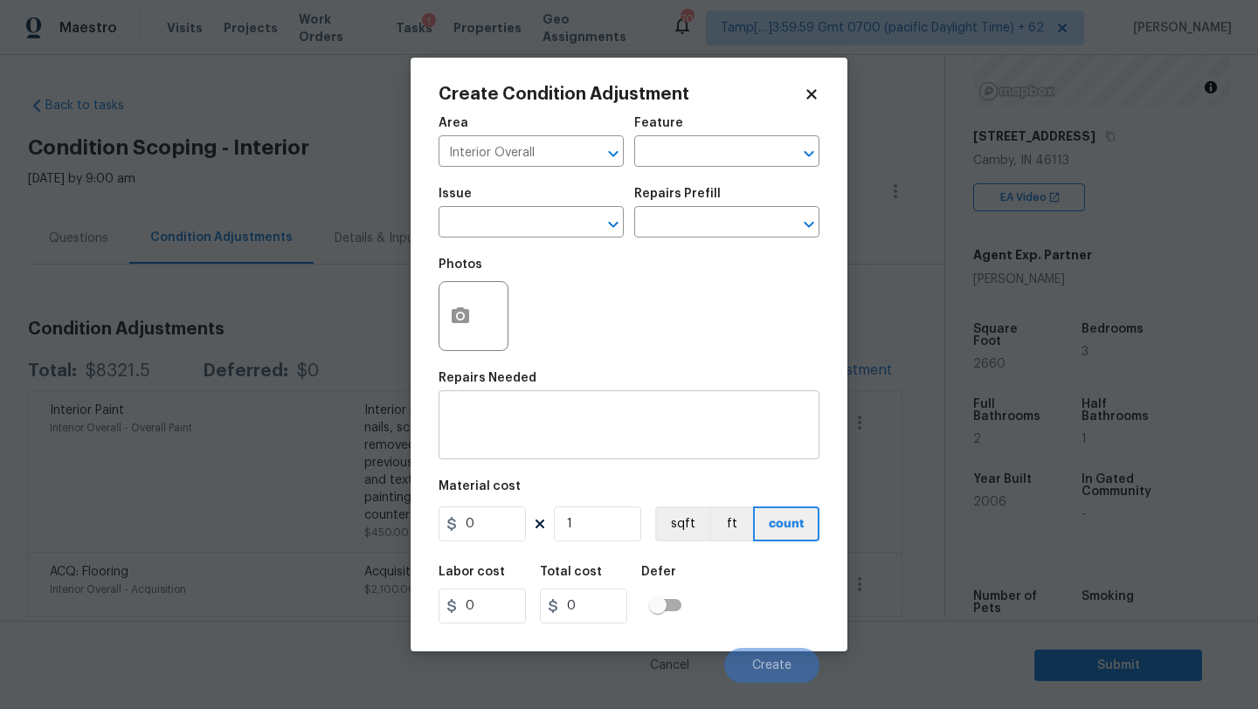
click at [541, 457] on div "x ​" at bounding box center [628, 427] width 381 height 65
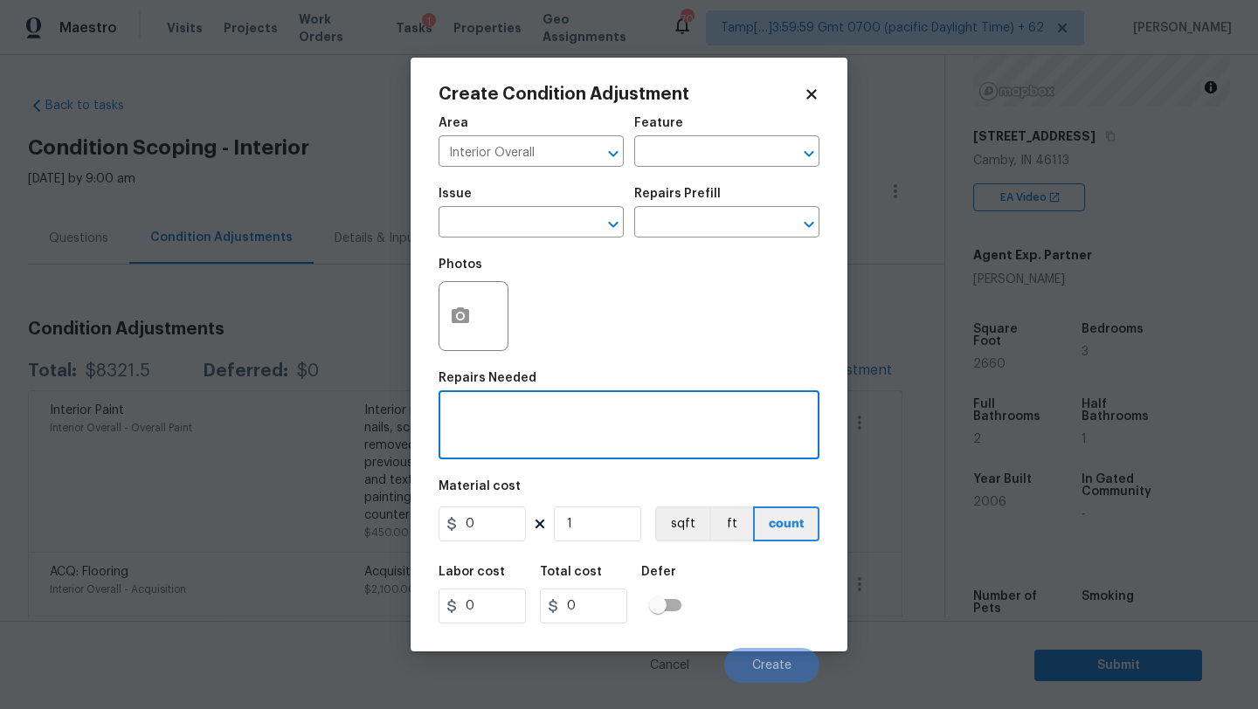
paste textarea "drywall. Remove laminate from bathroom ceiling and wallpaper from laundry, plus…"
type textarea "drywall. Remove laminate from bathroom ceiling and wallpaper from laundry, plus…"
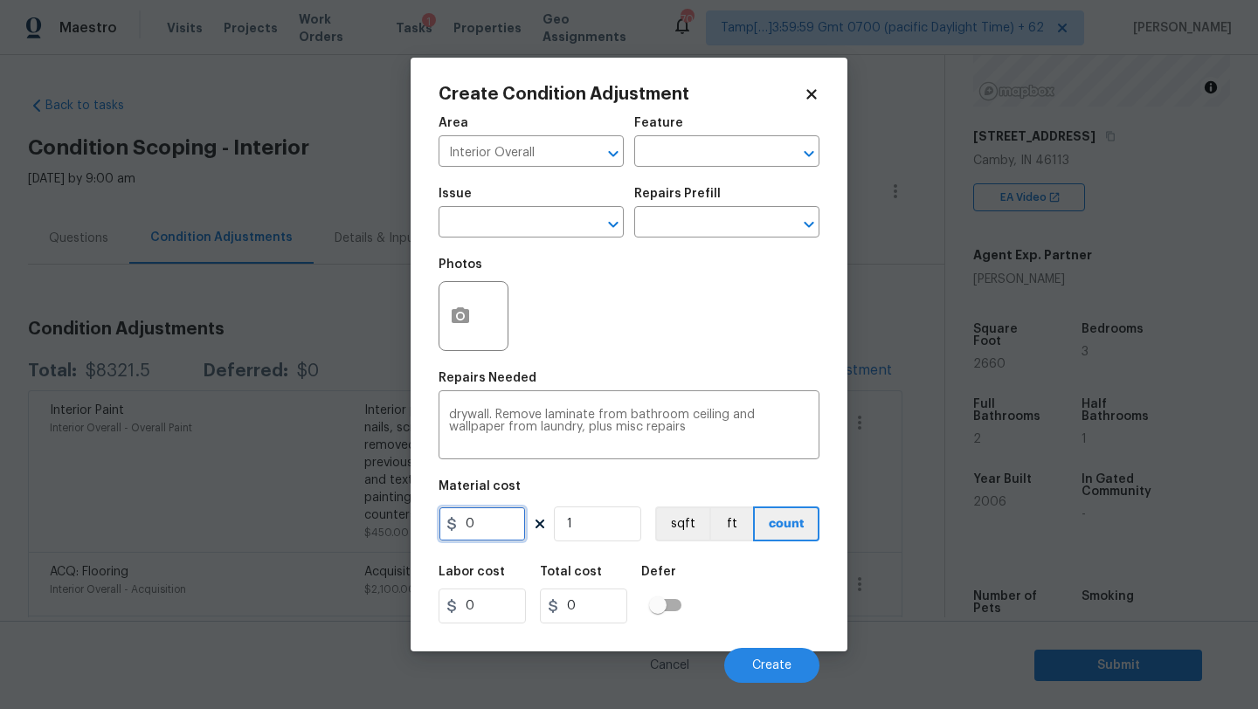
click at [491, 513] on input "0" at bounding box center [481, 524] width 87 height 35
type input "900"
click at [749, 653] on button "Create" at bounding box center [771, 665] width 95 height 35
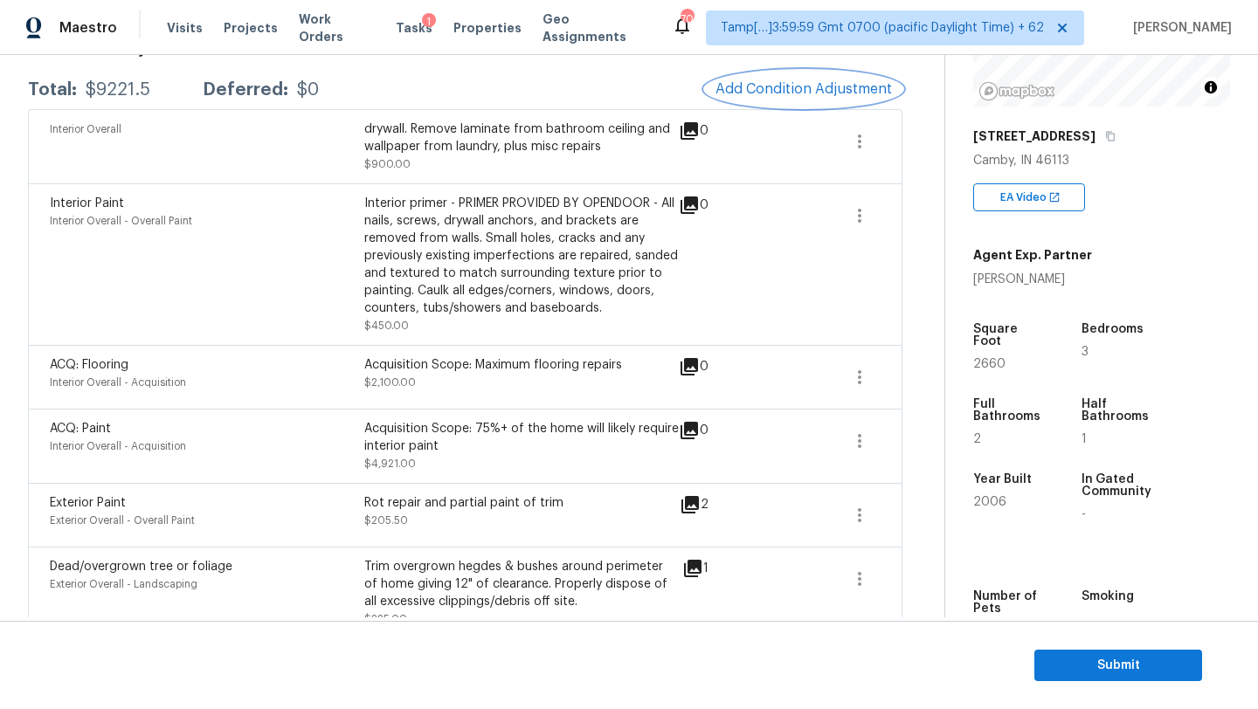
scroll to position [150, 0]
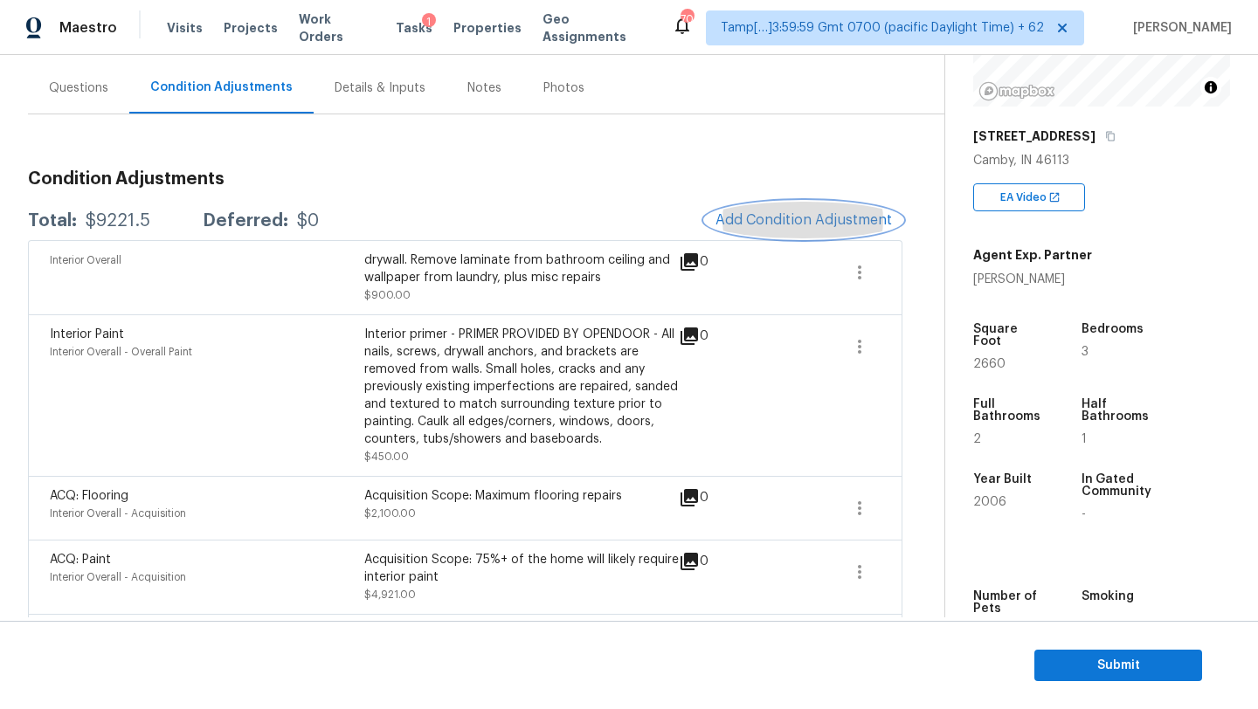
click at [765, 222] on span "Add Condition Adjustment" at bounding box center [803, 220] width 176 height 16
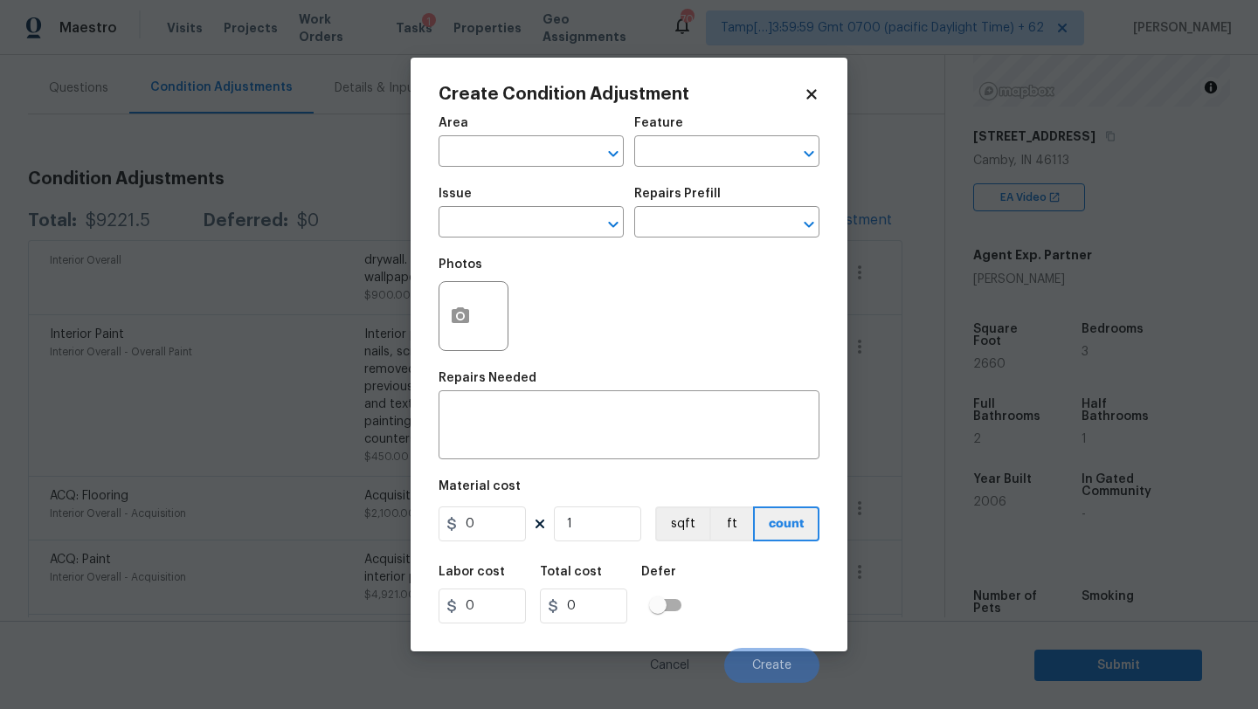
click at [554, 169] on span "Area ​" at bounding box center [530, 142] width 185 height 71
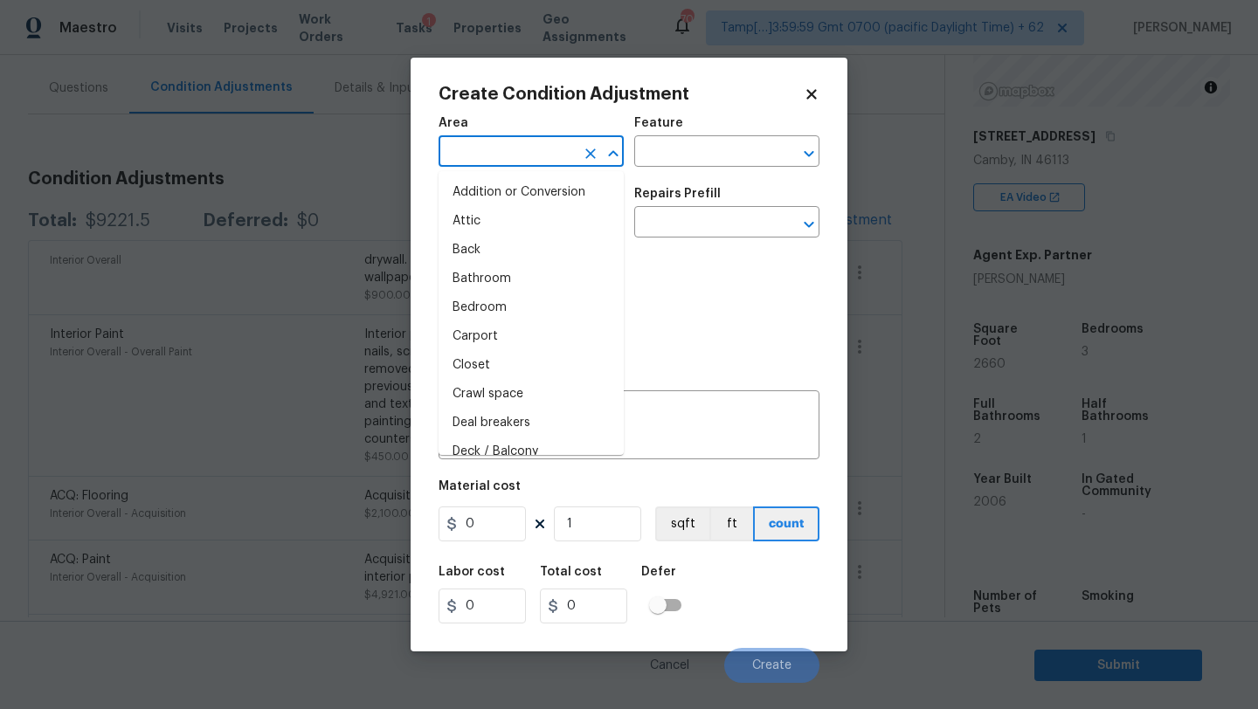
click at [534, 166] on input "text" at bounding box center [506, 153] width 136 height 27
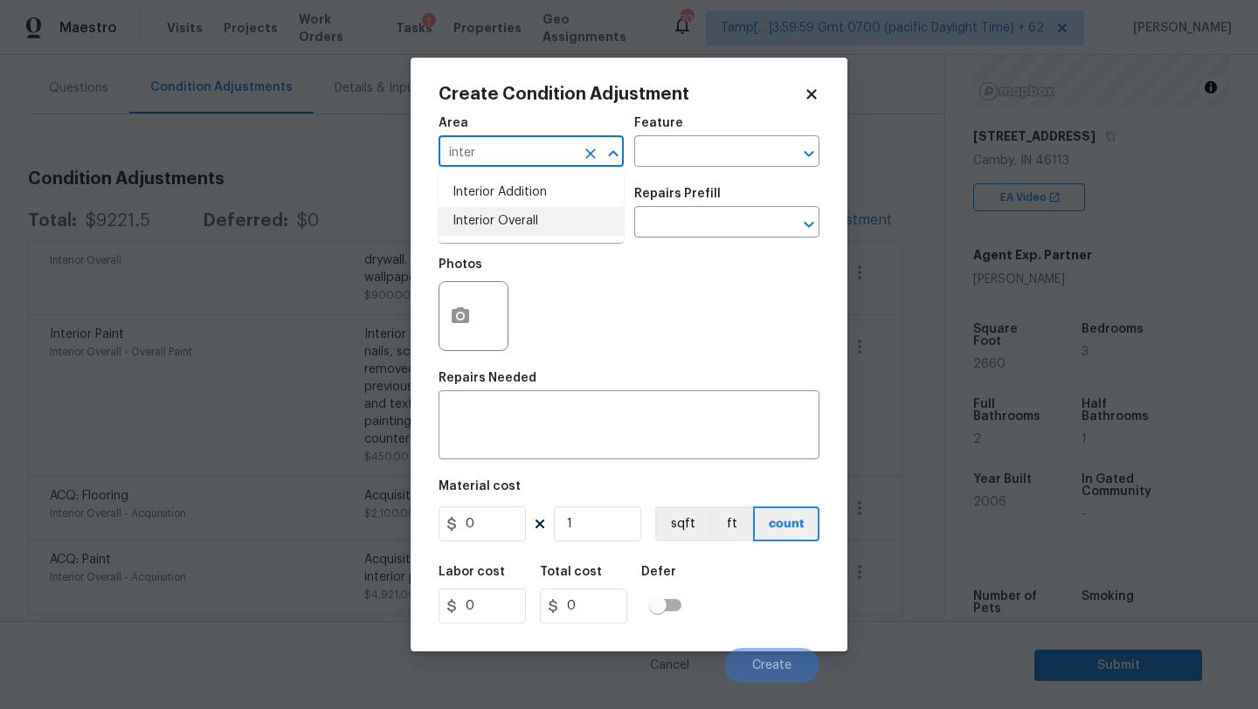
click at [535, 223] on li "Interior Overall" at bounding box center [530, 221] width 185 height 29
type input "Interior Overall"
click at [549, 428] on textarea at bounding box center [629, 427] width 360 height 37
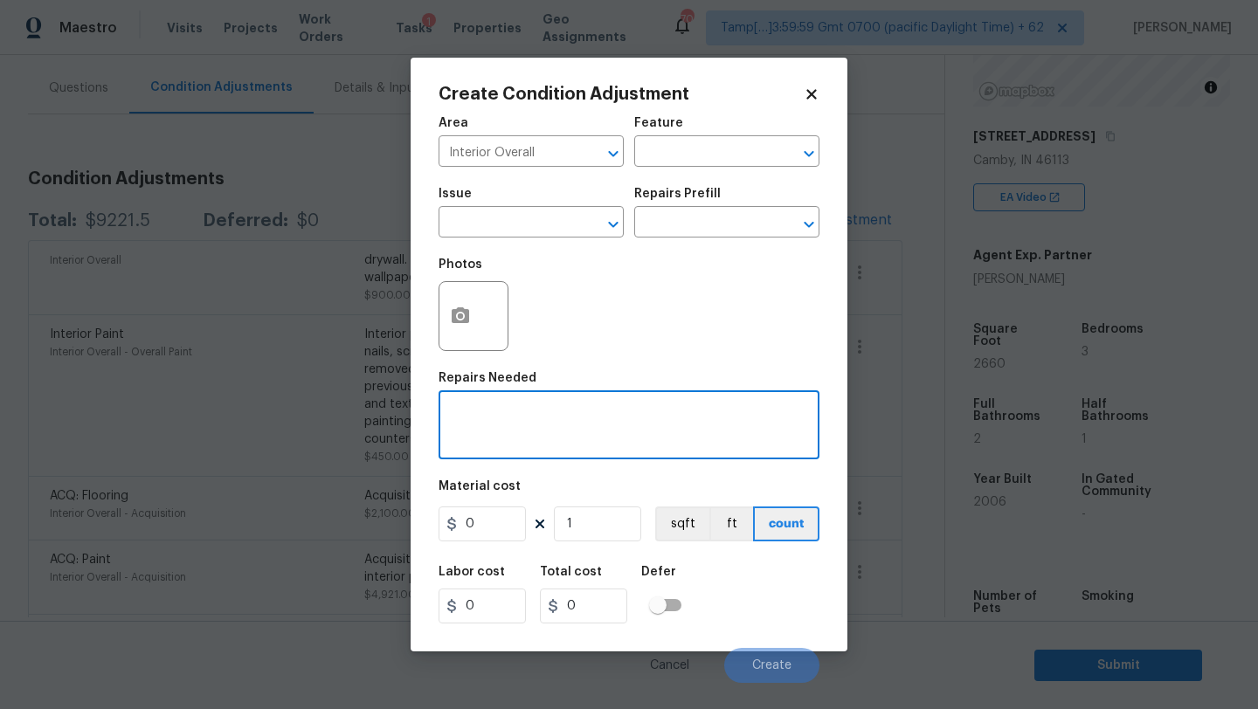
paste textarea "plumbing. Low water pressure first floo"
type textarea "plumbing. Low water pressure first floo"
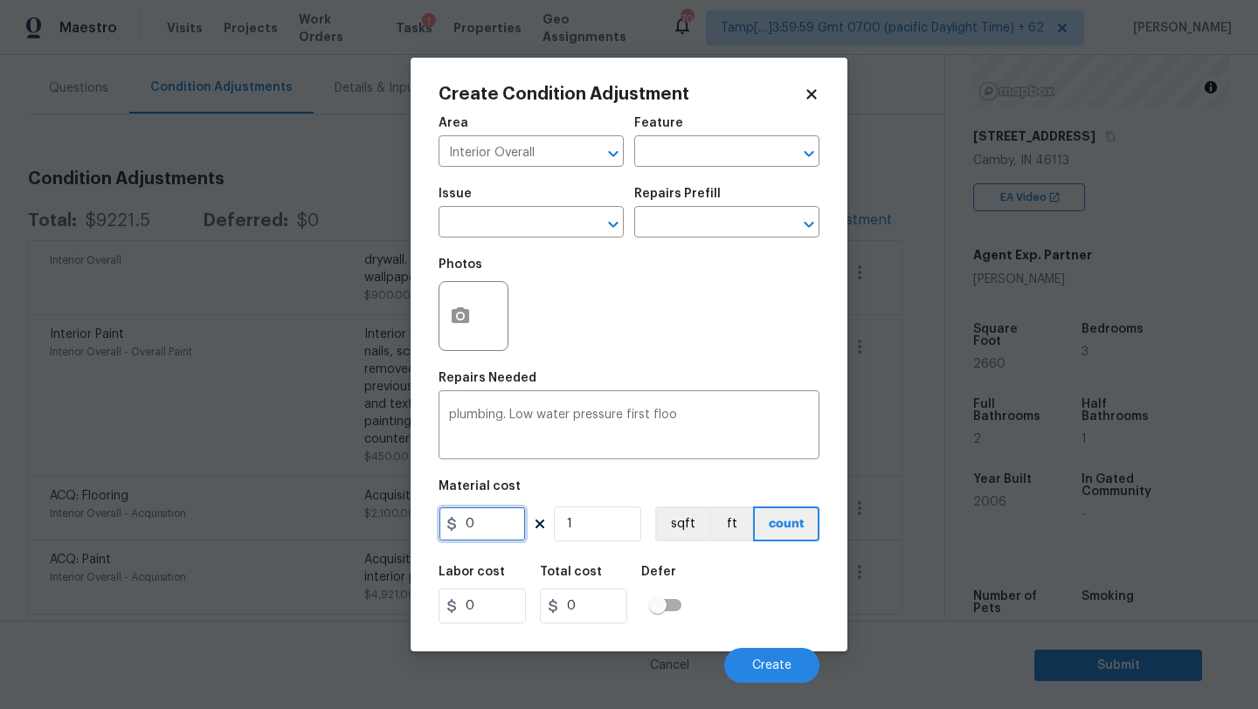
click at [480, 529] on input "0" at bounding box center [481, 524] width 87 height 35
type input "1200"
click at [781, 664] on span "Create" at bounding box center [771, 665] width 39 height 13
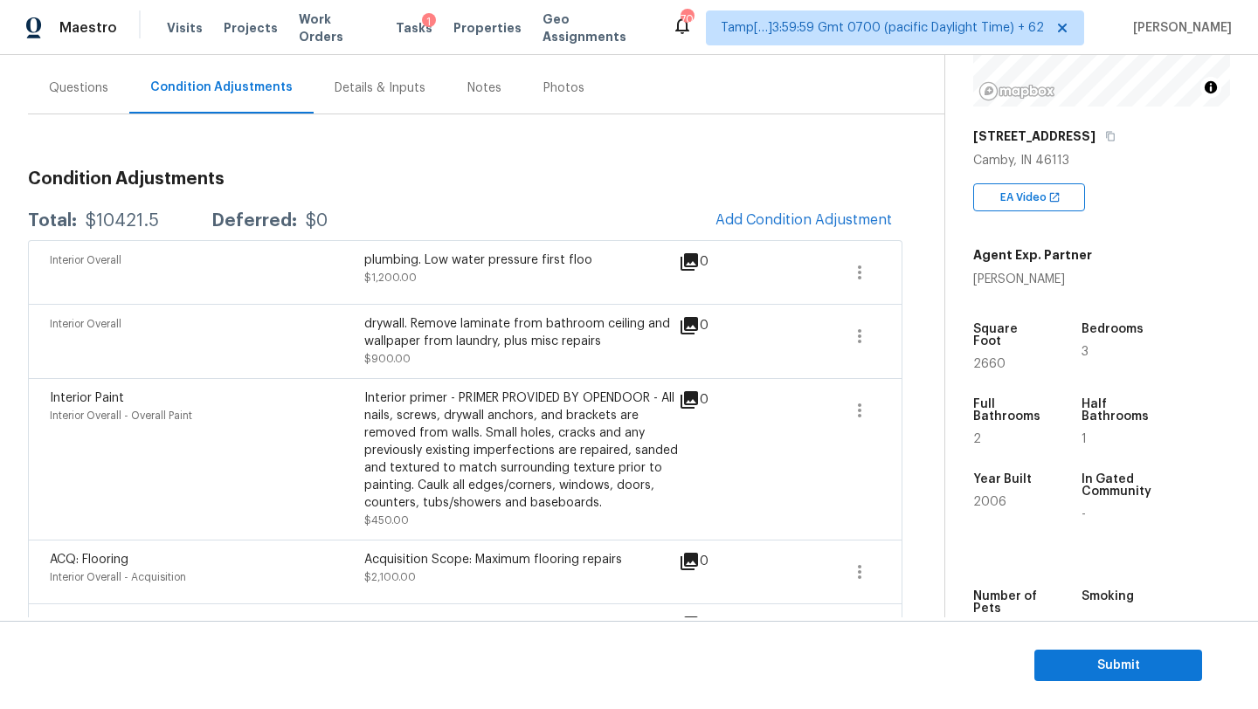
click at [787, 195] on div "Condition Adjustments Total: $10421.5 Deferred: $0 Add Condition Adjustment Int…" at bounding box center [465, 527] width 874 height 742
click at [787, 217] on span "Add Condition Adjustment" at bounding box center [803, 220] width 176 height 16
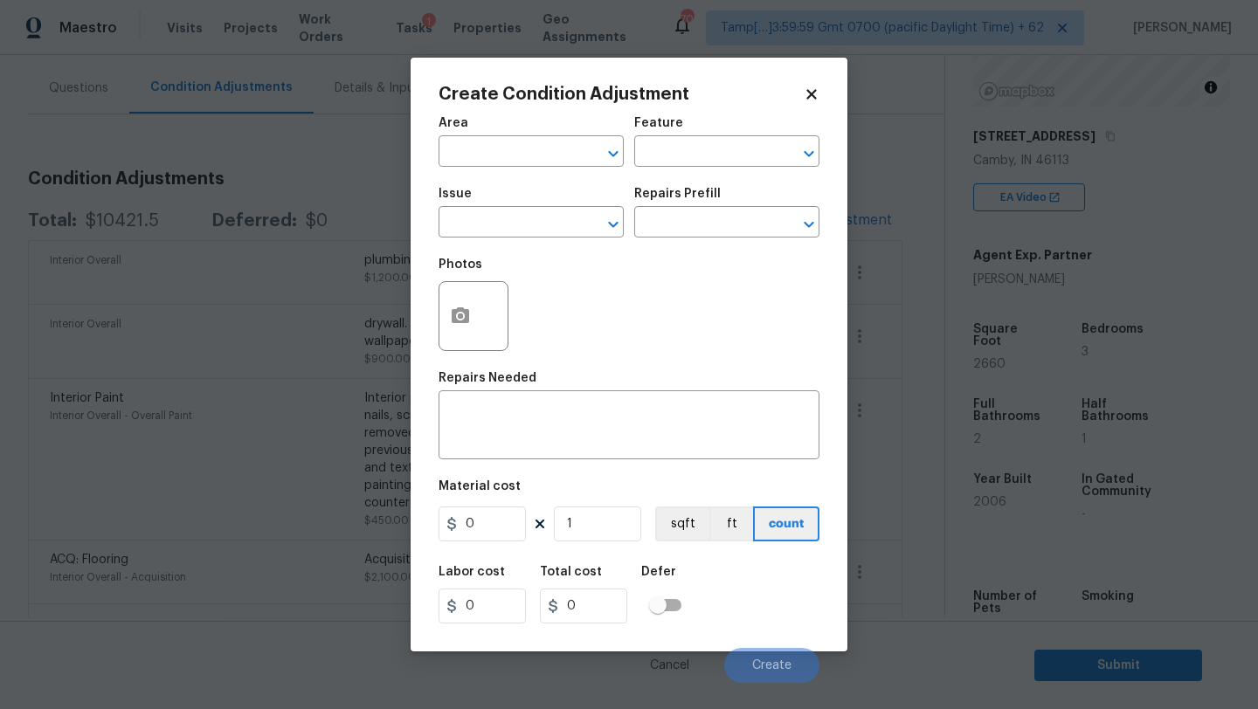
click at [517, 175] on span "Area ​" at bounding box center [530, 142] width 185 height 71
click at [517, 163] on input "text" at bounding box center [506, 153] width 136 height 27
click at [516, 224] on li "Exterior Overall" at bounding box center [530, 221] width 185 height 29
type input "Exterior Overall"
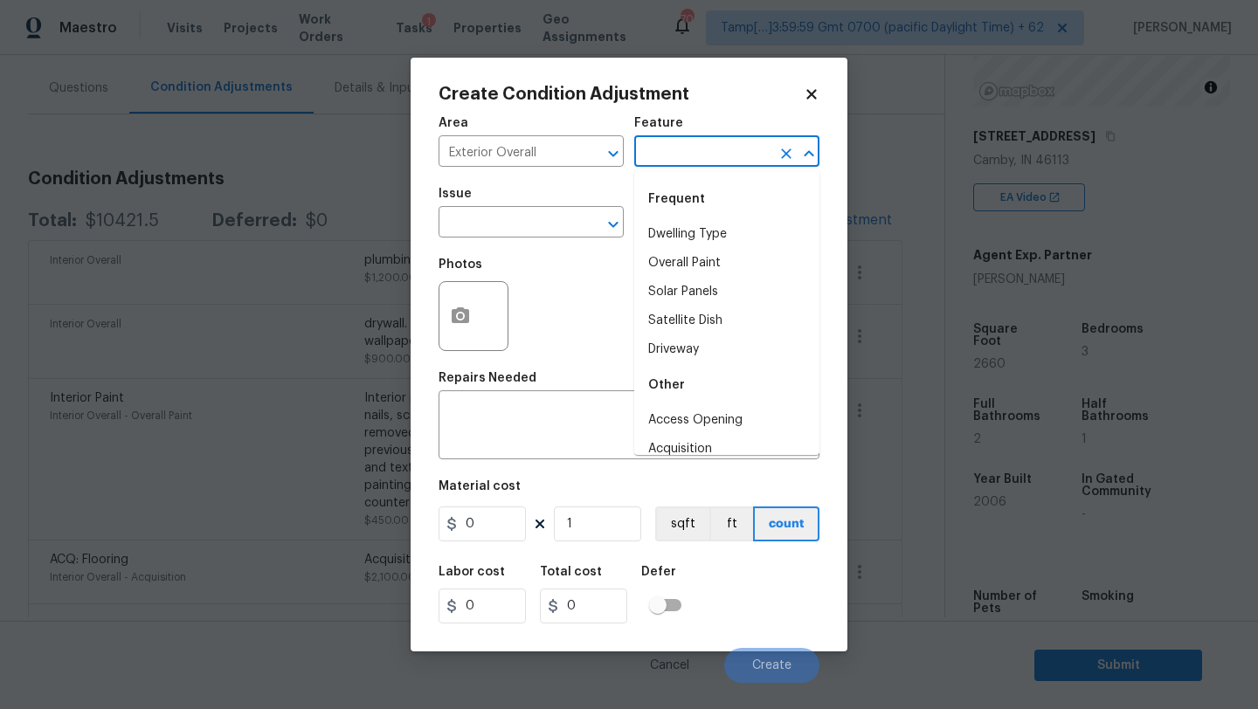
click at [686, 153] on input "text" at bounding box center [702, 153] width 136 height 27
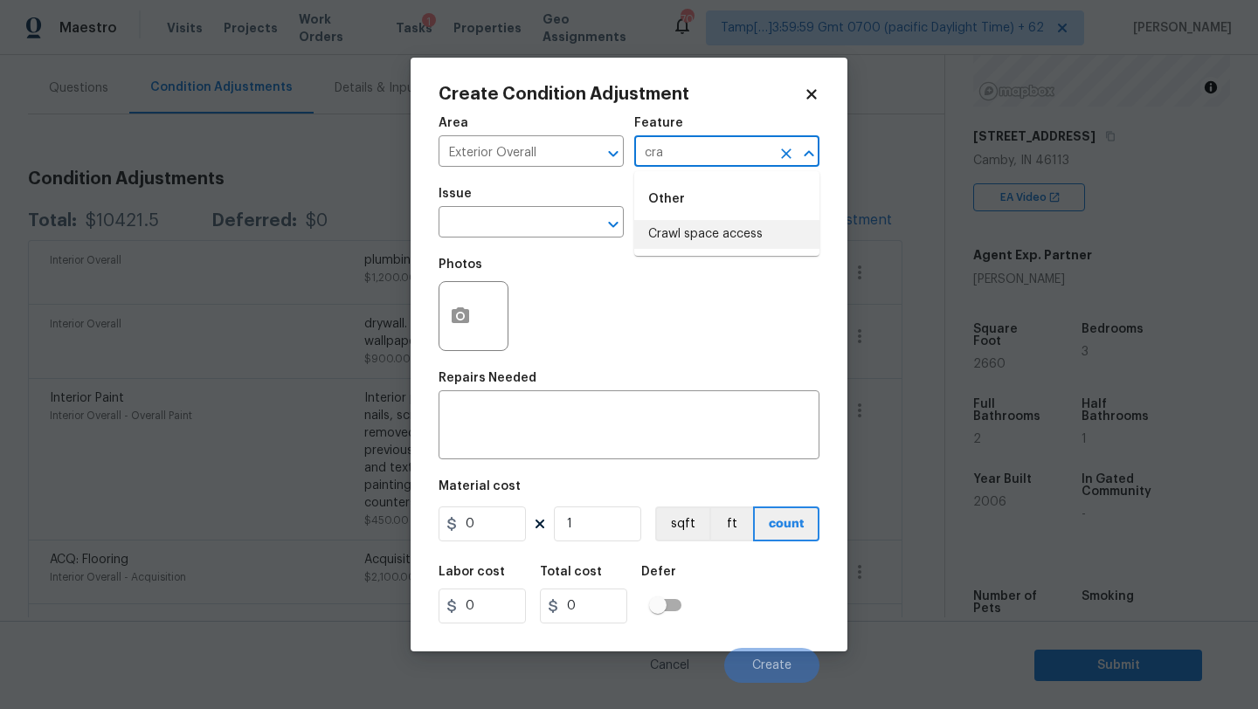
click at [689, 230] on li "Crawl space access" at bounding box center [726, 234] width 185 height 29
type input "Crawl space access"
click at [599, 498] on div "Material cost" at bounding box center [628, 491] width 381 height 23
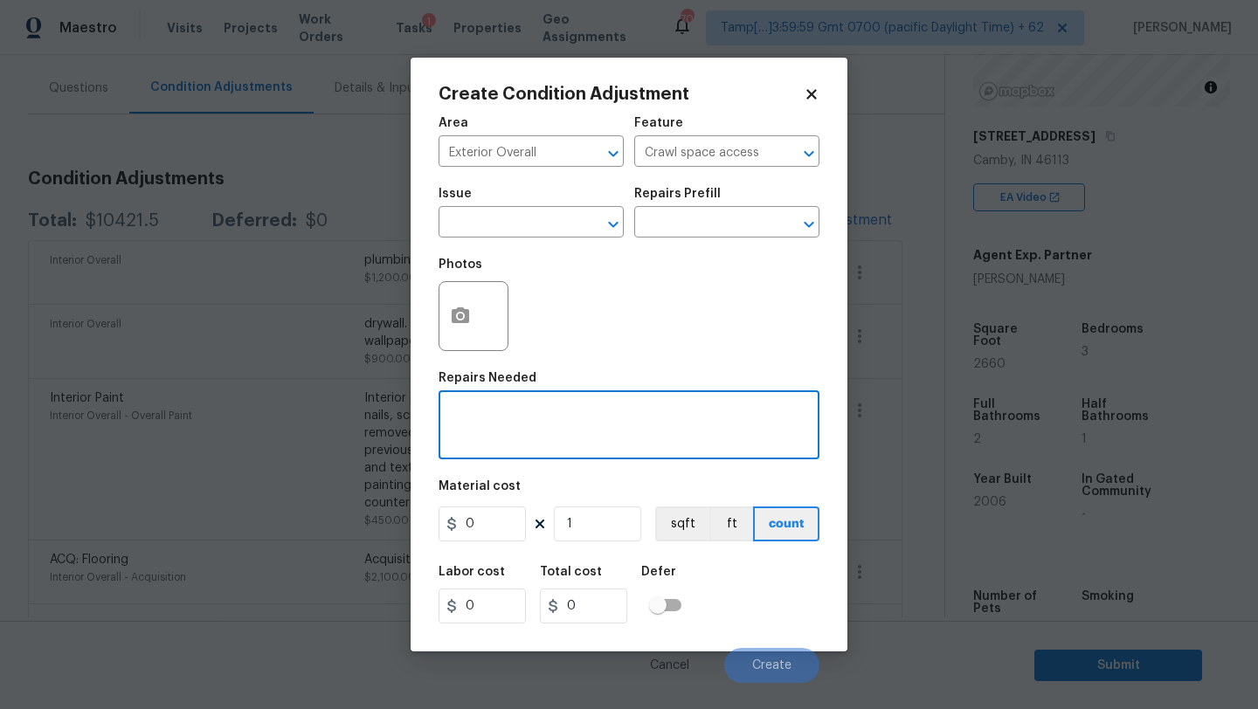
click at [617, 427] on textarea at bounding box center [629, 427] width 360 height 37
paste textarea "Crawlspace. Replace insulation and situate liner….."
type textarea "Crawlspace. Replace insulation and situate liner….."
click at [507, 521] on input "0" at bounding box center [481, 524] width 87 height 35
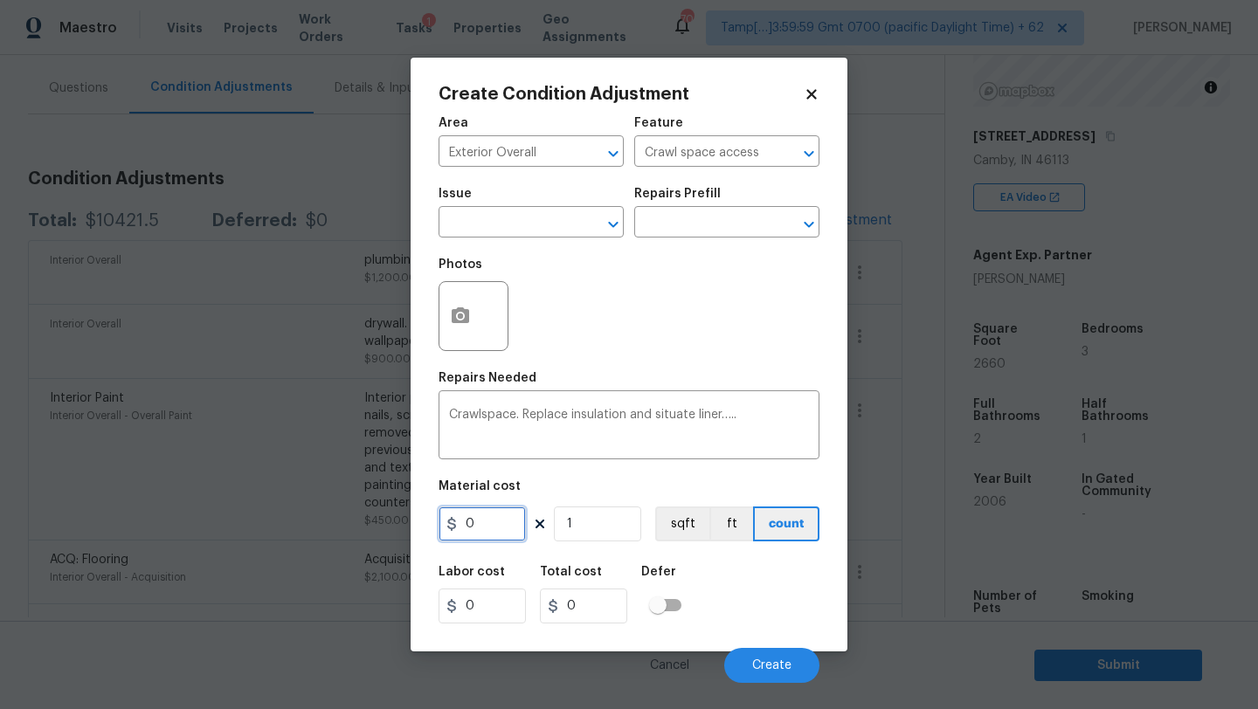
click at [507, 521] on input "0" at bounding box center [481, 524] width 87 height 35
type input "1000"
click at [754, 644] on div "Cancel Create" at bounding box center [628, 658] width 381 height 49
click at [759, 656] on button "Create" at bounding box center [771, 665] width 95 height 35
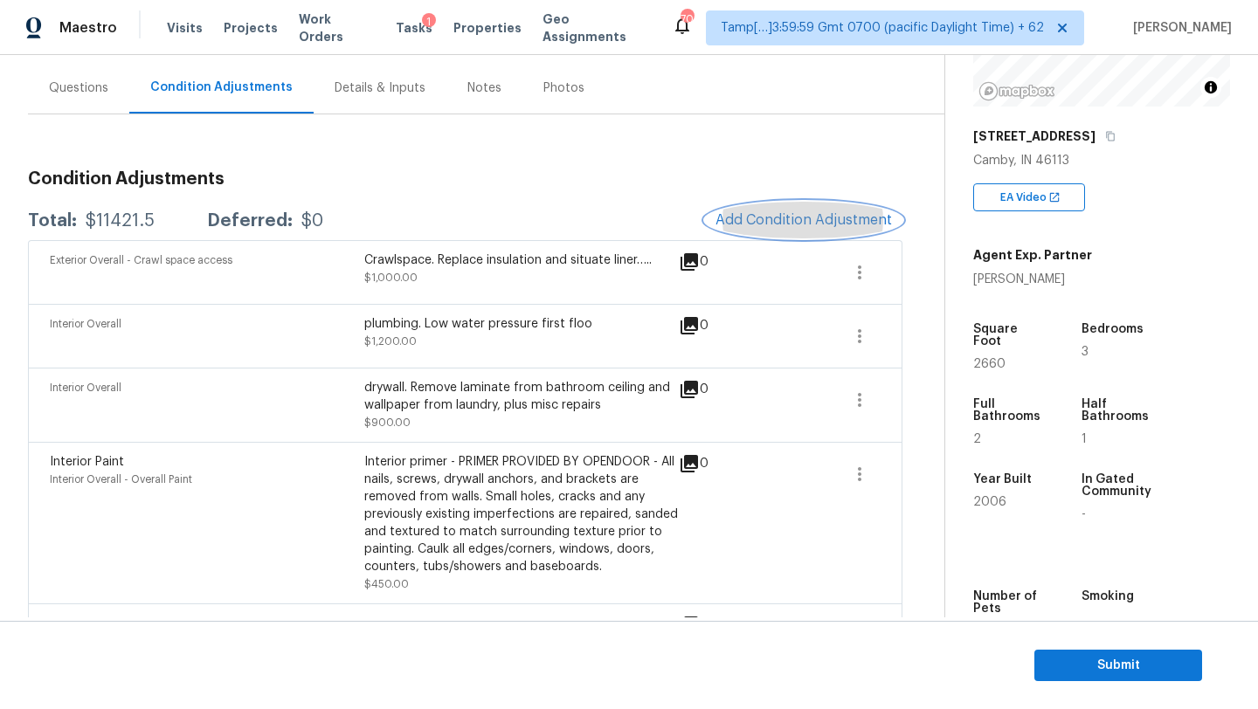
click at [774, 217] on span "Add Condition Adjustment" at bounding box center [803, 220] width 176 height 16
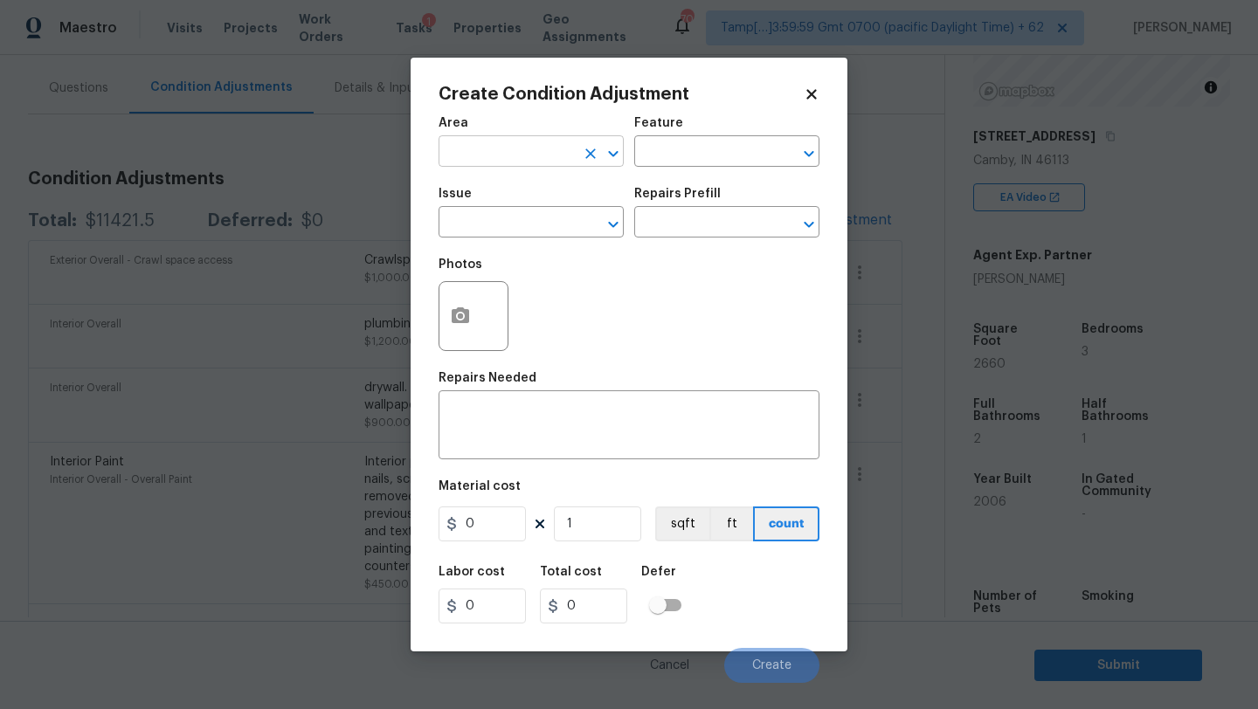
click at [567, 148] on input "text" at bounding box center [506, 153] width 136 height 27
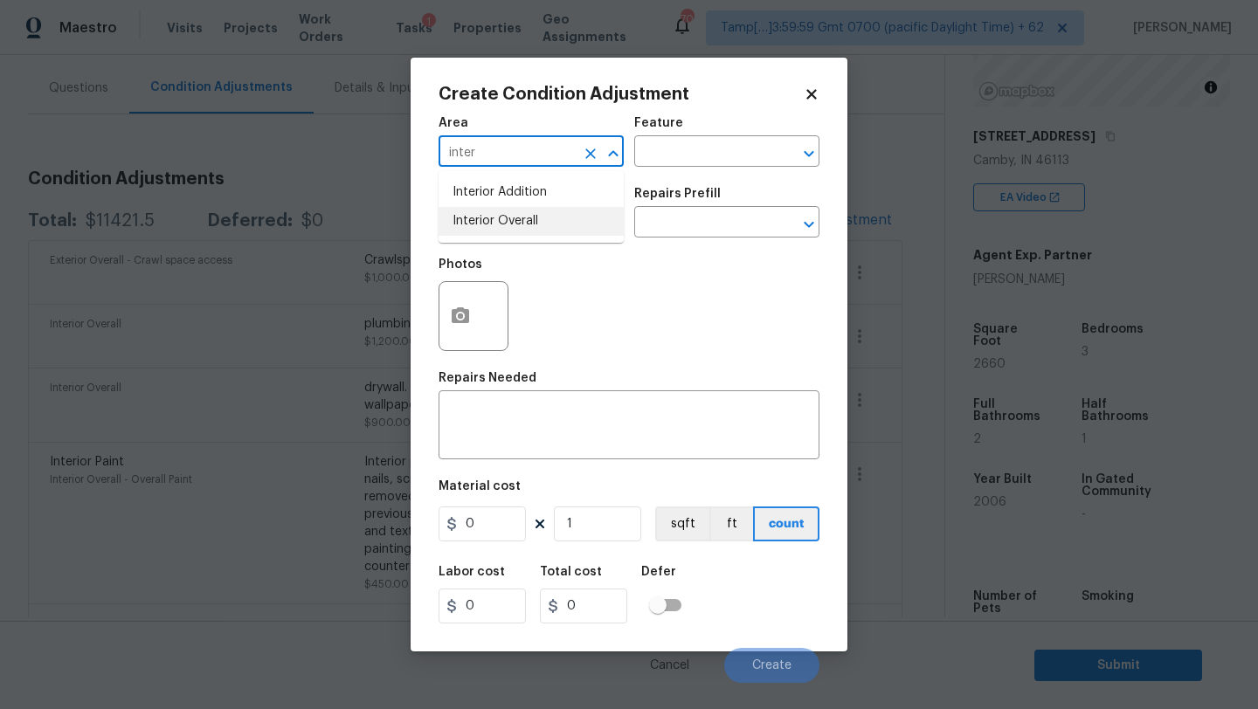
click at [568, 211] on li "Interior Overall" at bounding box center [530, 221] width 185 height 29
type input "Interior Overall"
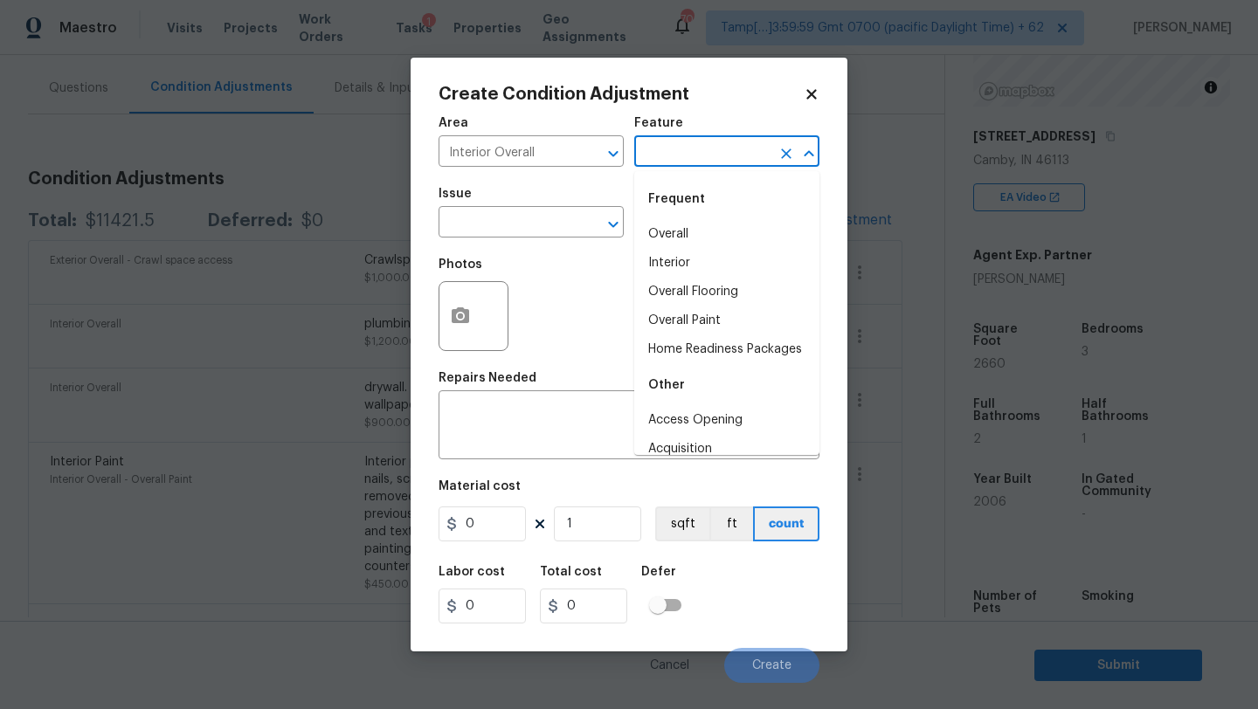
click at [671, 149] on input "text" at bounding box center [702, 153] width 136 height 27
click at [682, 293] on li "Overall Flooring" at bounding box center [726, 292] width 185 height 29
type input "Overall Flooring"
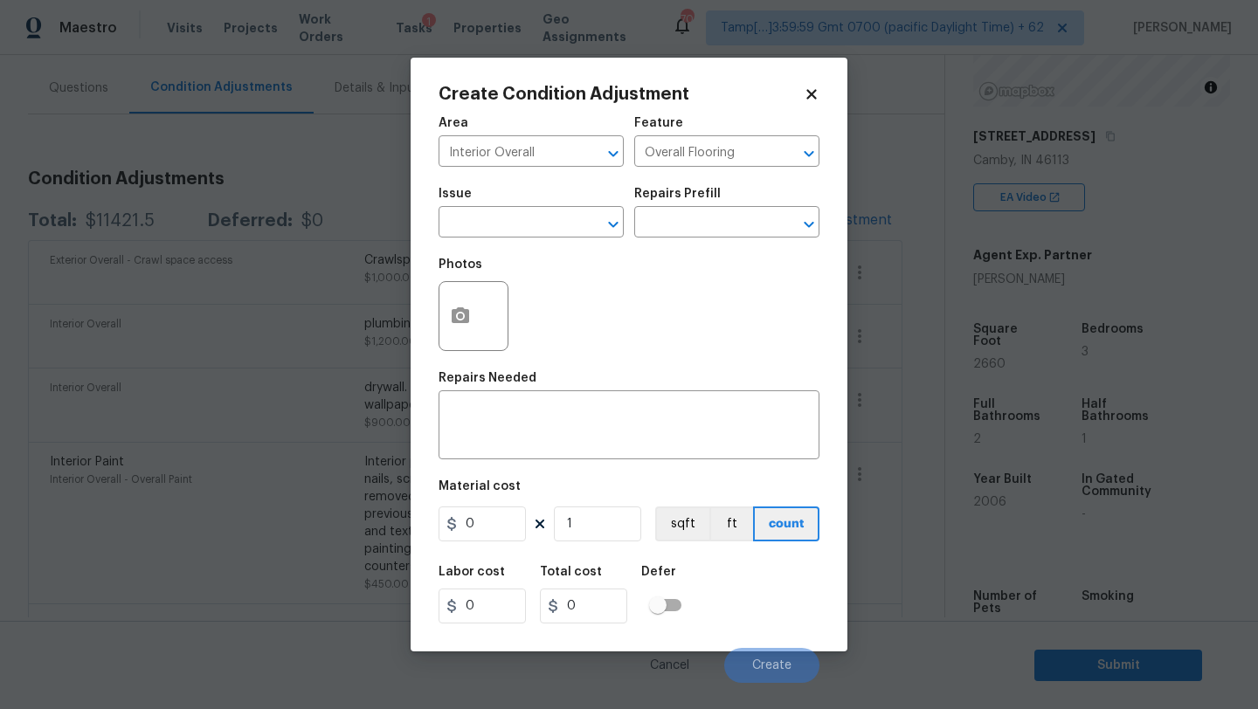
click at [493, 245] on span "Issue ​" at bounding box center [530, 212] width 185 height 71
click at [518, 227] on input "text" at bounding box center [506, 224] width 136 height 27
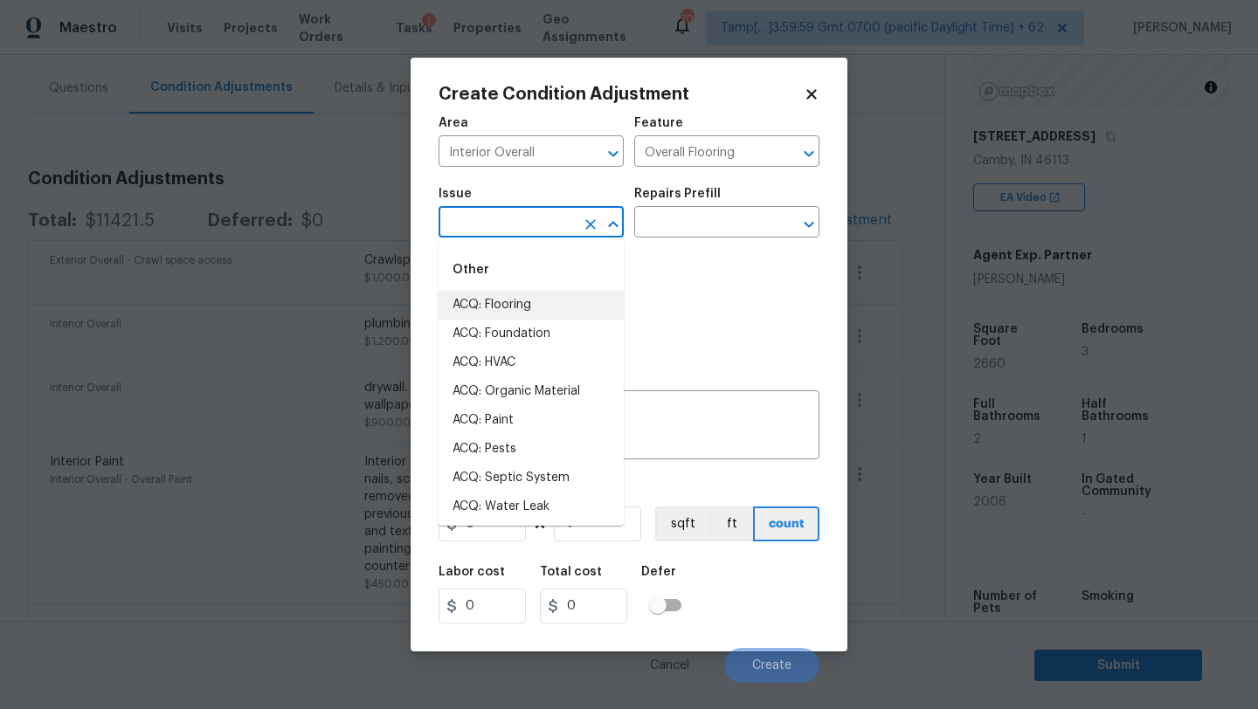
click at [512, 300] on li "ACQ: Flooring" at bounding box center [530, 305] width 185 height 29
type input "ACQ: Flooring"
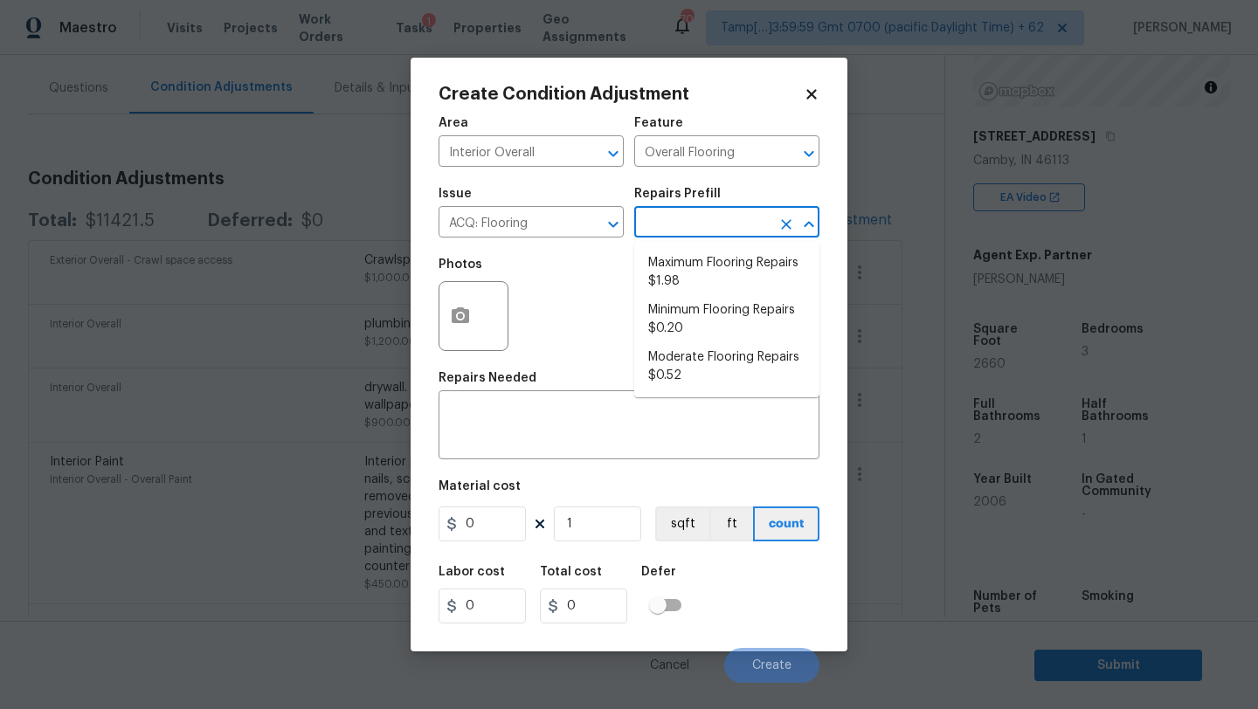
click at [683, 211] on input "text" at bounding box center [702, 224] width 136 height 27
click at [673, 326] on li "Minimum Flooring Repairs $0.20" at bounding box center [726, 319] width 185 height 47
type input "Acquisition"
type textarea "Acquisition Scope: Minimum flooring repairs"
type input "0.2"
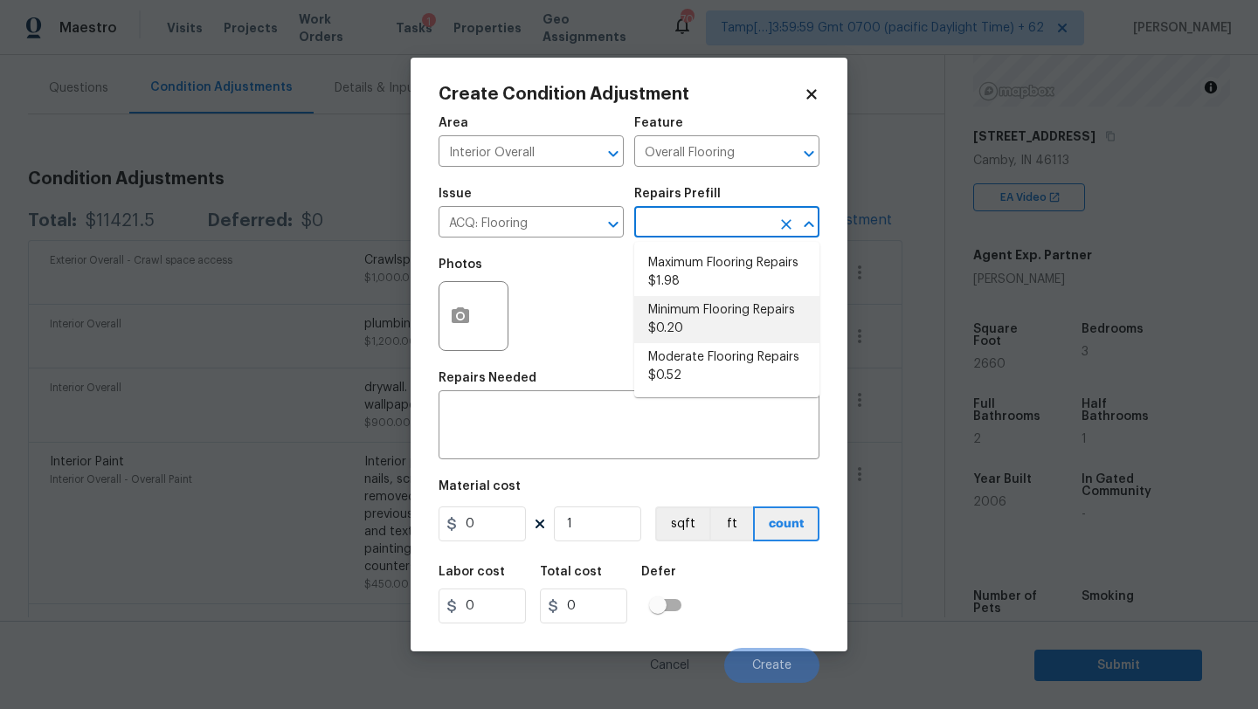
type input "0.2"
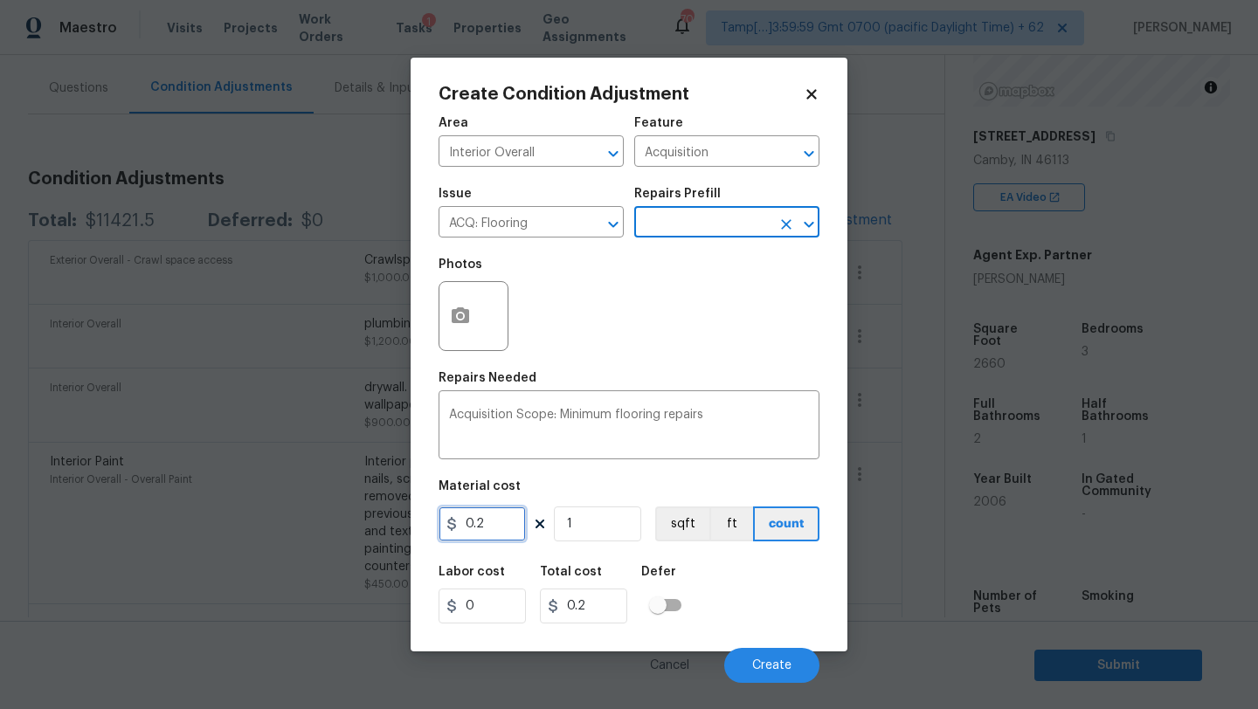
click at [508, 515] on input "0.2" at bounding box center [481, 524] width 87 height 35
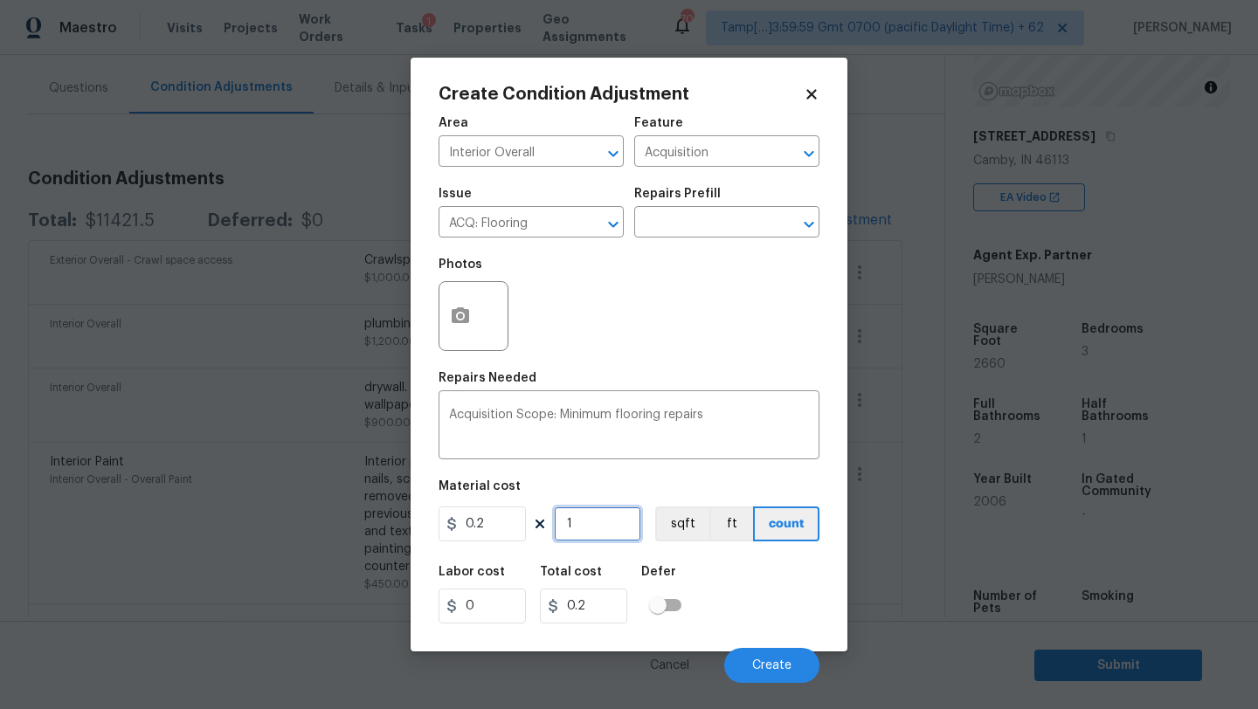
click at [606, 516] on input "1" at bounding box center [597, 524] width 87 height 35
type input "11"
type input "2.2"
type input "113"
type input "22.6"
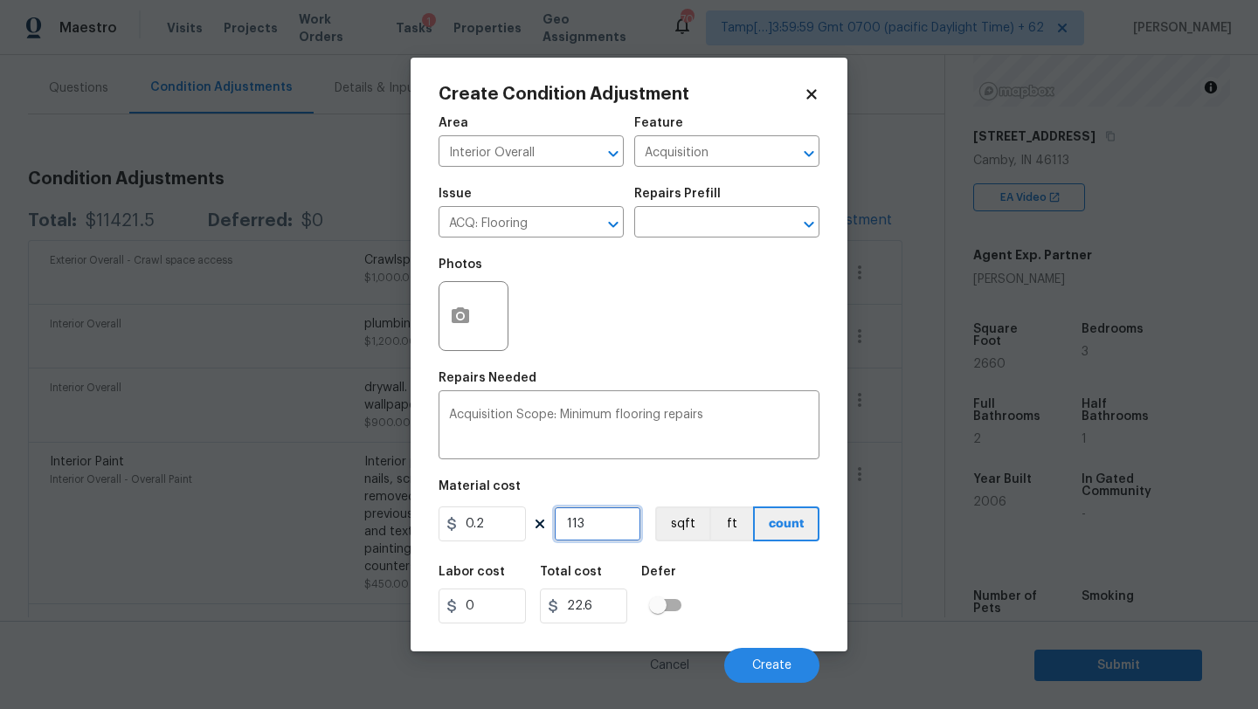
type input "11"
type input "2.2"
type input "112"
type input "22.4"
type input "1126"
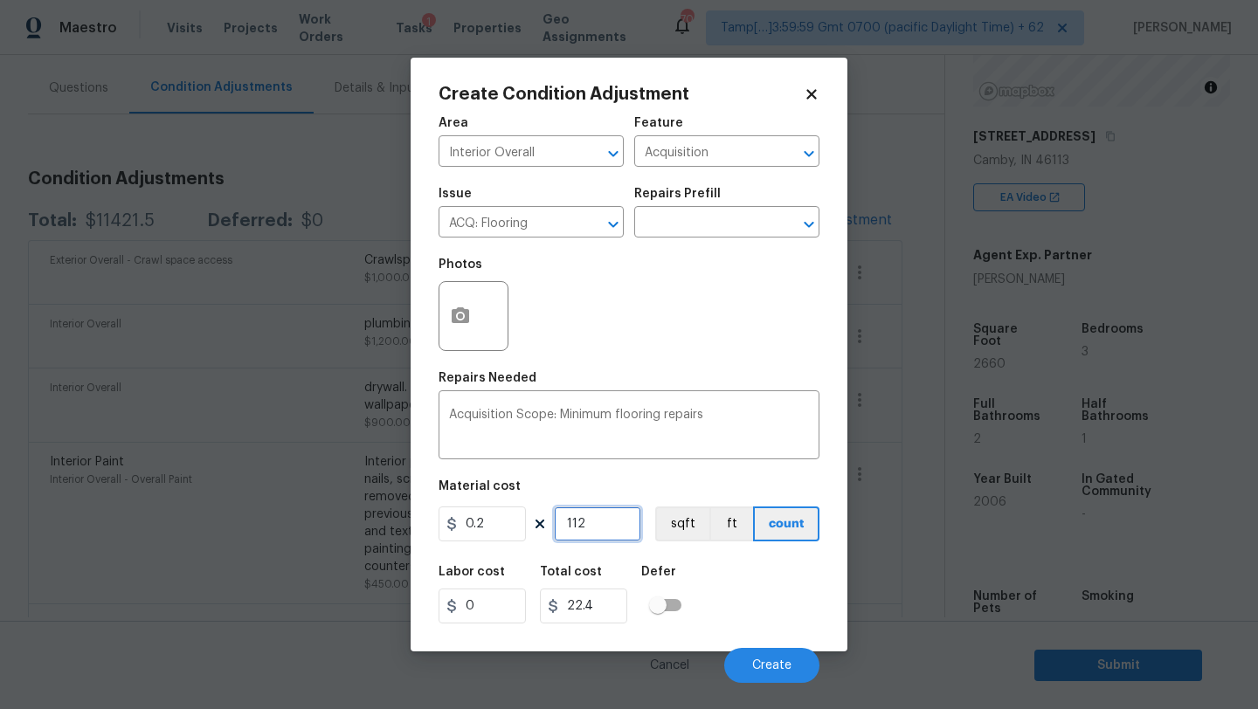
type input "225.2"
type input "11260"
type input "2252"
click at [576, 527] on input "11260" at bounding box center [597, 524] width 87 height 35
type input "1260"
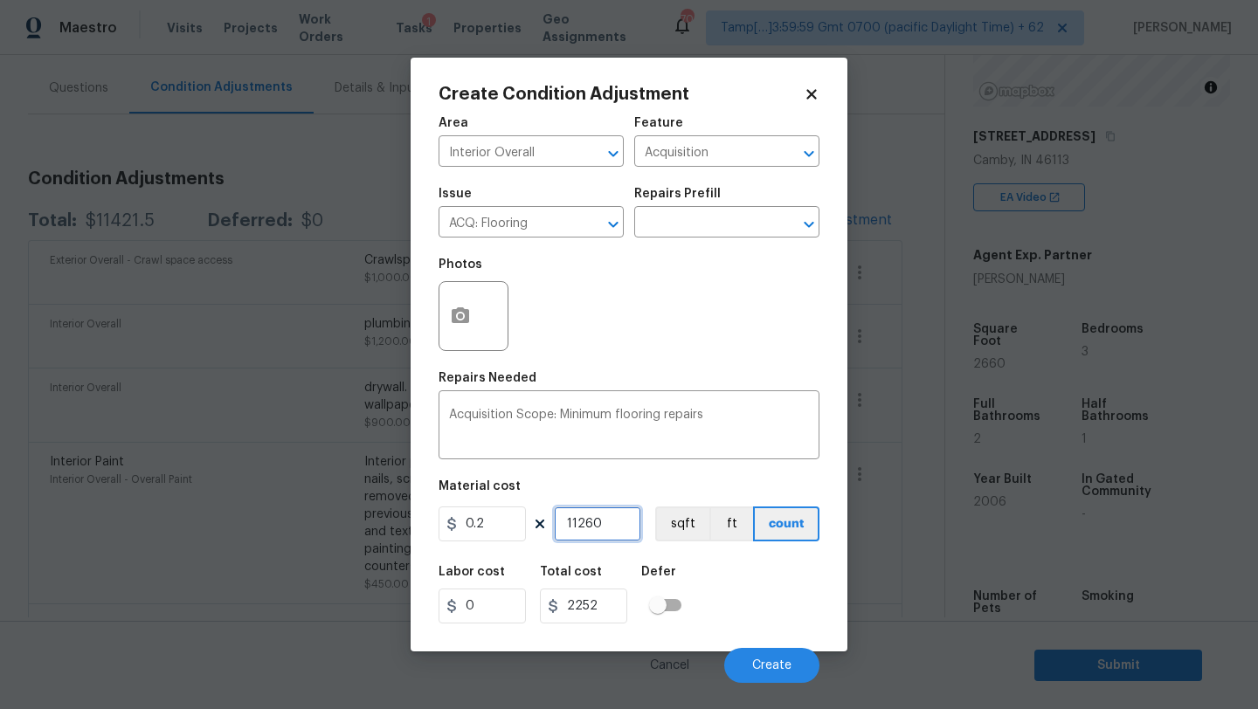
type input "252"
type input "1260"
click at [776, 669] on span "Create" at bounding box center [771, 665] width 39 height 13
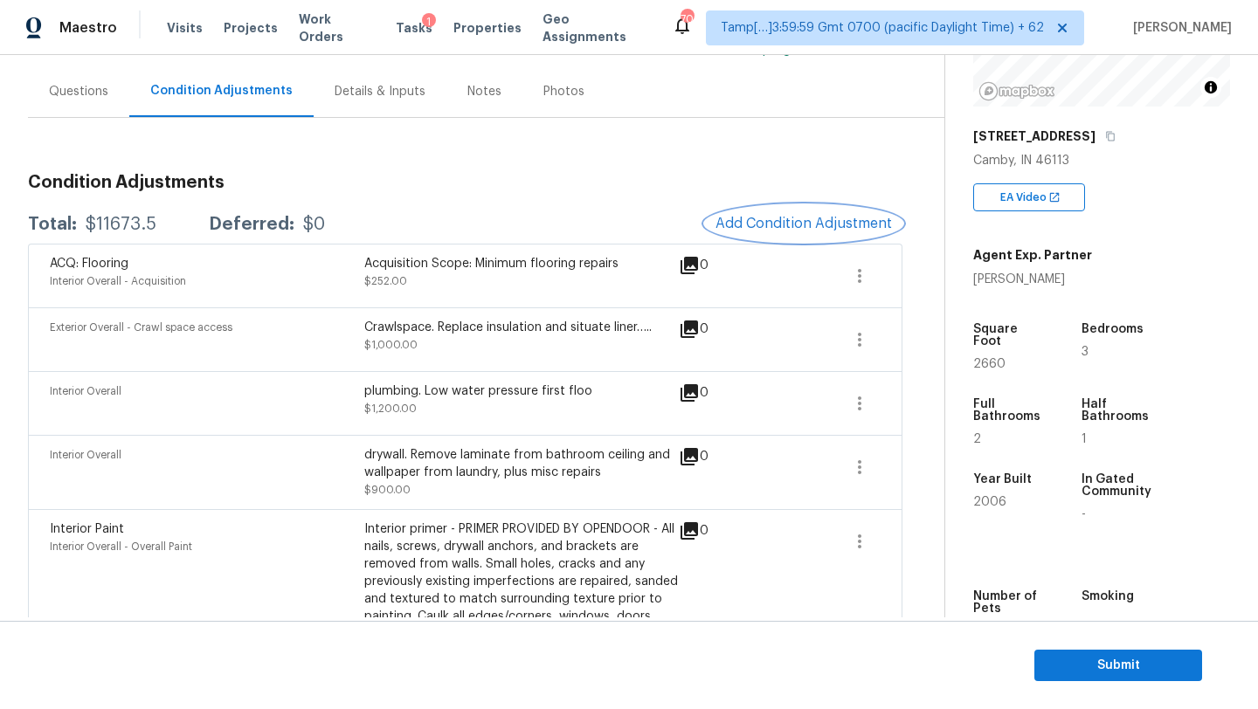
scroll to position [298, 0]
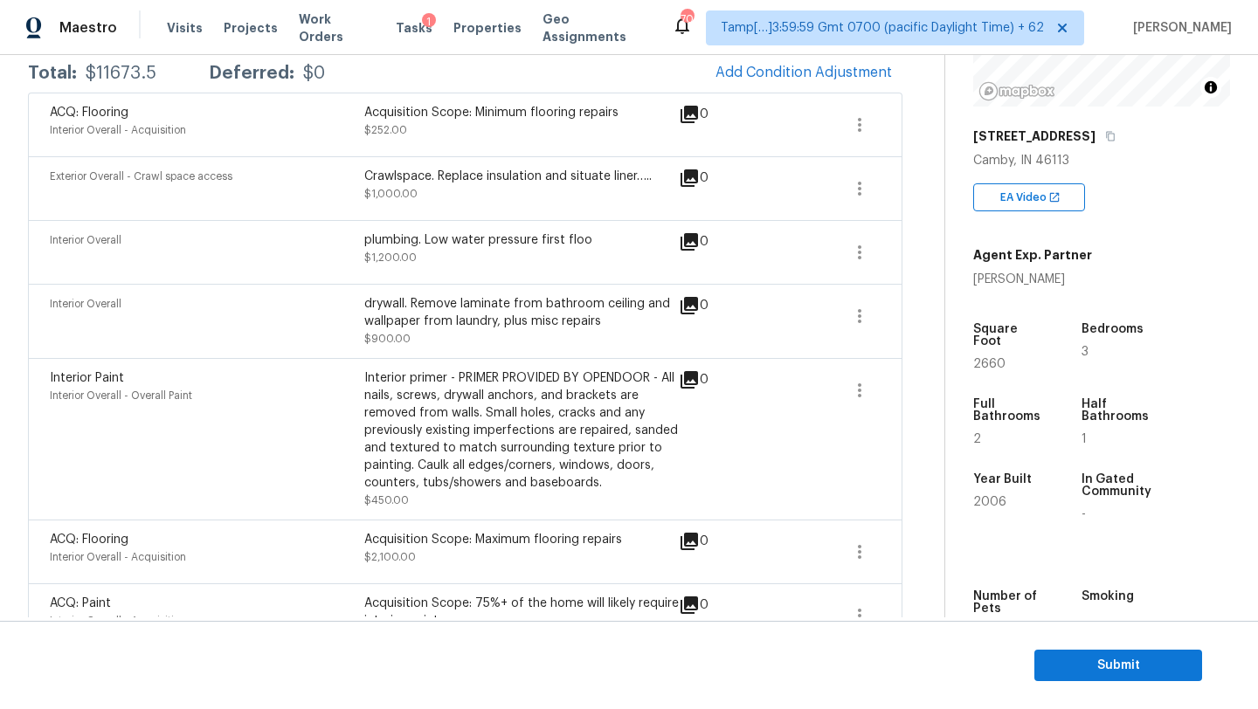
click at [788, 142] on span at bounding box center [797, 125] width 67 height 42
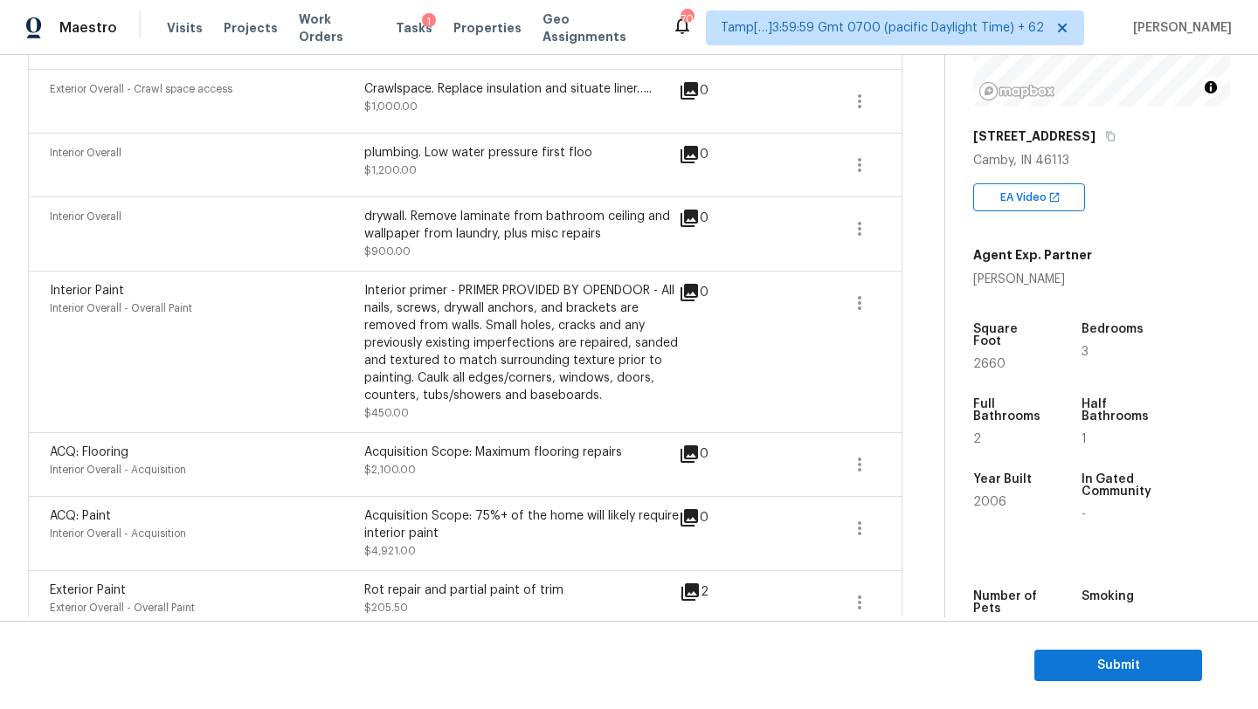
scroll to position [397, 0]
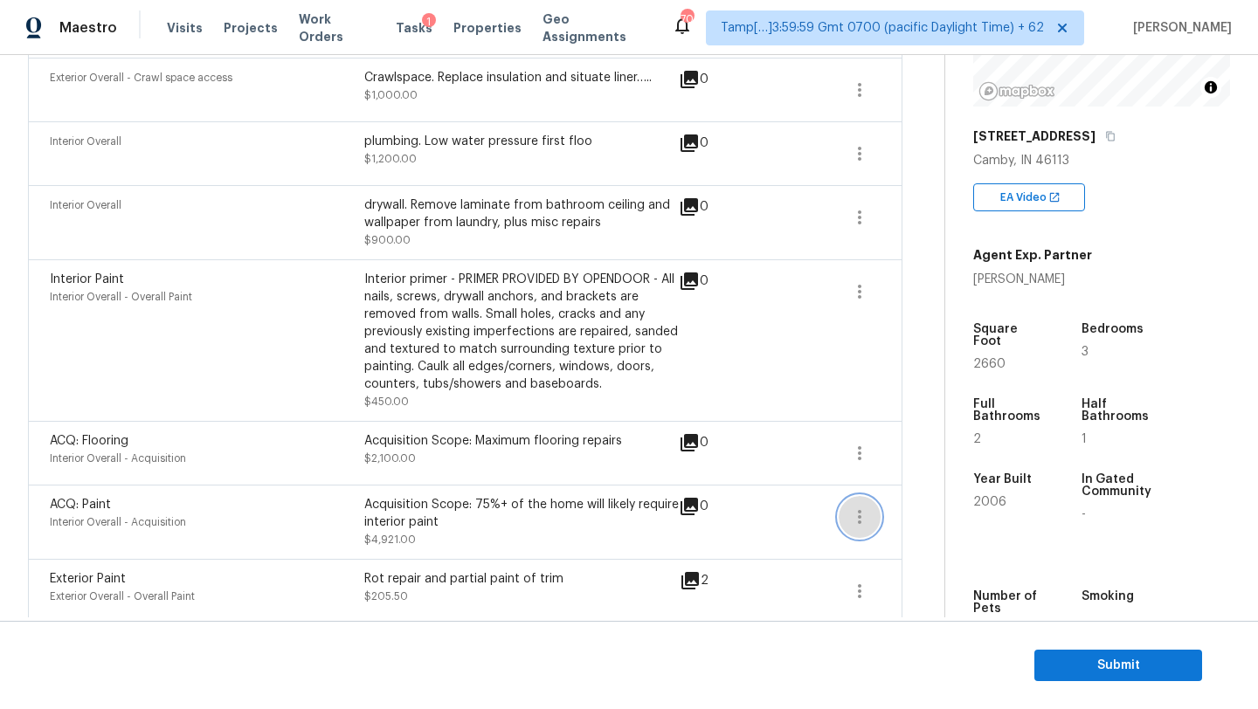
click at [858, 522] on icon "button" at bounding box center [859, 517] width 3 height 14
click at [927, 522] on div "Edit" at bounding box center [959, 514] width 136 height 17
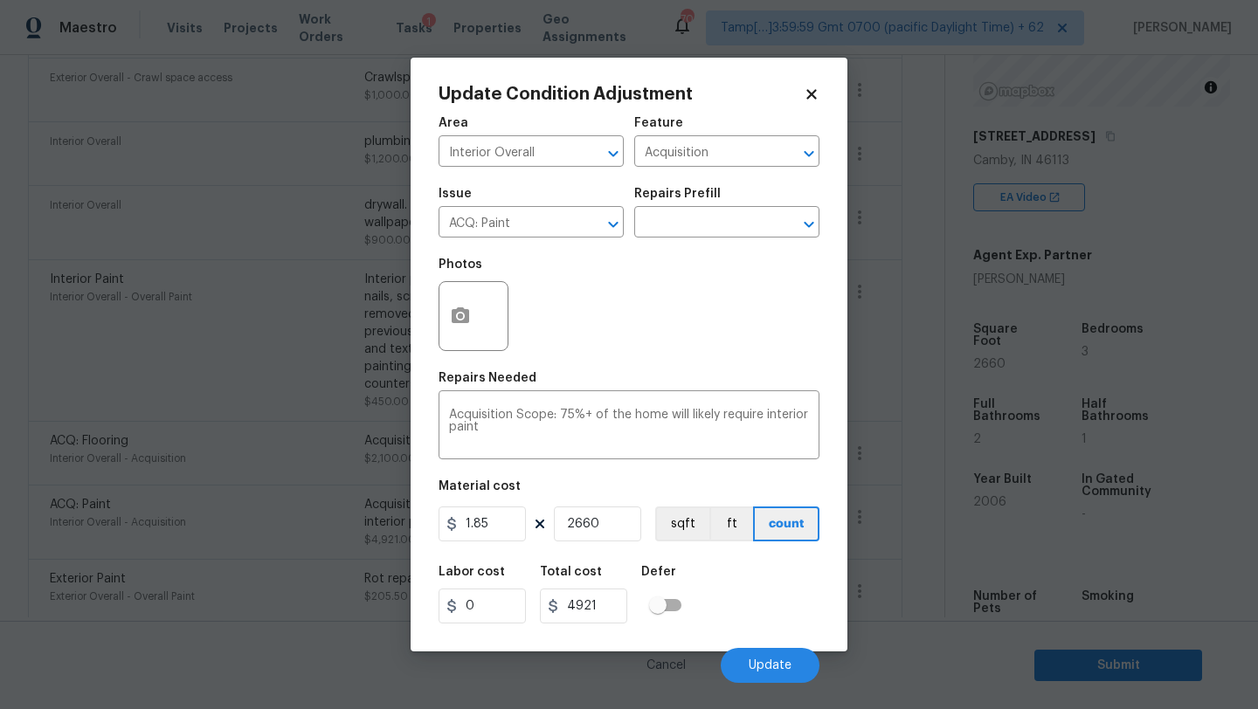
click at [813, 87] on icon at bounding box center [812, 94] width 16 height 16
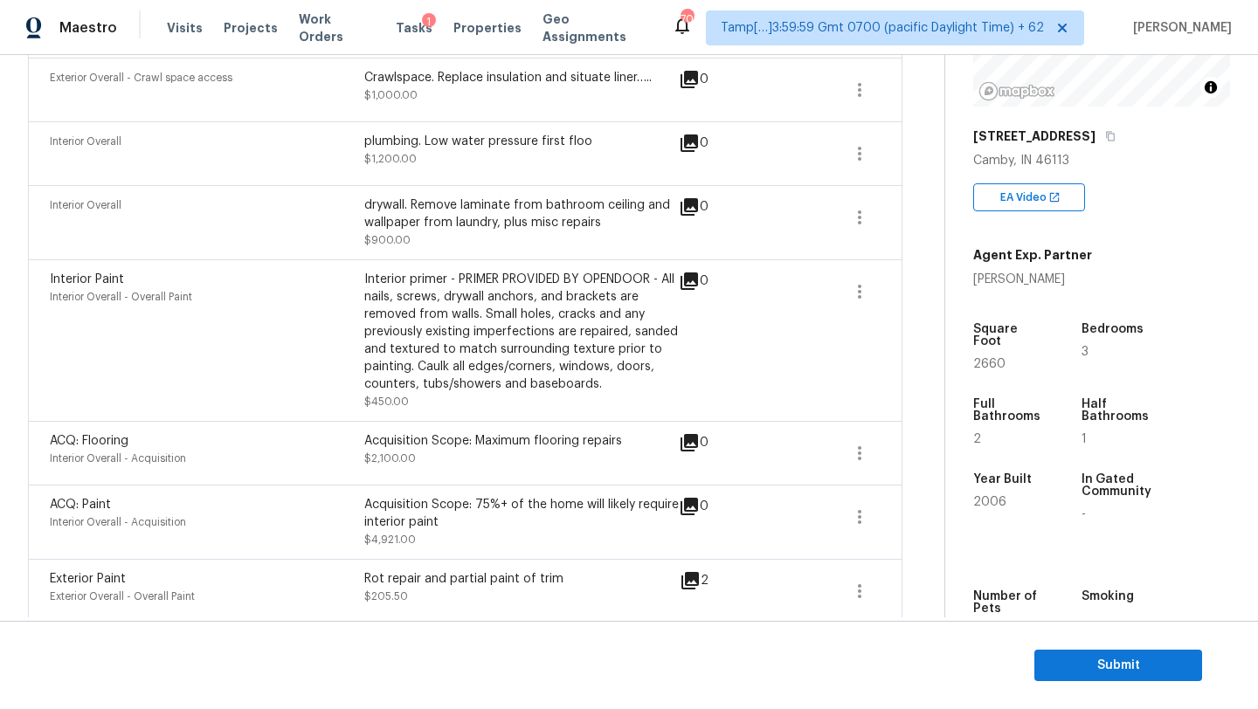
click at [775, 173] on span at bounding box center [797, 154] width 67 height 42
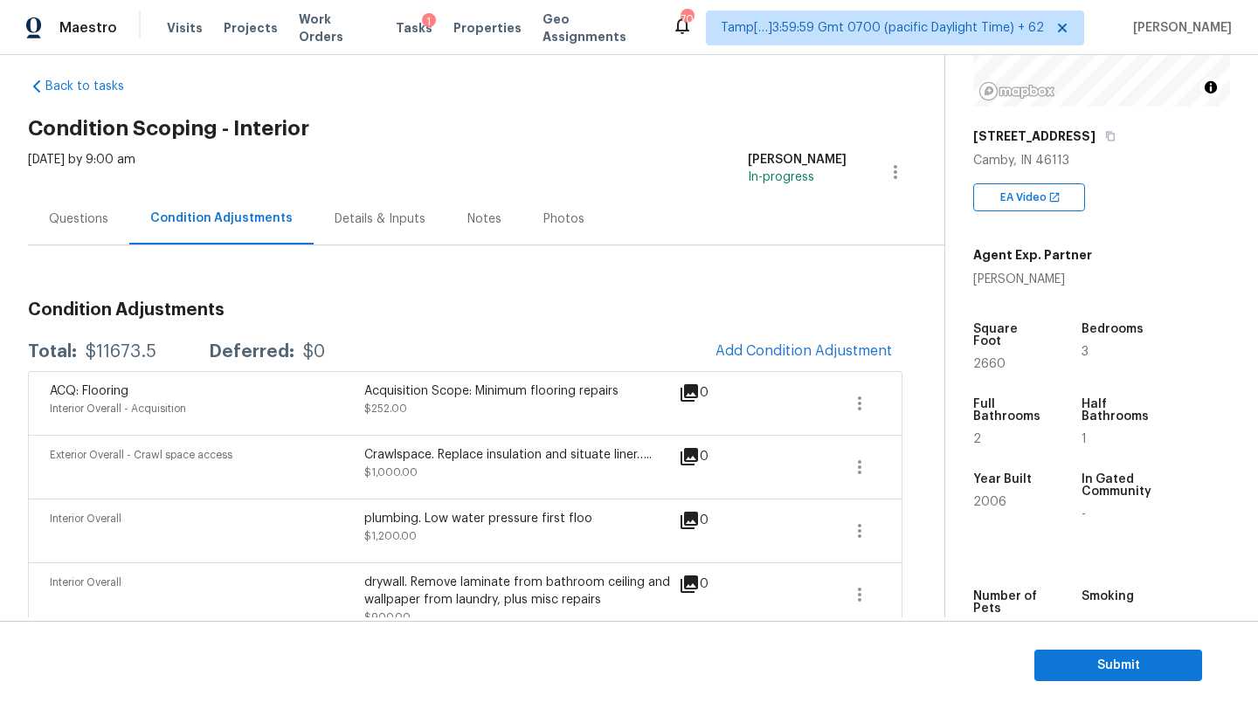
scroll to position [0, 0]
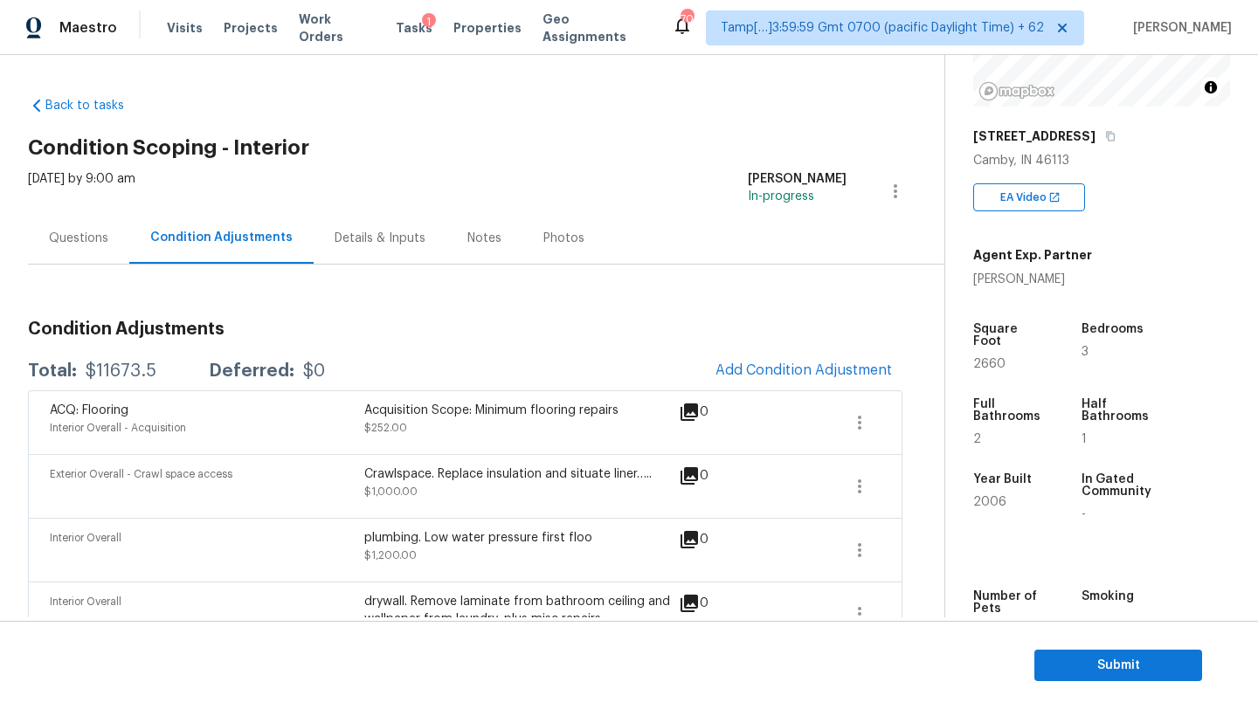
click at [107, 241] on div "Questions" at bounding box center [78, 238] width 101 height 52
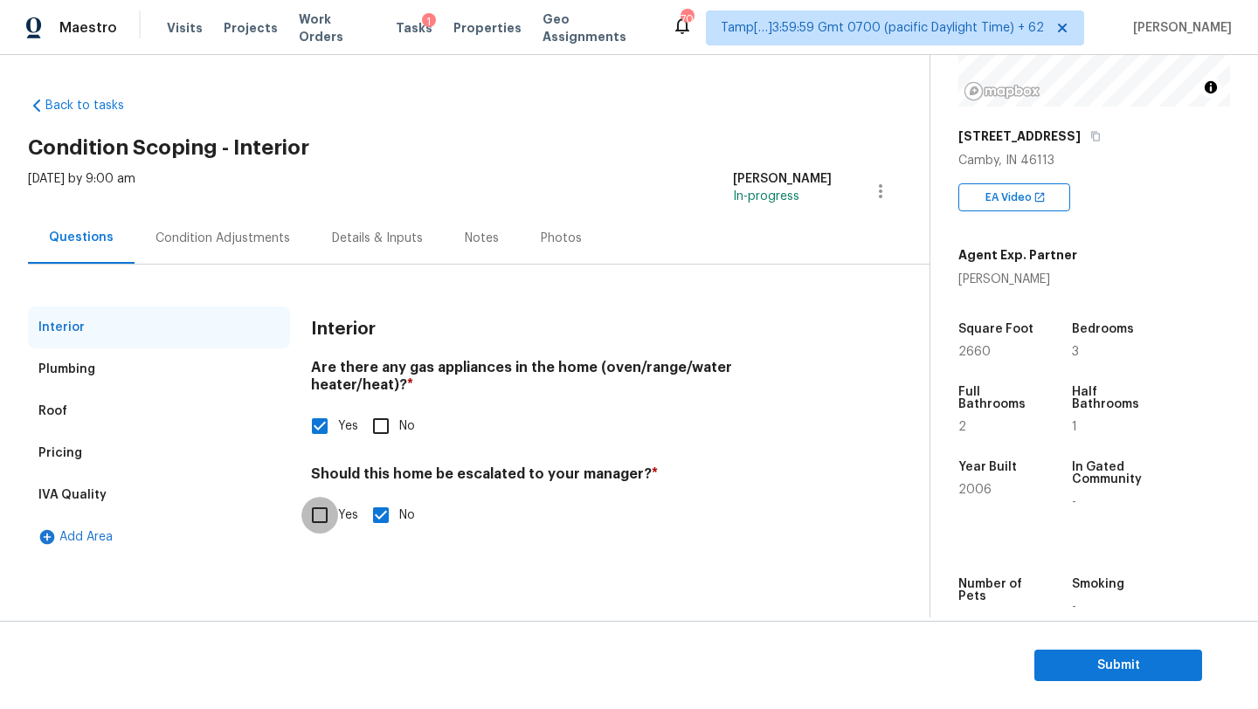
click at [321, 502] on input "Yes" at bounding box center [319, 515] width 37 height 37
checkbox input "true"
checkbox input "false"
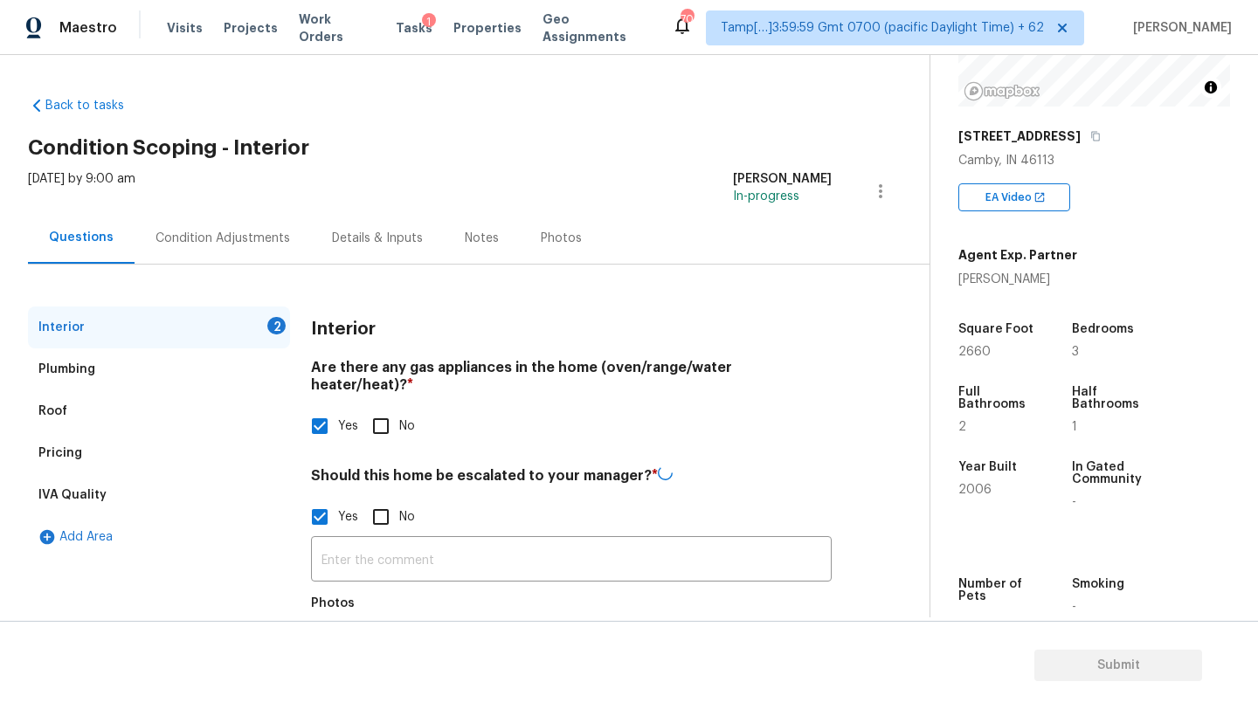
click at [342, 541] on input "text" at bounding box center [571, 561] width 521 height 41
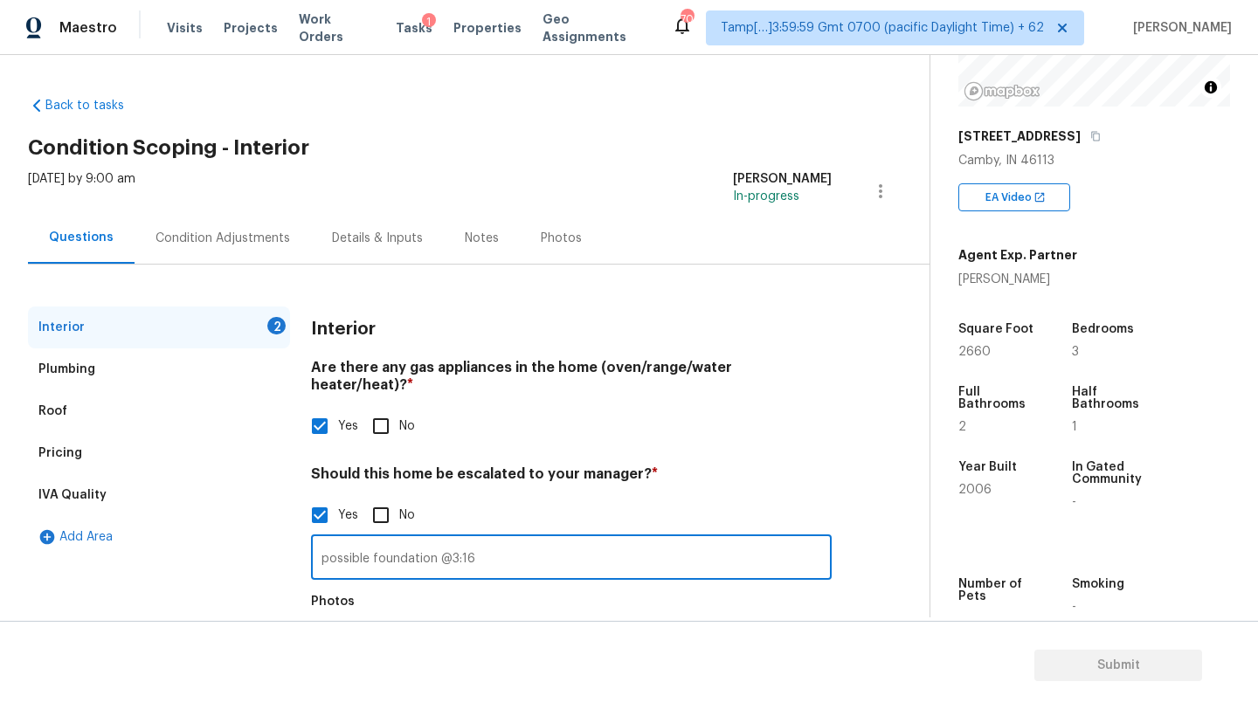
scroll to position [90, 0]
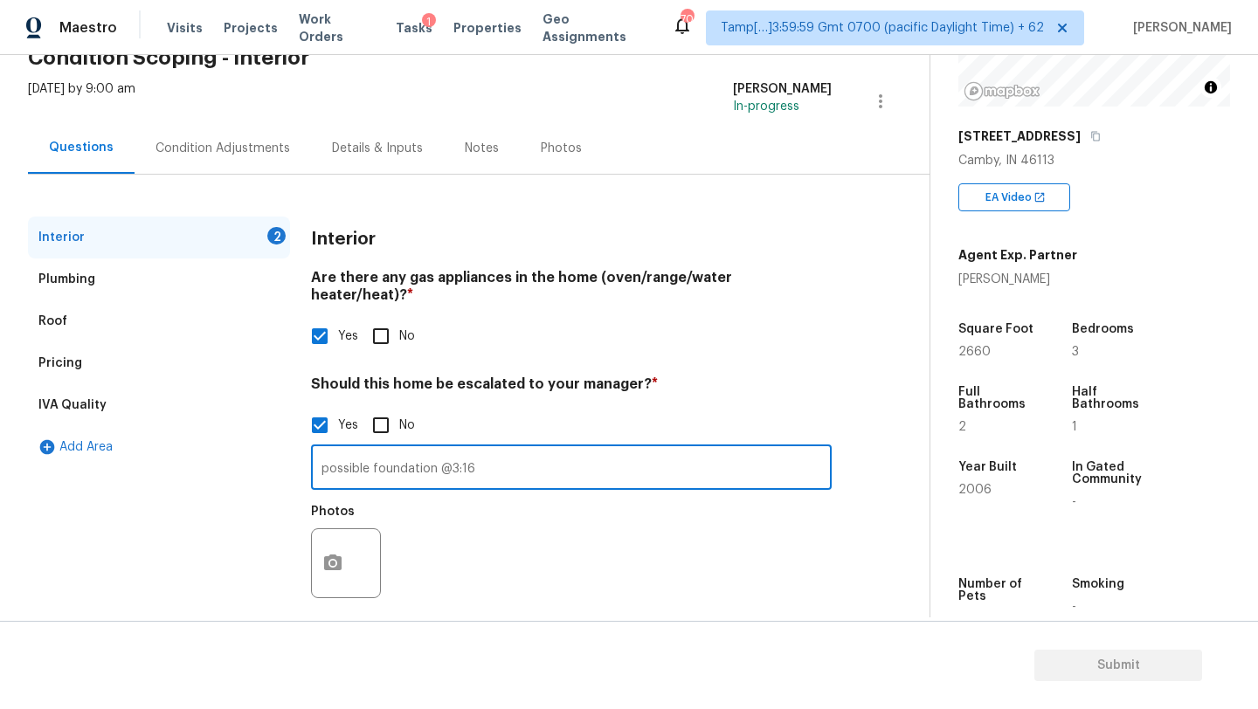
type input "possible foundation @3:16"
click at [343, 529] on button "button" at bounding box center [333, 563] width 42 height 68
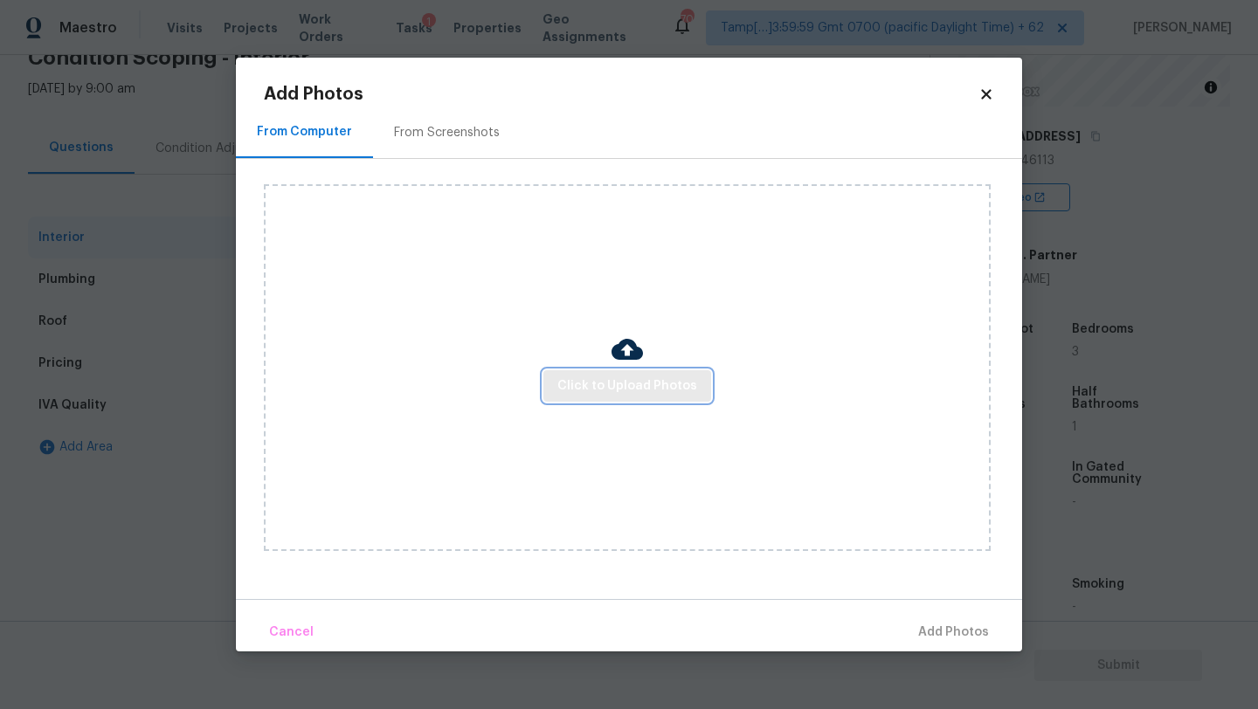
click at [557, 400] on button "Click to Upload Photos" at bounding box center [627, 386] width 168 height 32
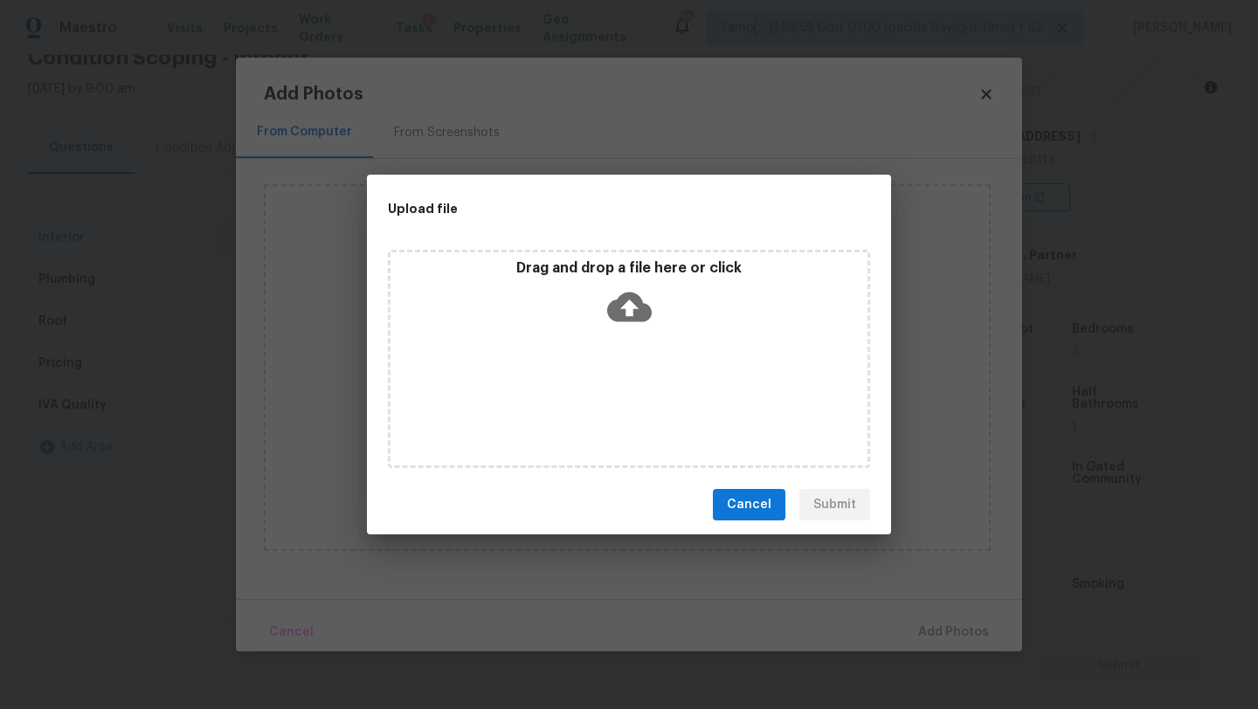
click at [591, 369] on div "Drag and drop a file here or click" at bounding box center [629, 359] width 482 height 218
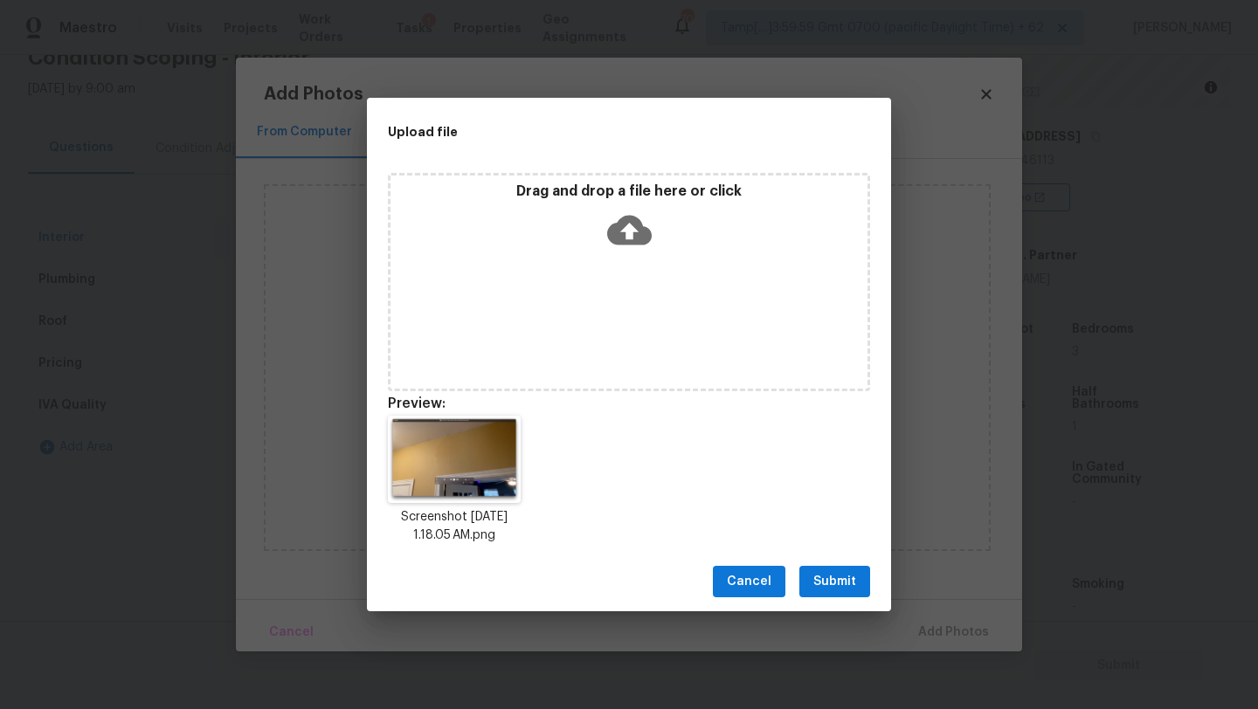
click at [860, 570] on button "Submit" at bounding box center [834, 582] width 71 height 32
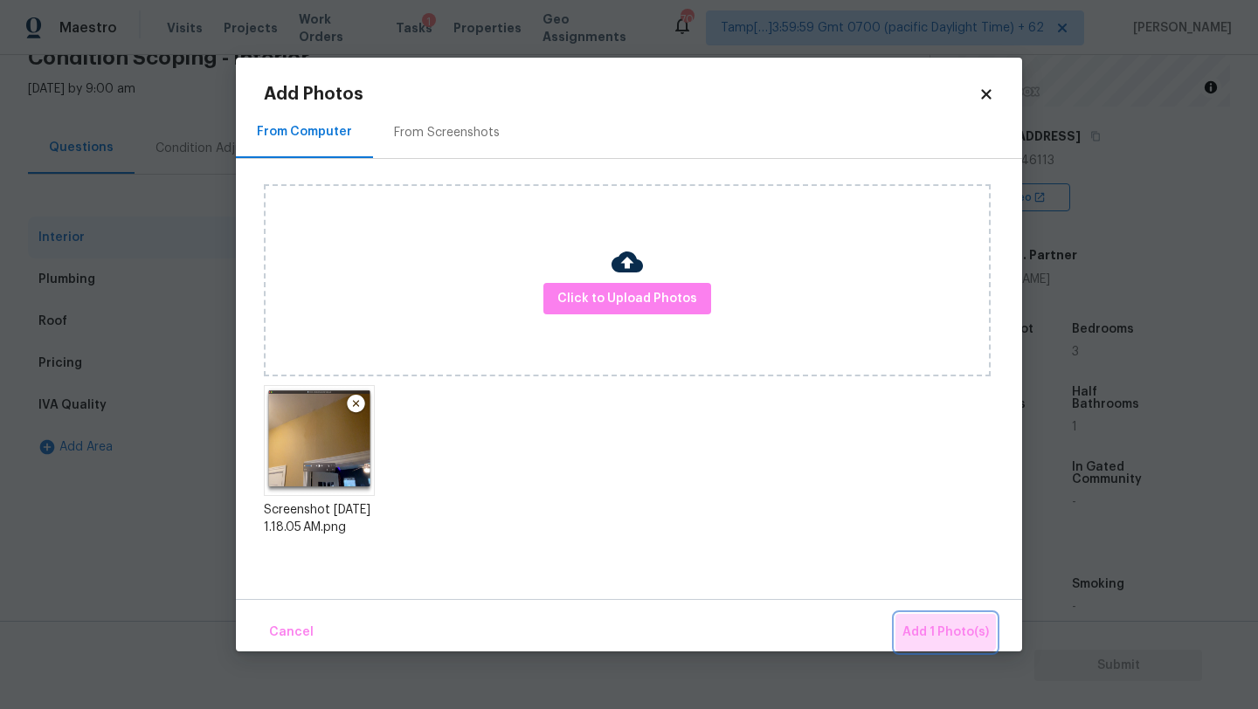
click at [945, 614] on button "Add 1 Photo(s)" at bounding box center [945, 633] width 100 height 38
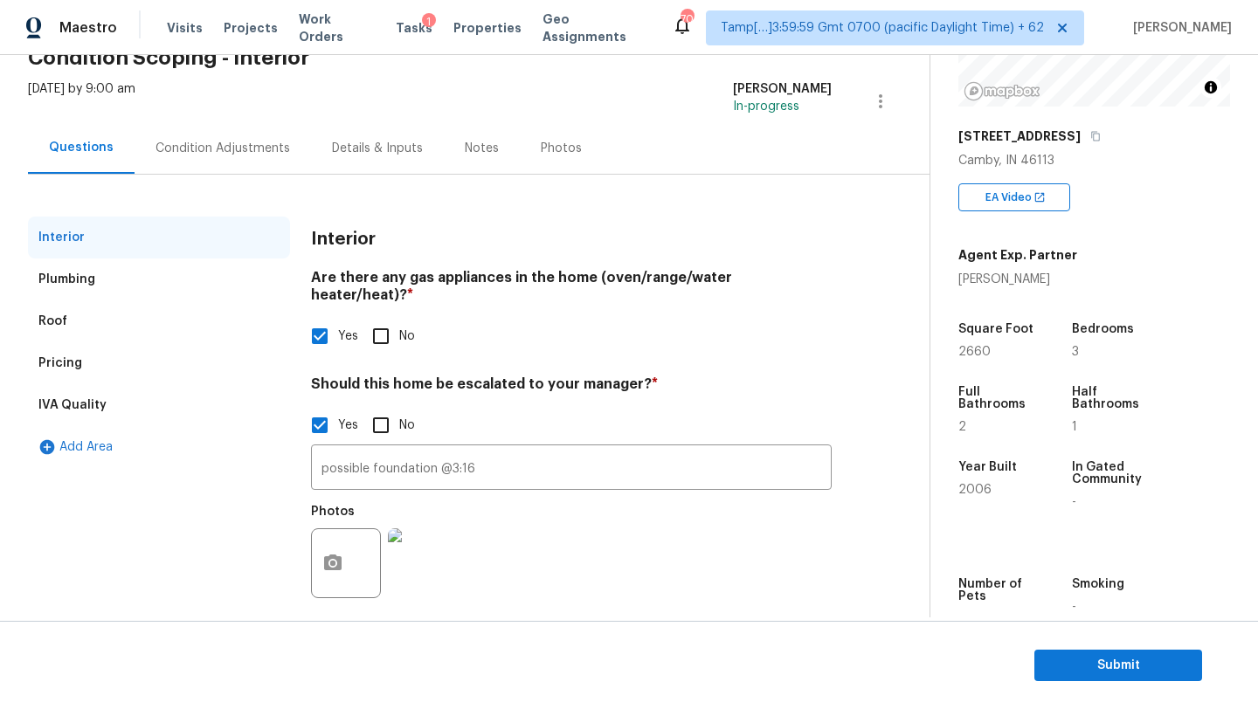
click at [160, 162] on div "Condition Adjustments" at bounding box center [223, 148] width 176 height 52
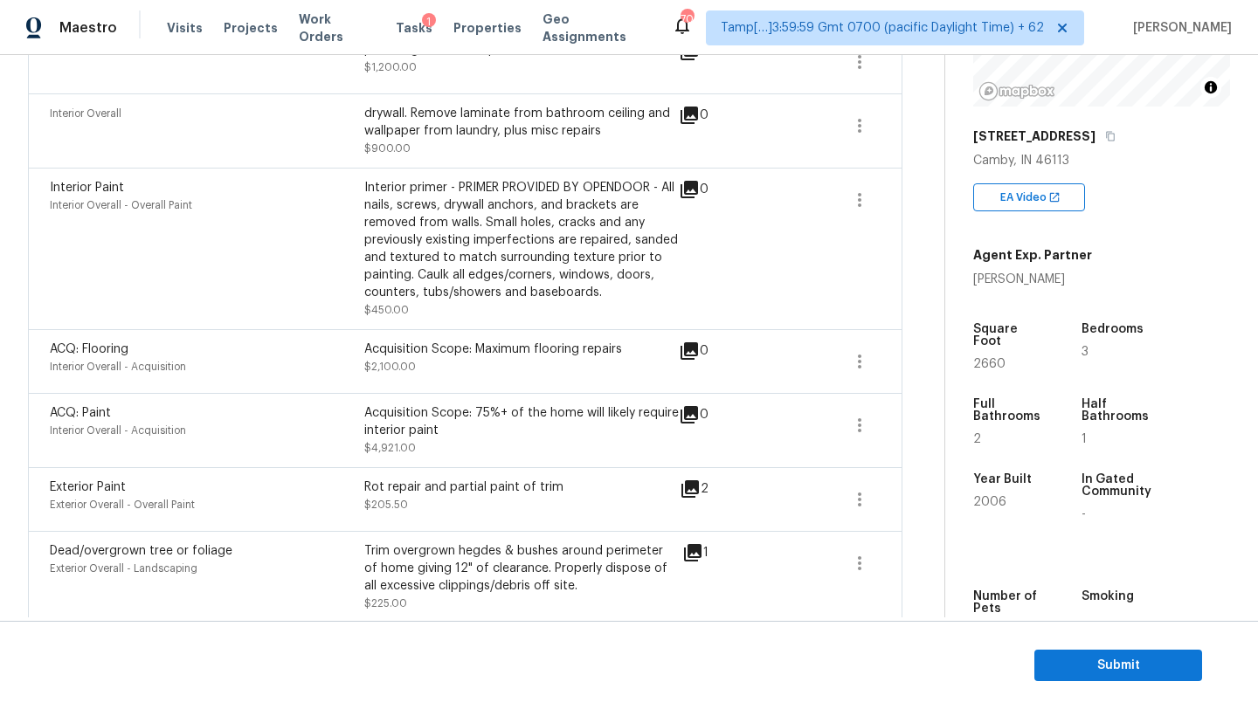
scroll to position [565, 0]
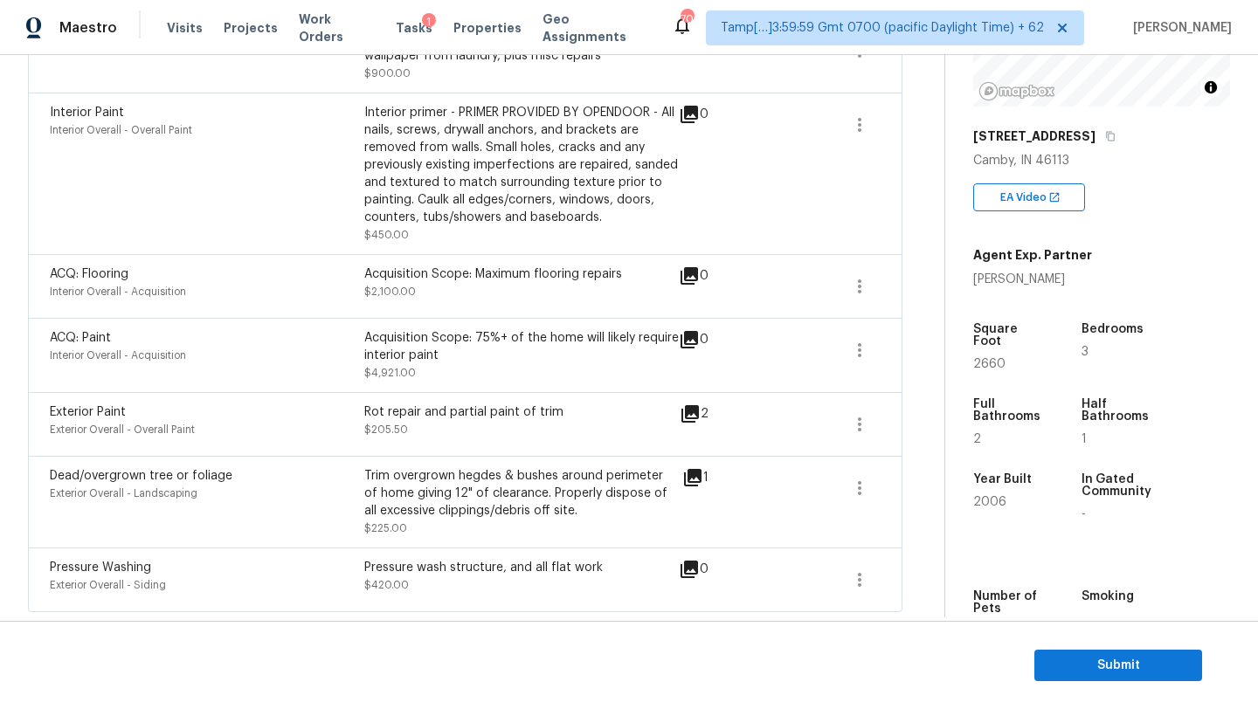
click at [871, 331] on span at bounding box center [860, 350] width 42 height 42
click at [927, 342] on div "Edit" at bounding box center [959, 345] width 136 height 17
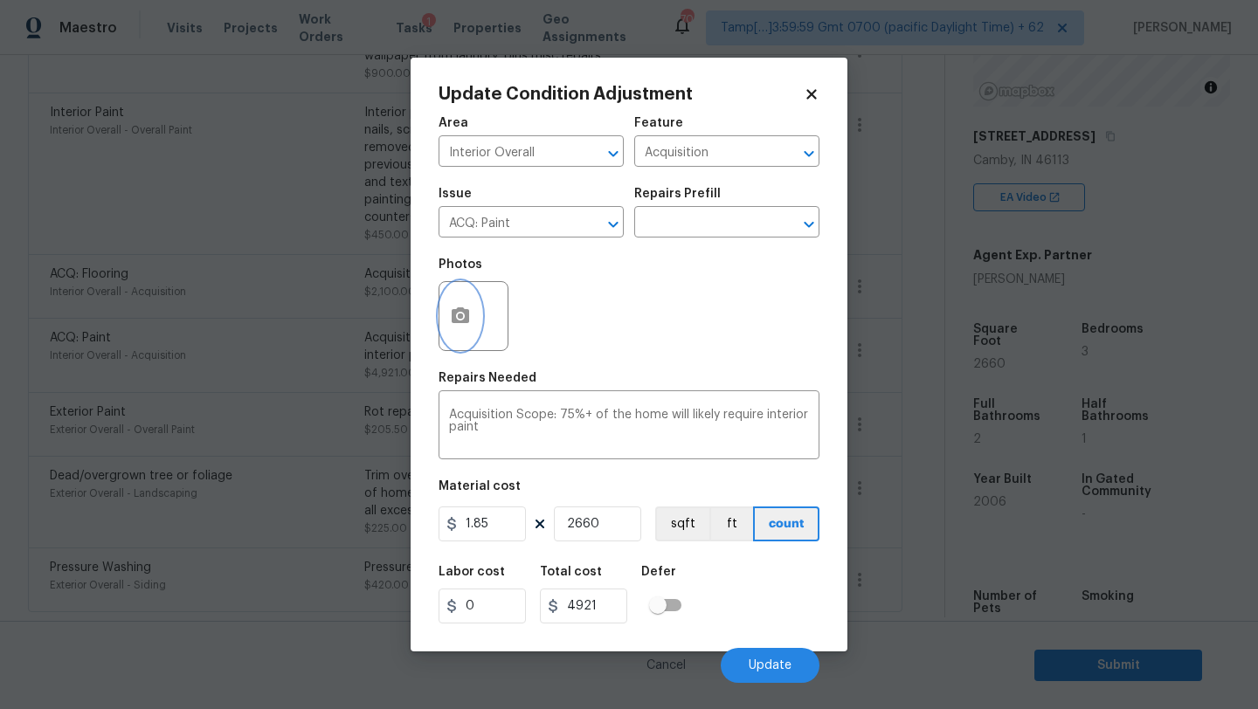
click at [469, 328] on button "button" at bounding box center [460, 316] width 42 height 68
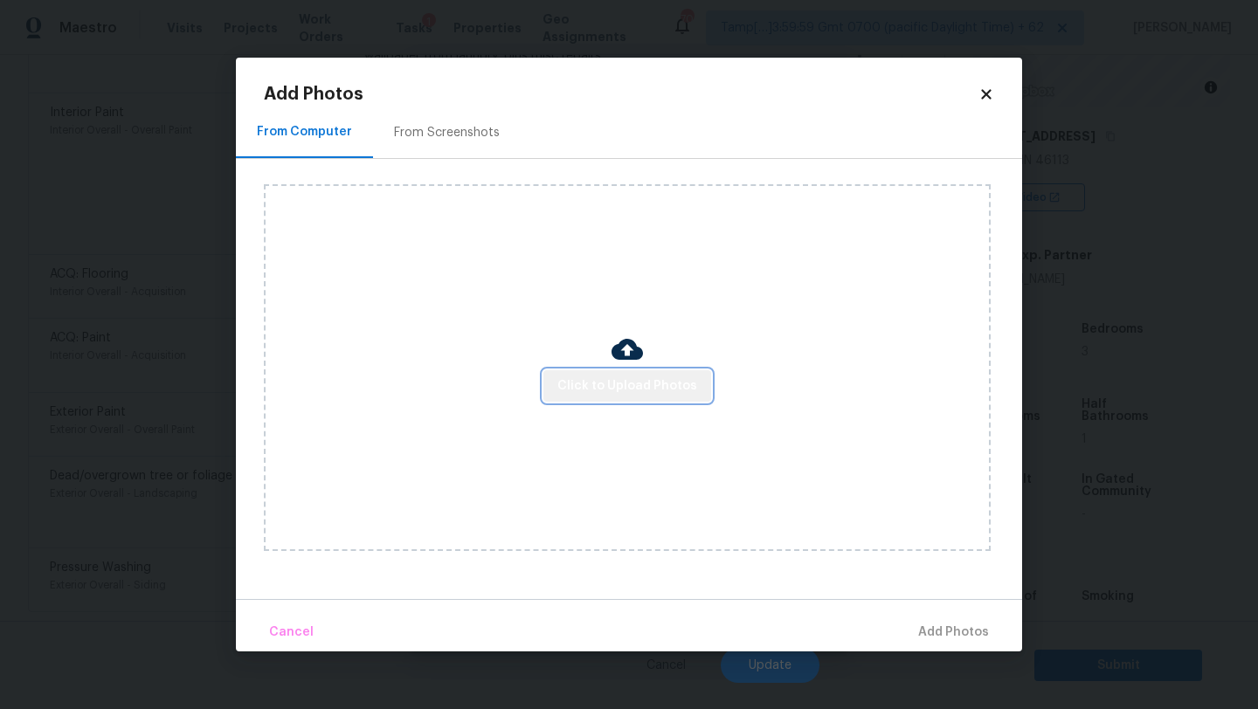
click at [647, 392] on span "Click to Upload Photos" at bounding box center [627, 387] width 140 height 22
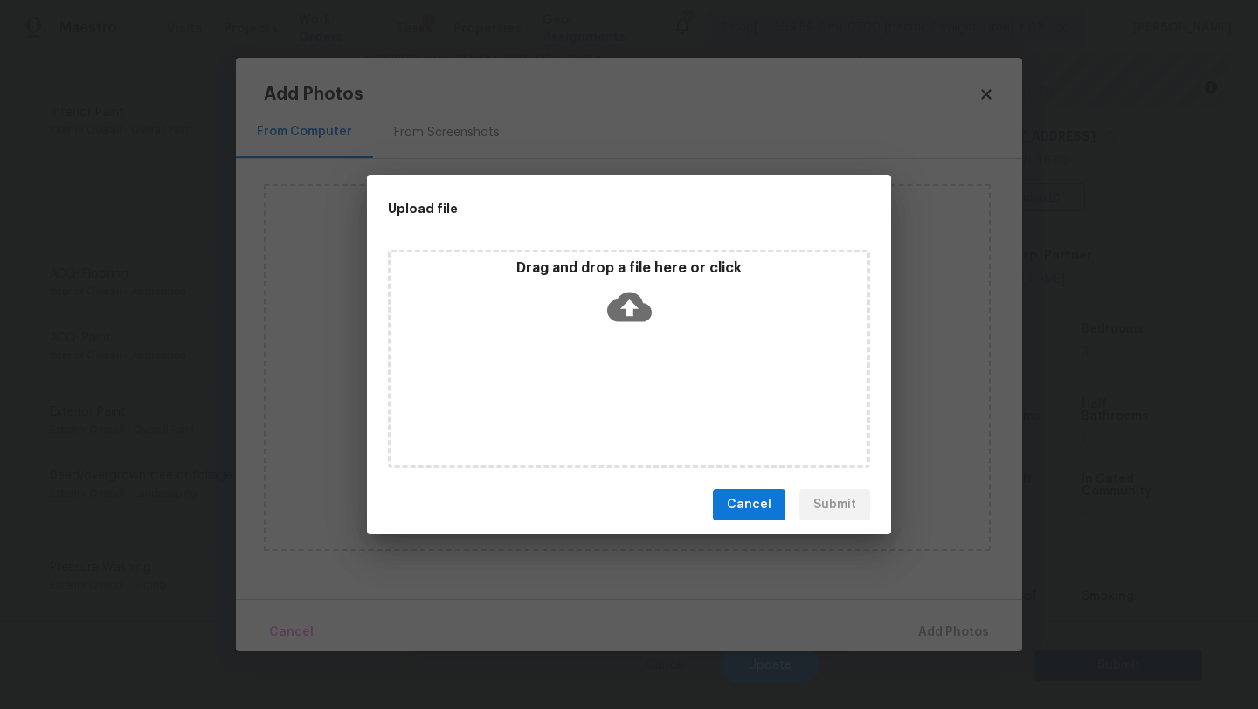
click at [647, 390] on div "Drag and drop a file here or click" at bounding box center [629, 359] width 482 height 218
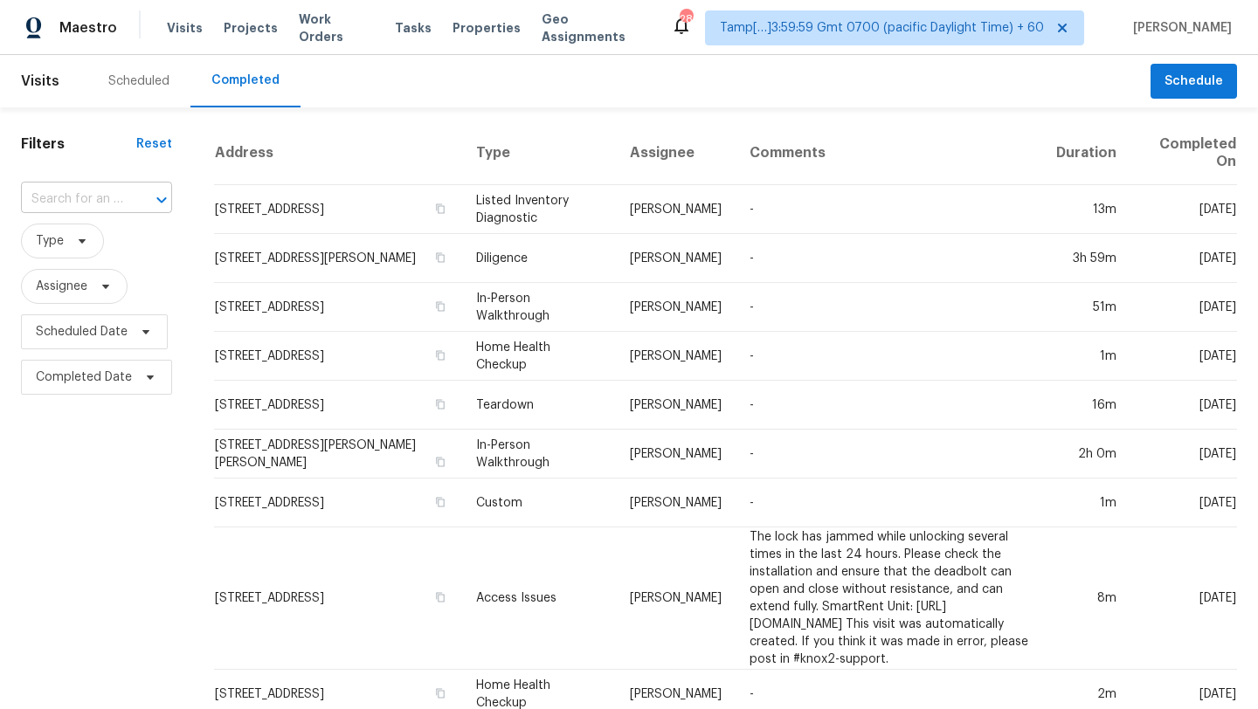
click at [59, 204] on input "text" at bounding box center [72, 199] width 102 height 27
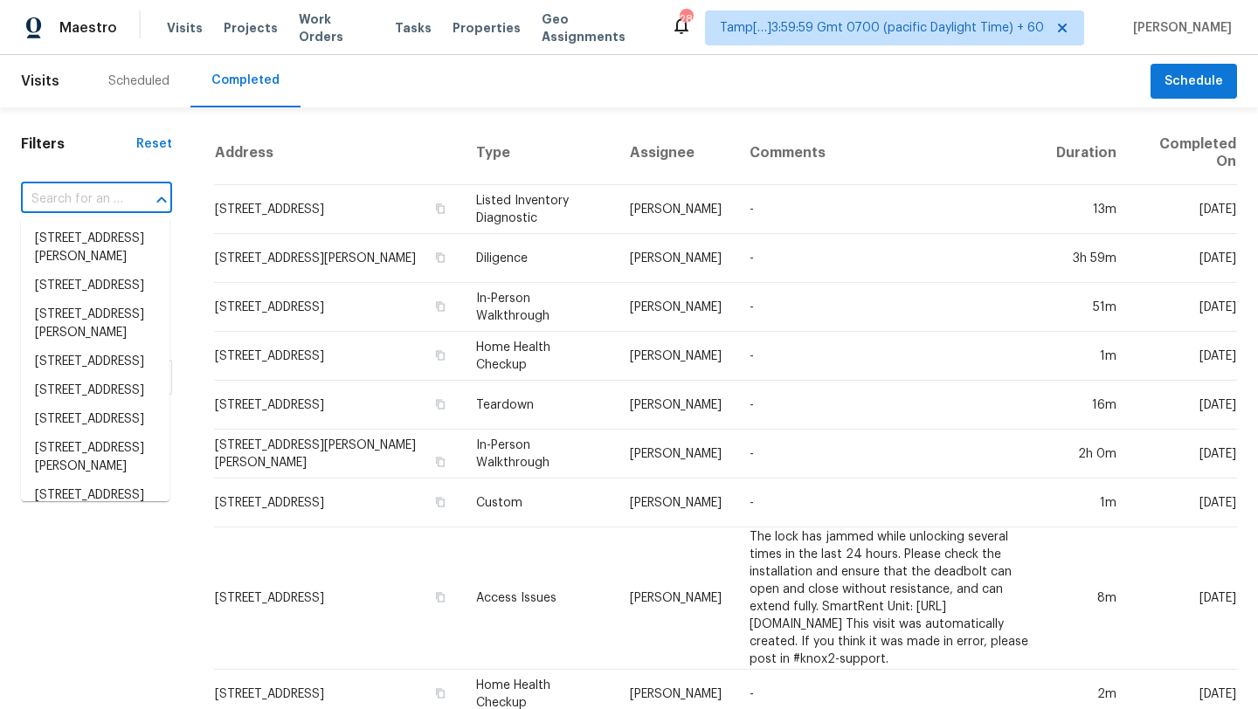
paste input "13931 N Honey Creek Ln W, Camby, IN 46113"
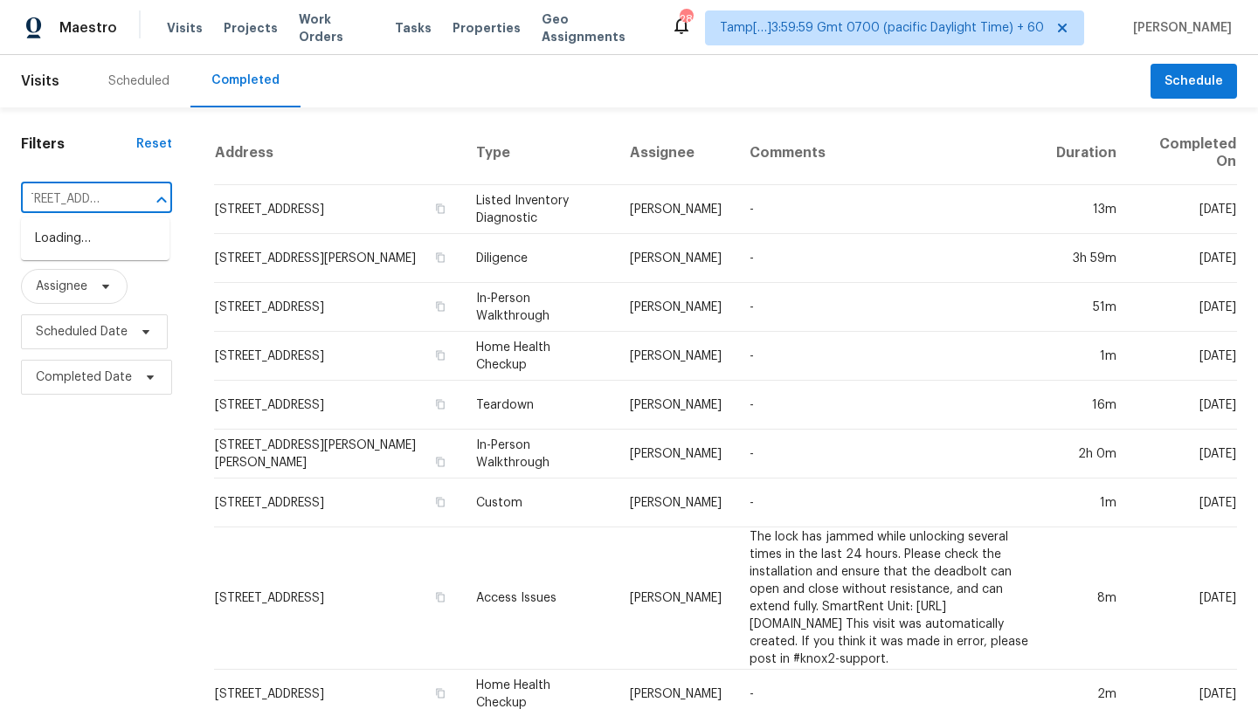
type input "13931 N Honey Creek Ln W, Camby, IN 46113"
click at [79, 242] on li "13931 N Honey Creek Ln W, Camby, IN 46113" at bounding box center [95, 238] width 148 height 29
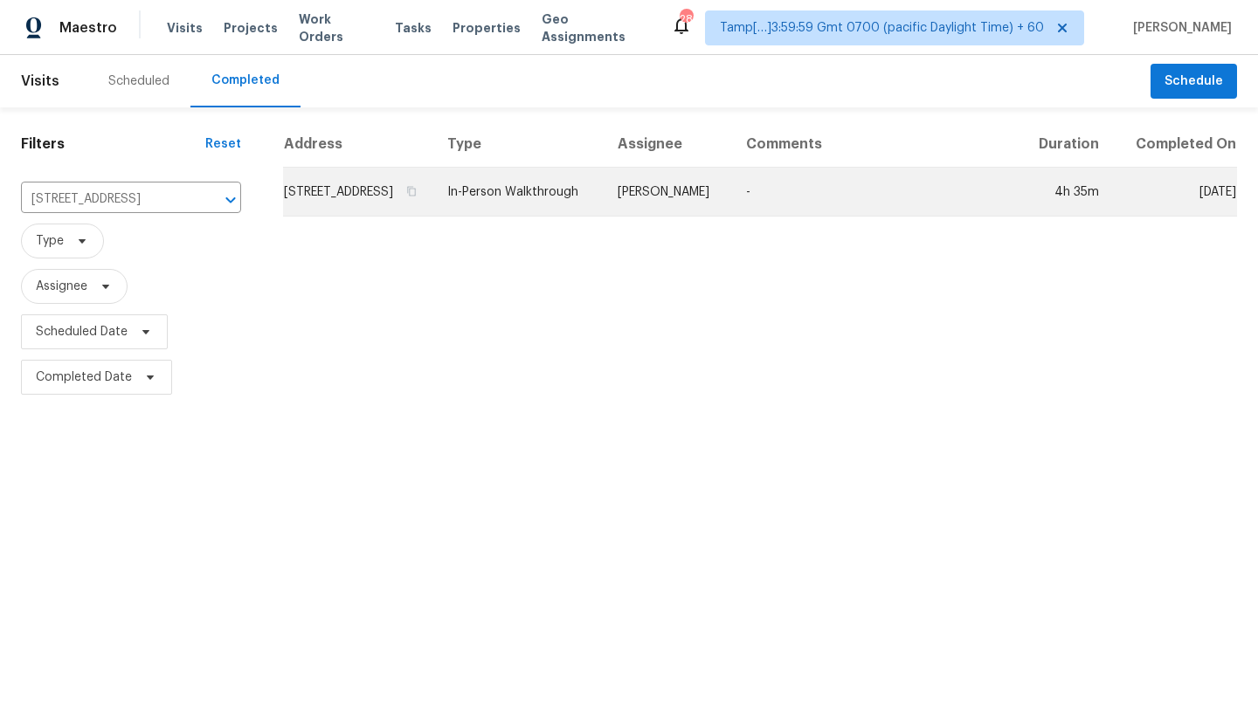
click at [798, 195] on td "-" at bounding box center [875, 192] width 287 height 49
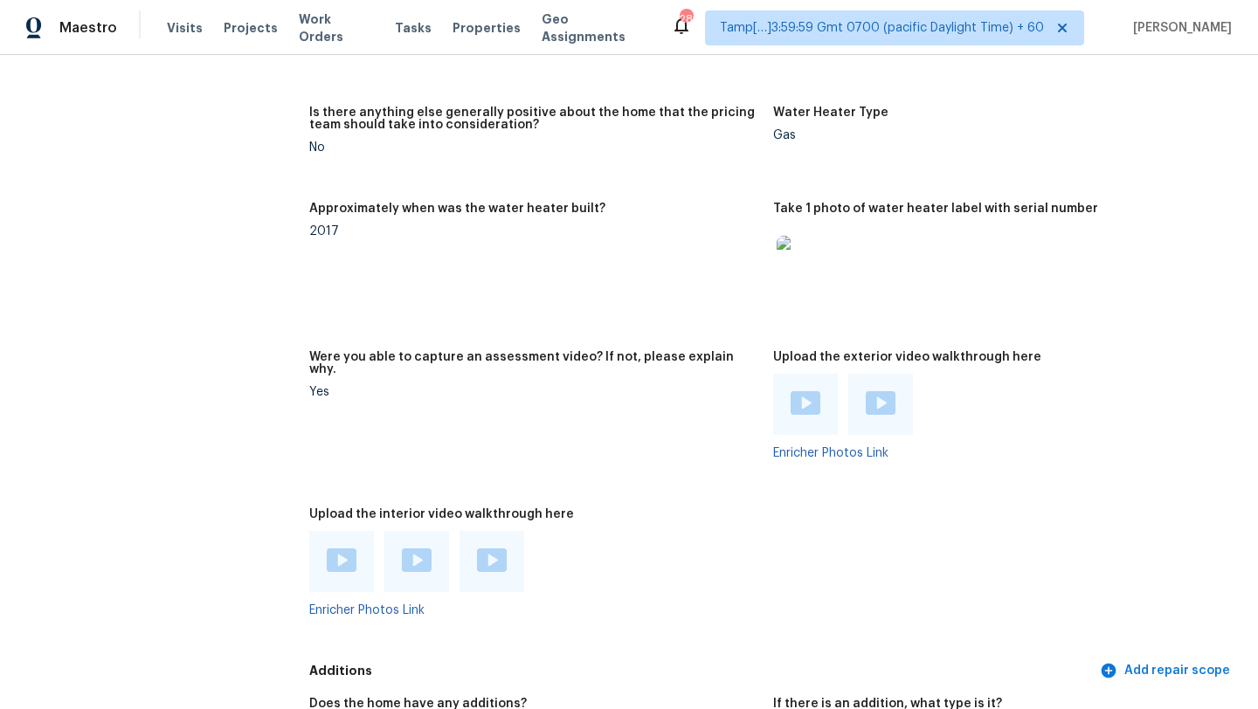
scroll to position [3573, 0]
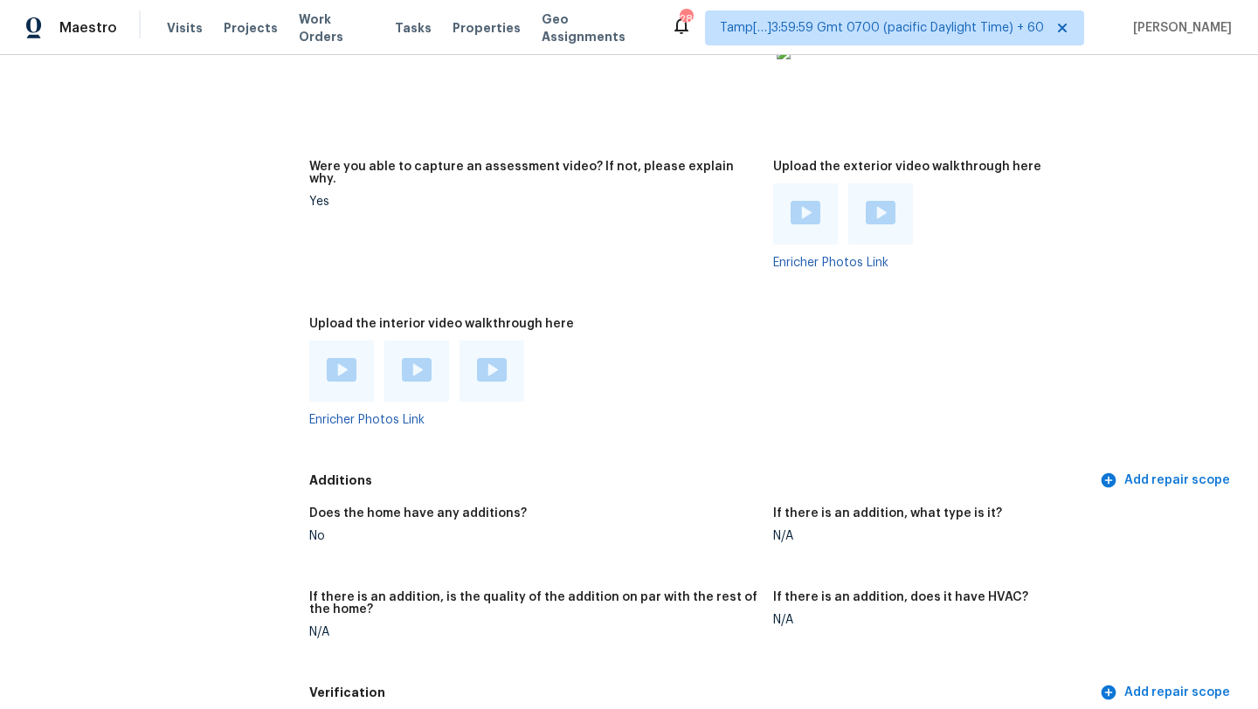
click at [335, 358] on img at bounding box center [342, 370] width 30 height 24
click at [426, 358] on img at bounding box center [417, 370] width 30 height 24
click at [507, 341] on div at bounding box center [491, 371] width 65 height 61
click at [488, 358] on img at bounding box center [492, 370] width 30 height 24
click at [796, 201] on img at bounding box center [806, 213] width 30 height 24
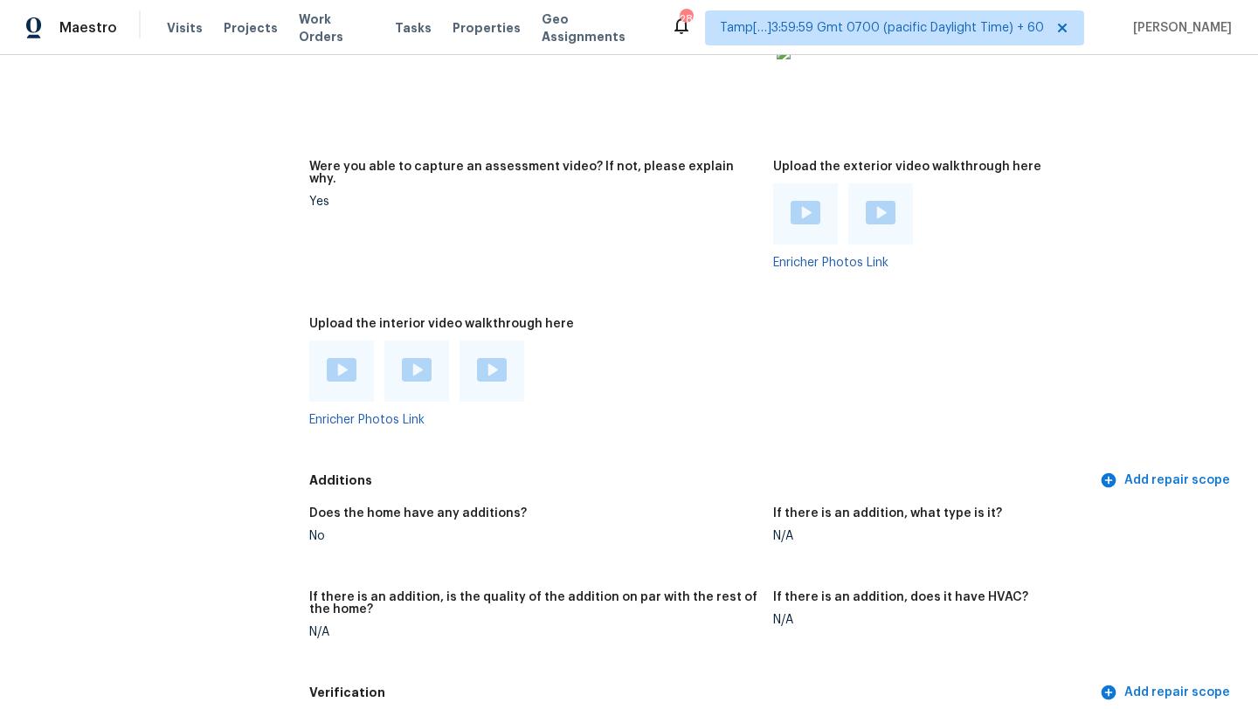
click at [889, 201] on img at bounding box center [881, 213] width 30 height 24
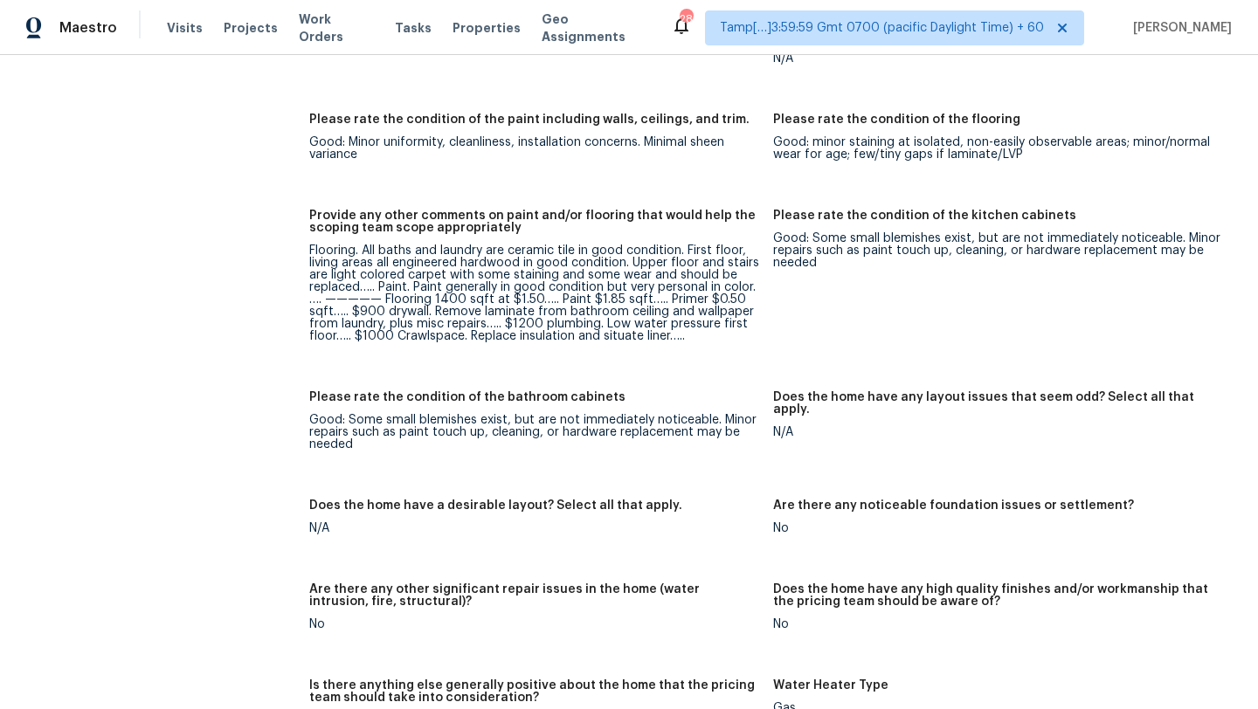
scroll to position [2845, 0]
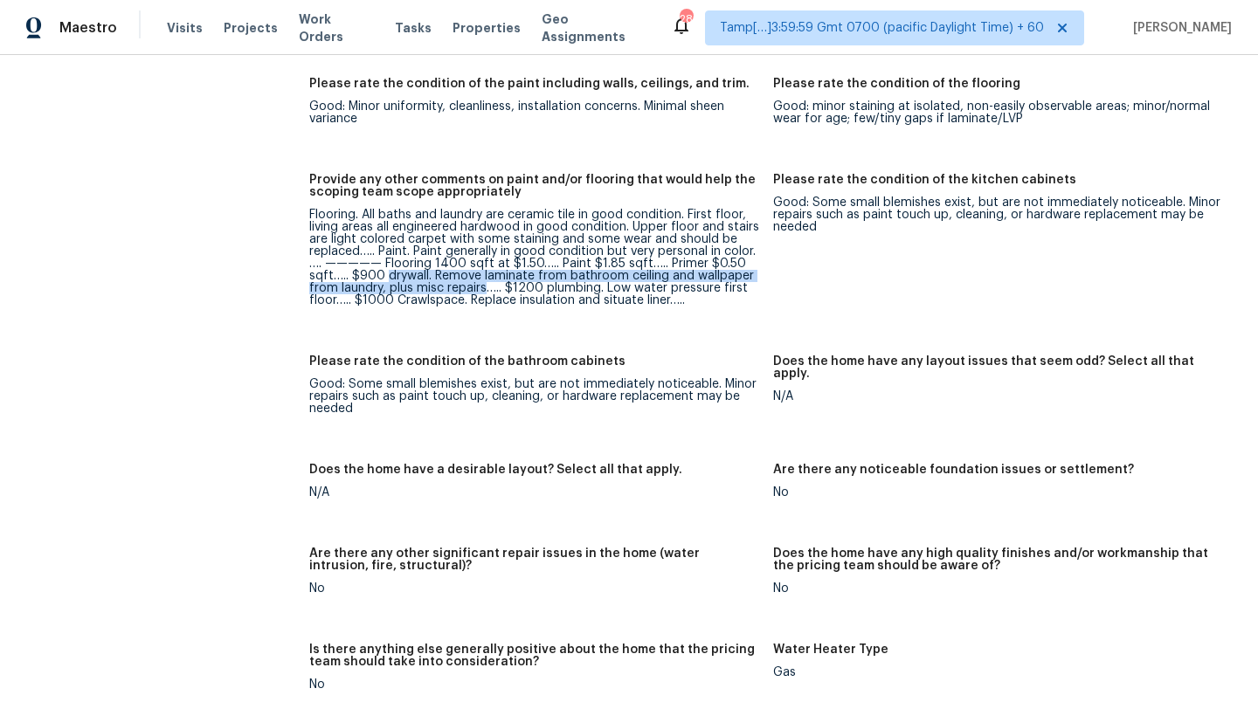
drag, startPoint x: 385, startPoint y: 252, endPoint x: 485, endPoint y: 263, distance: 100.2
click at [485, 263] on div "Flooring. All baths and laundry are ceramic tile in good condition. First floor…" at bounding box center [534, 258] width 450 height 98
copy div "drywall. Remove laminate from bathroom ceiling and wallpaper from laundry, plus…"
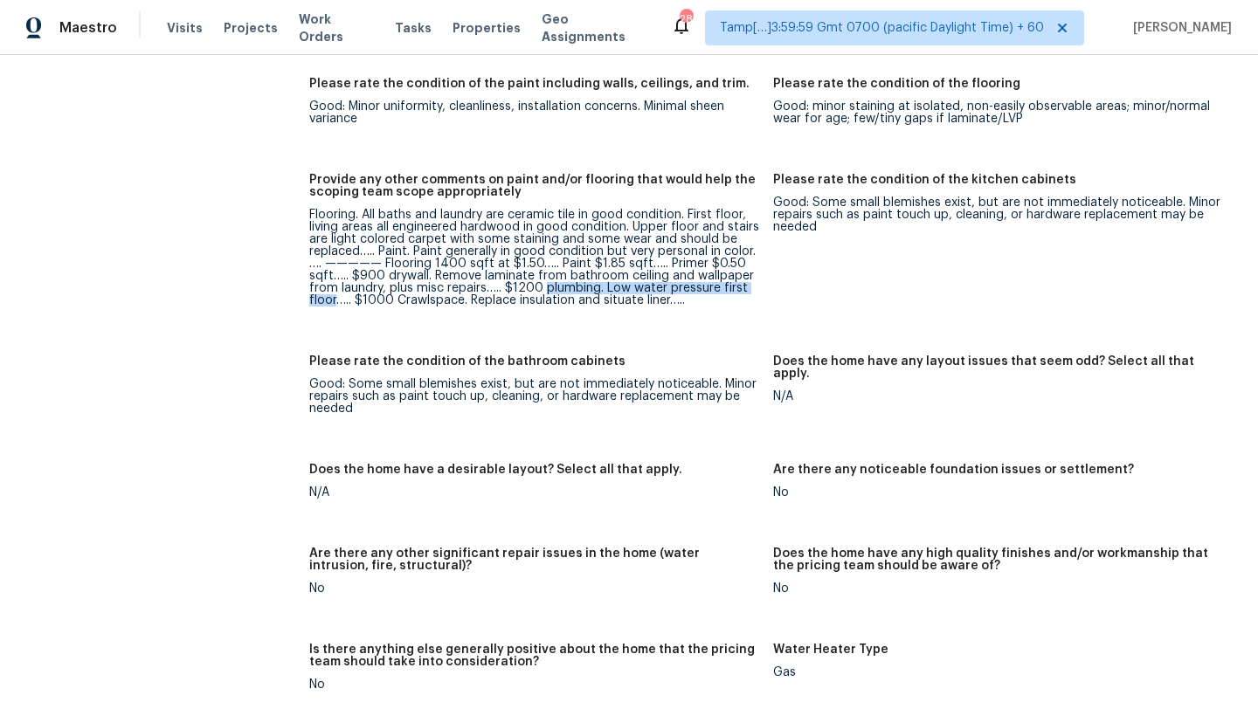
drag, startPoint x: 544, startPoint y: 265, endPoint x: 328, endPoint y: 274, distance: 216.8
click at [329, 275] on div "Flooring. All baths and laundry are ceramic tile in good condition. First floor…" at bounding box center [534, 258] width 450 height 98
copy div "plumbing. Low water pressure first floo"
drag, startPoint x: 396, startPoint y: 277, endPoint x: 710, endPoint y: 278, distance: 314.5
click at [710, 278] on div "Flooring. All baths and laundry are ceramic tile in good condition. First floor…" at bounding box center [534, 258] width 450 height 98
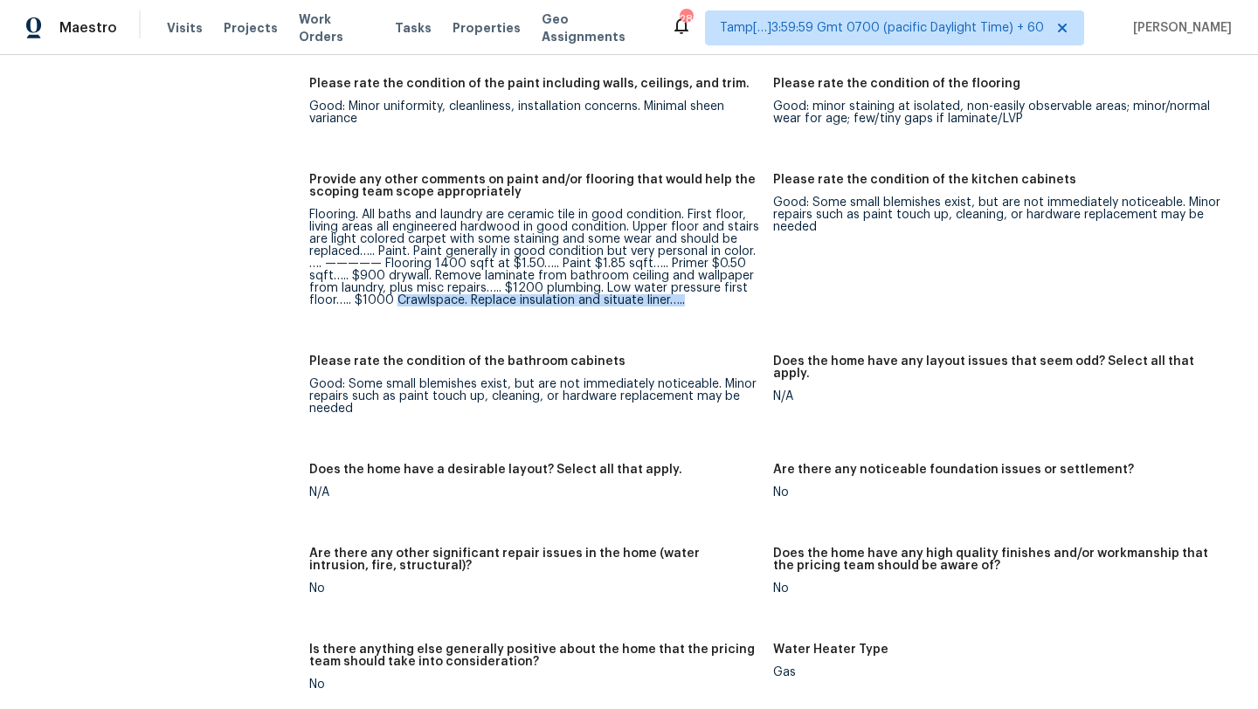
copy div "Crawlspace. Replace insulation and situate liner….."
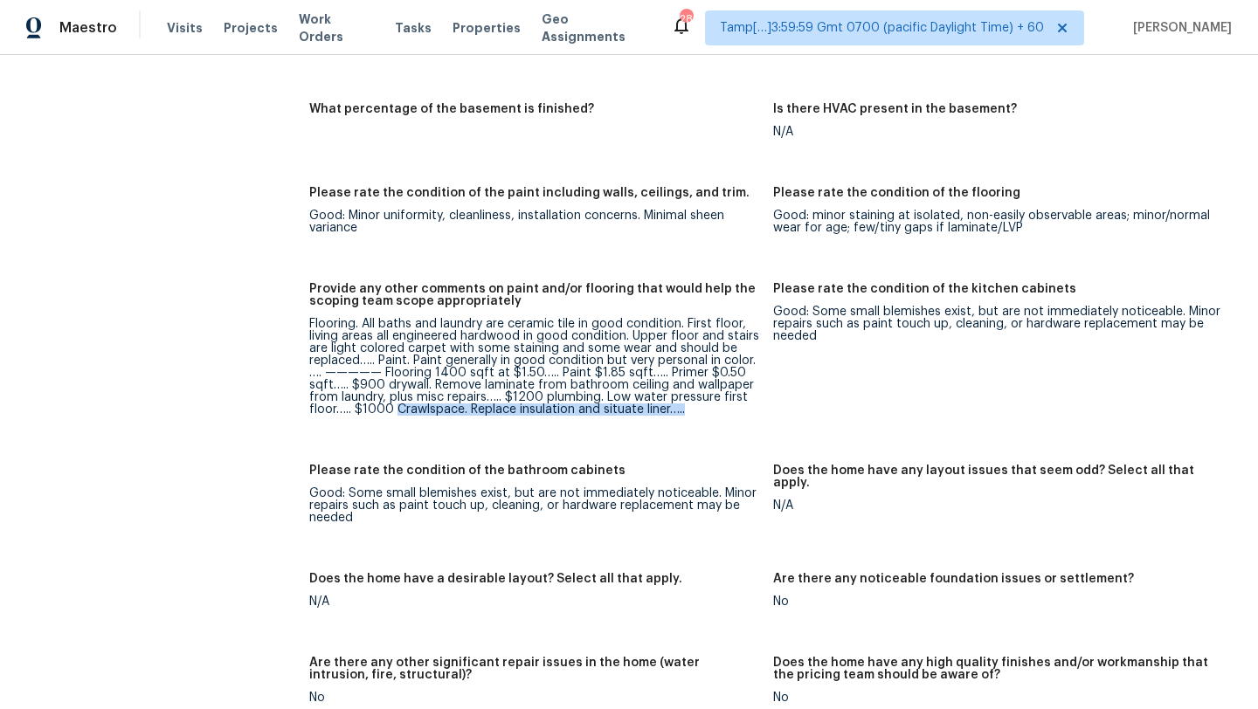
scroll to position [2745, 0]
